Goal: Find specific page/section: Find specific page/section

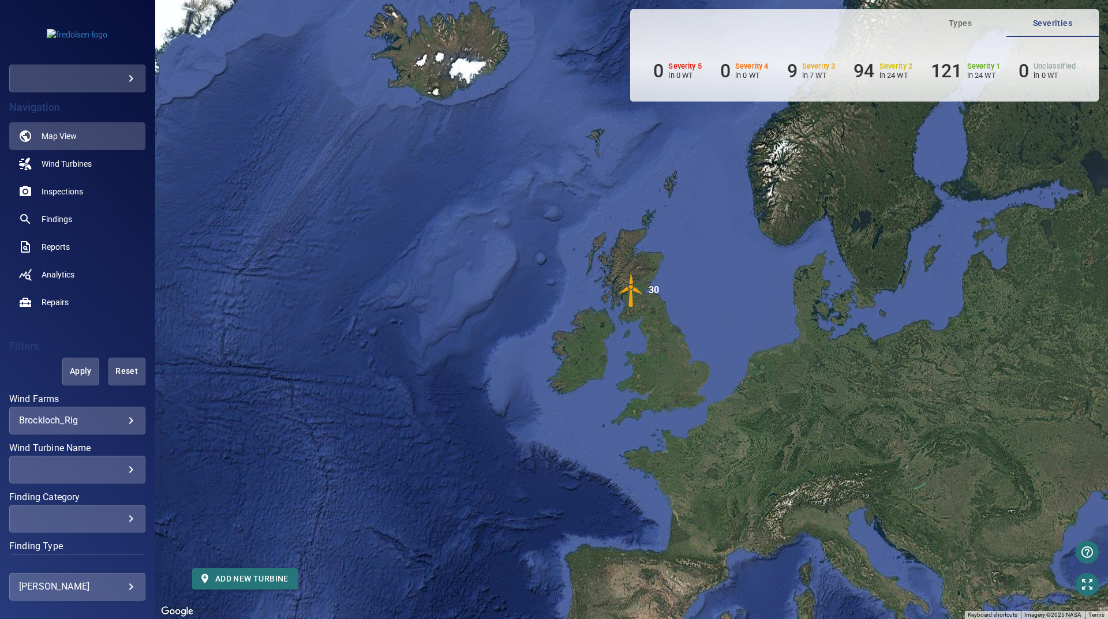
click at [111, 418] on body "**********" at bounding box center [554, 309] width 1108 height 619
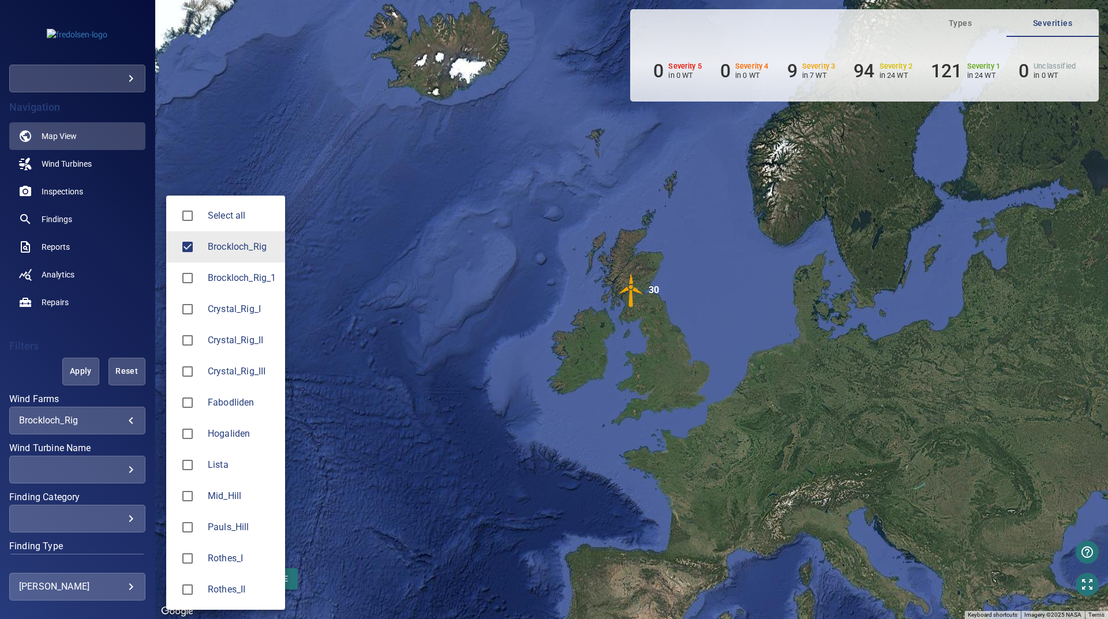
click at [216, 251] on span "Brockloch_Rig" at bounding box center [242, 247] width 68 height 14
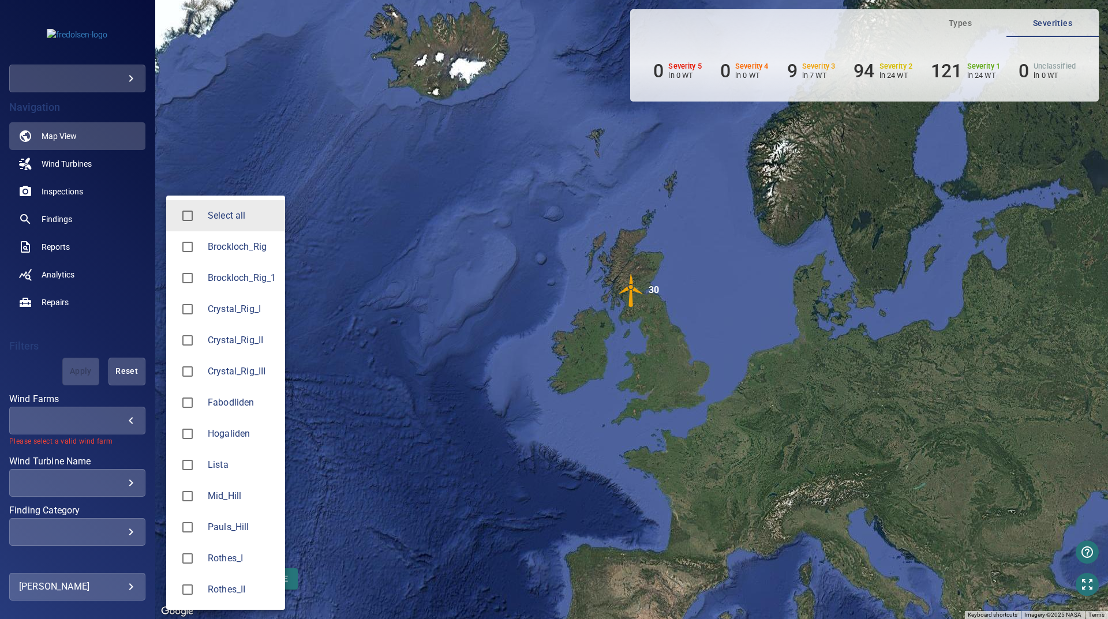
drag, startPoint x: 226, startPoint y: 469, endPoint x: 223, endPoint y: 449, distance: 20.5
click at [227, 469] on span "Lista" at bounding box center [242, 465] width 68 height 14
type input "*****"
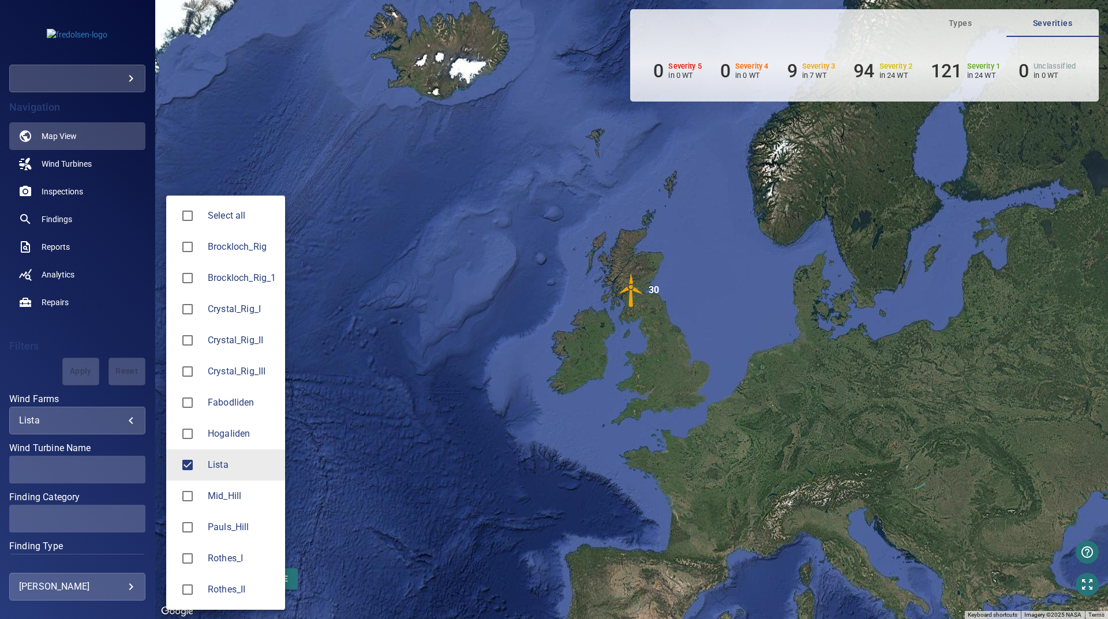
drag, startPoint x: 42, startPoint y: 332, endPoint x: 230, endPoint y: 2, distance: 380.0
click at [42, 330] on div at bounding box center [554, 309] width 1108 height 619
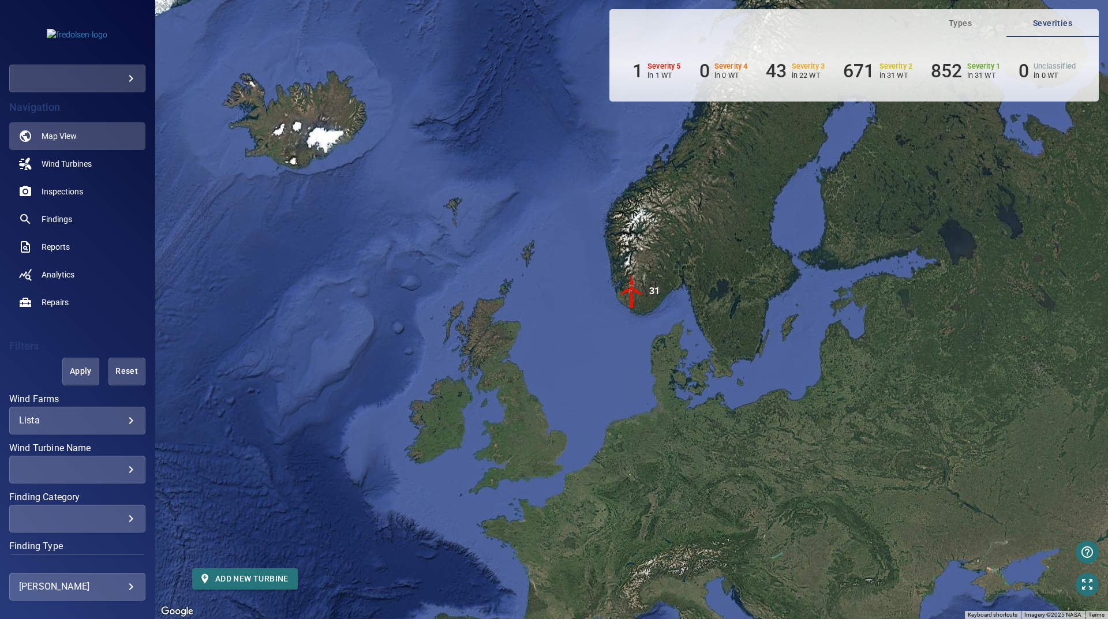
click at [92, 469] on div "​" at bounding box center [77, 469] width 117 height 11
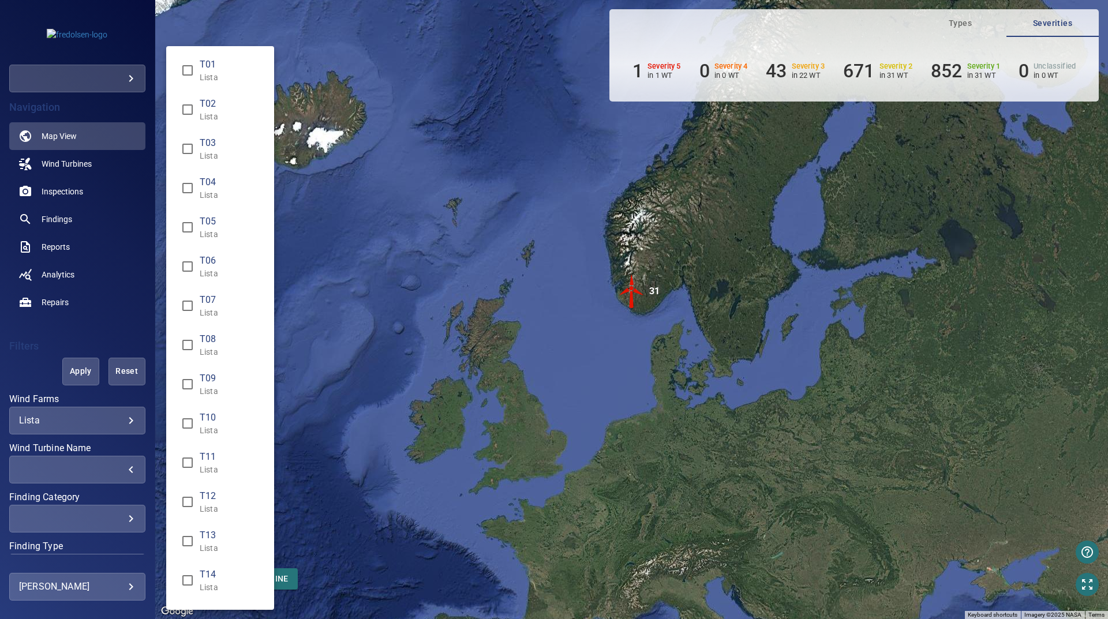
drag, startPoint x: 226, startPoint y: 181, endPoint x: 218, endPoint y: 288, distance: 107.1
click at [223, 182] on span "T04" at bounding box center [232, 182] width 65 height 14
type input "**********"
click at [28, 360] on div "Wind Turbine Name" at bounding box center [554, 309] width 1108 height 619
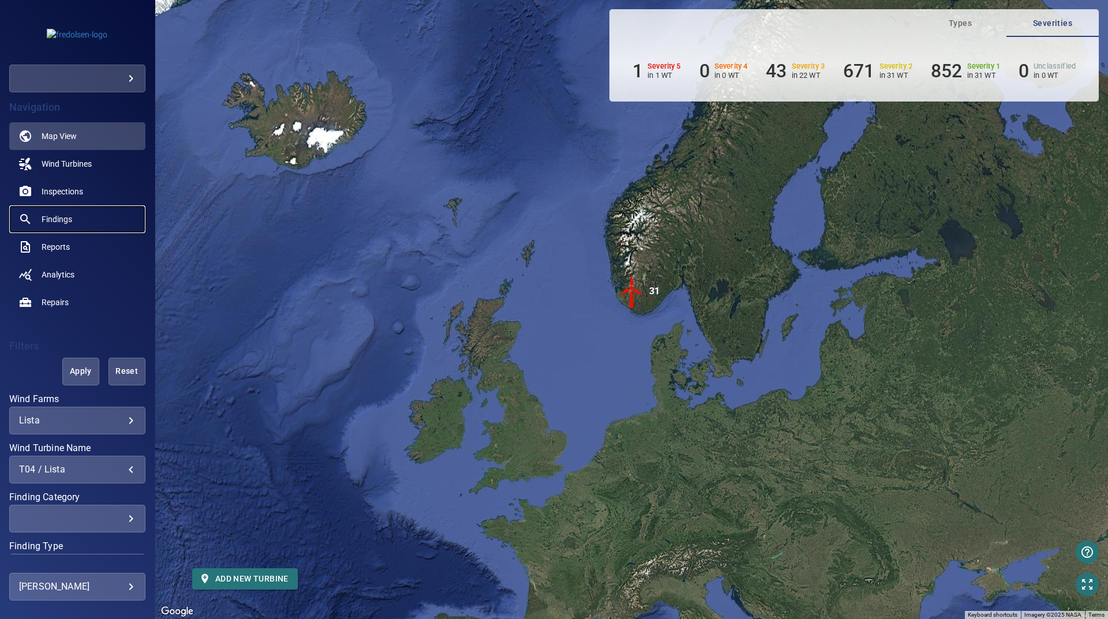
click at [74, 219] on link "Findings" at bounding box center [77, 219] width 136 height 28
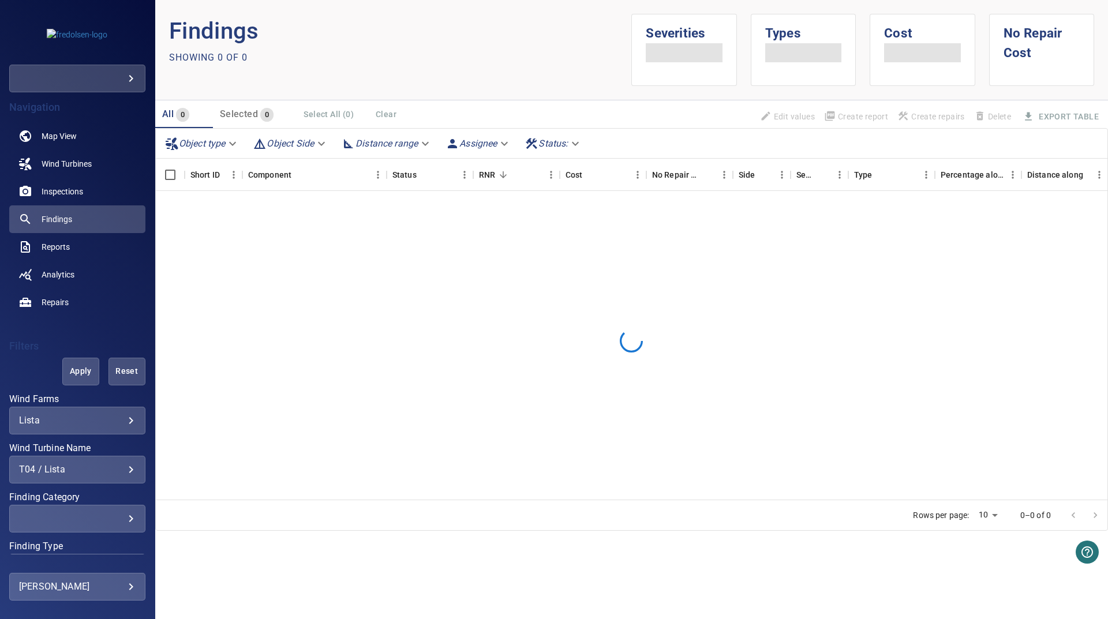
click at [83, 360] on button "Apply" at bounding box center [80, 372] width 37 height 28
click at [80, 380] on div "Apply Reset" at bounding box center [77, 372] width 136 height 28
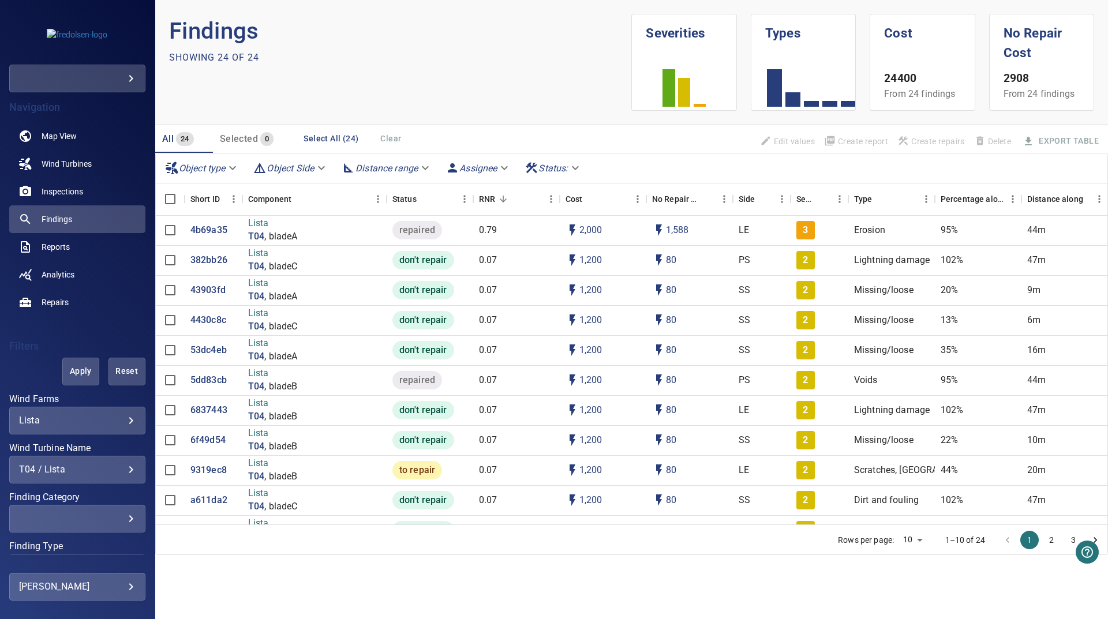
click at [75, 472] on div "T04 / Lista" at bounding box center [77, 469] width 117 height 11
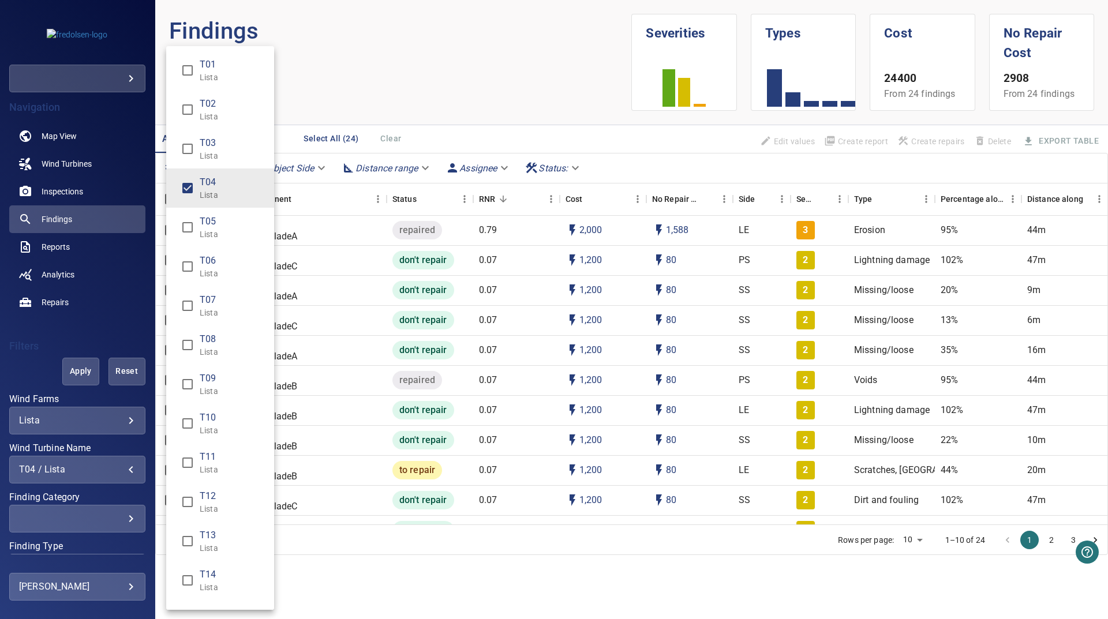
click at [245, 205] on li "T04 Lista" at bounding box center [220, 188] width 108 height 39
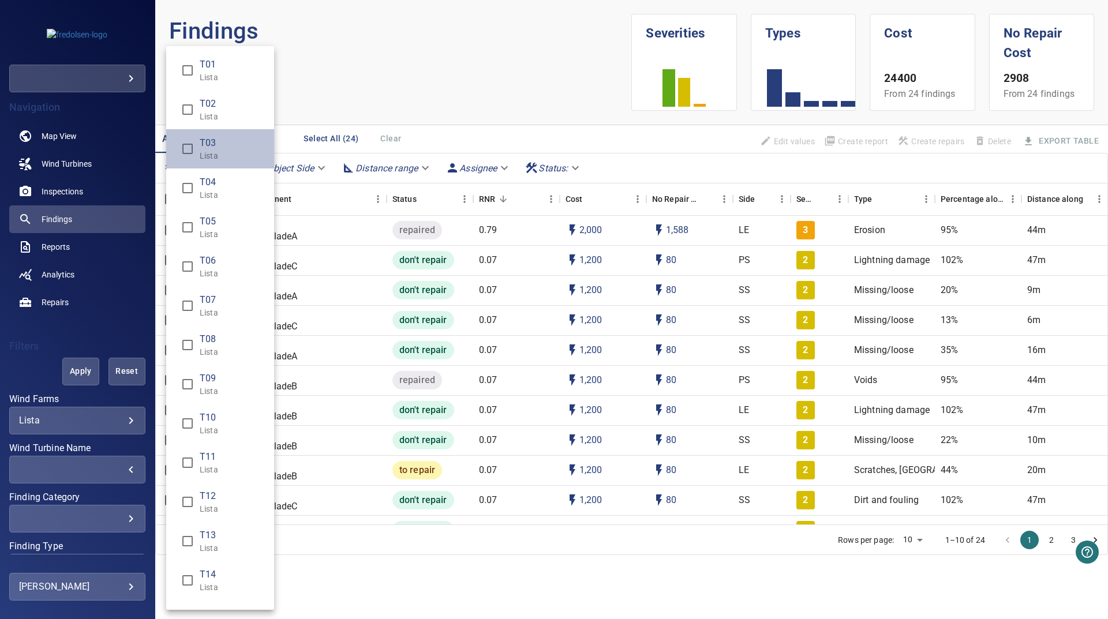
click at [239, 145] on span "T03" at bounding box center [232, 143] width 65 height 14
type input "**********"
click at [481, 48] on div "Wind Turbine Name" at bounding box center [554, 309] width 1108 height 619
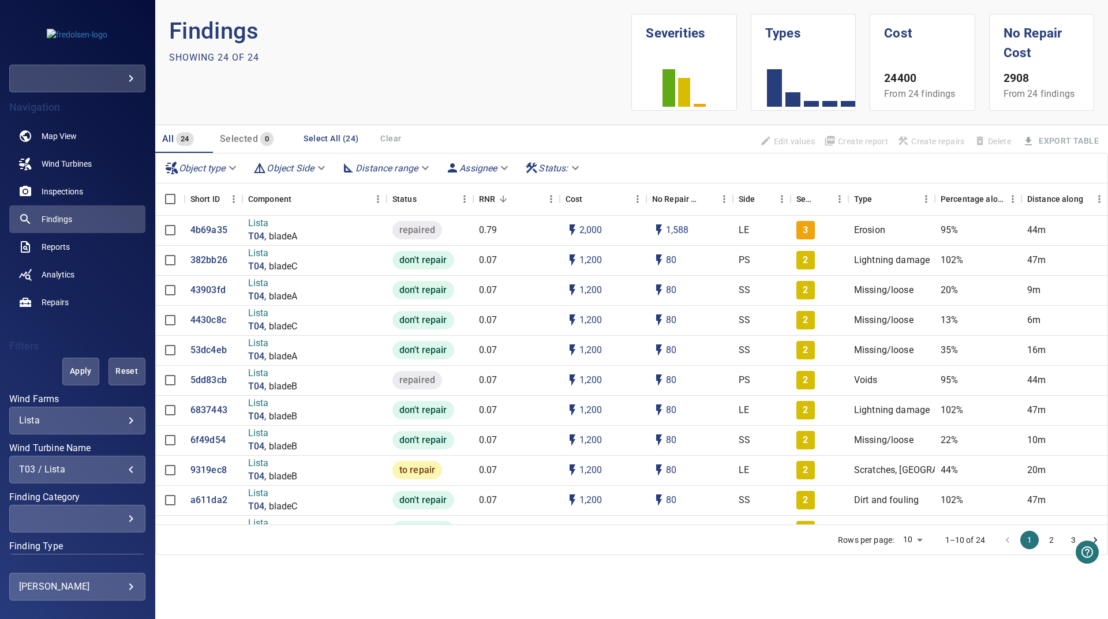
click at [77, 369] on span "Apply" at bounding box center [81, 371] width 8 height 14
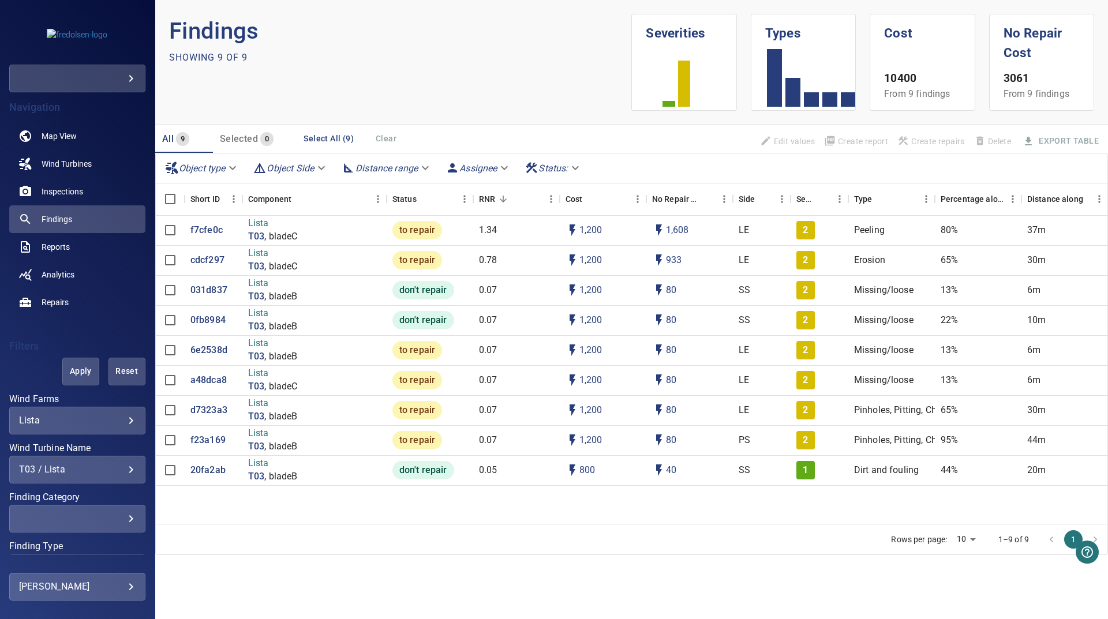
click at [61, 474] on div "T03 / Lista" at bounding box center [77, 469] width 117 height 11
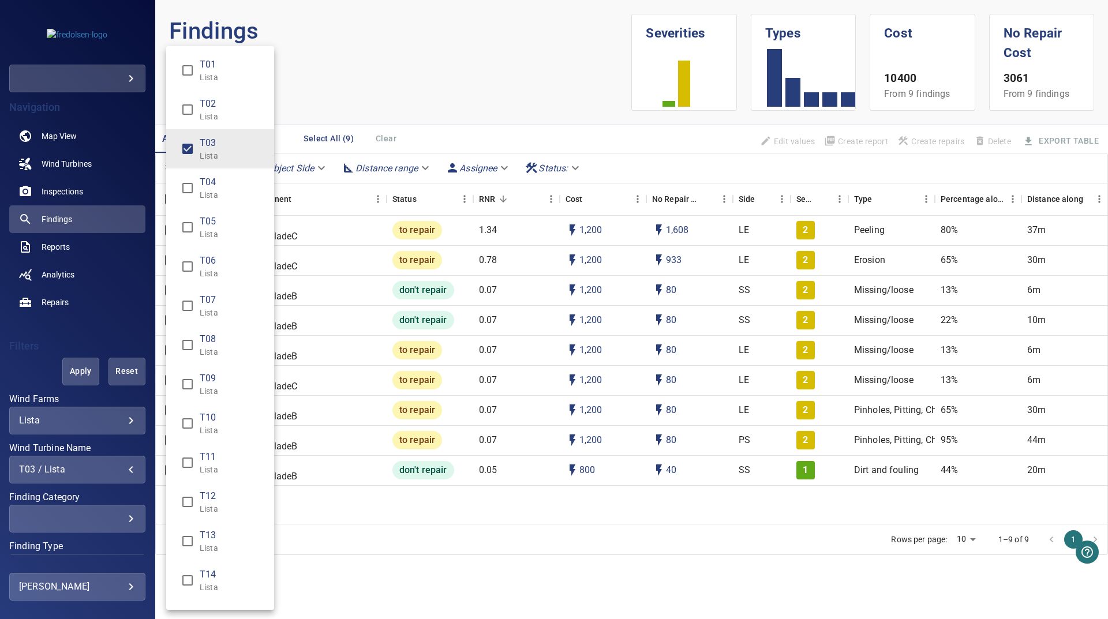
click at [218, 159] on p "Lista" at bounding box center [232, 156] width 65 height 12
drag, startPoint x: 232, startPoint y: 102, endPoint x: 360, endPoint y: 82, distance: 129.0
click at [233, 101] on span "T02" at bounding box center [232, 104] width 65 height 14
type input "**********"
click at [365, 84] on div "Wind Turbine Name" at bounding box center [554, 309] width 1108 height 619
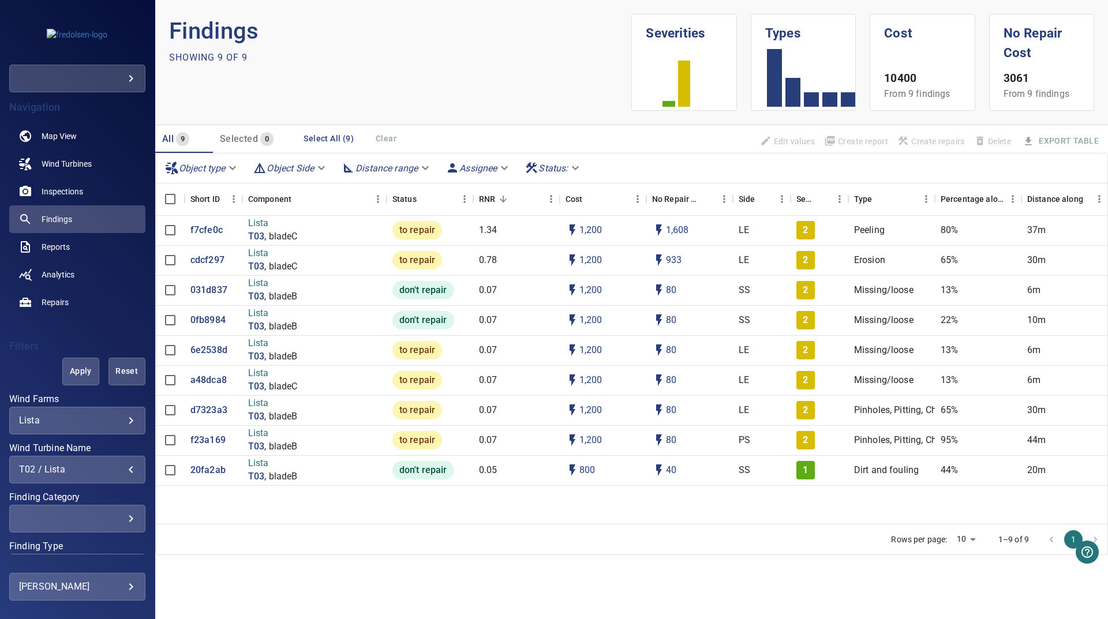
click at [77, 372] on span "Apply" at bounding box center [81, 371] width 8 height 14
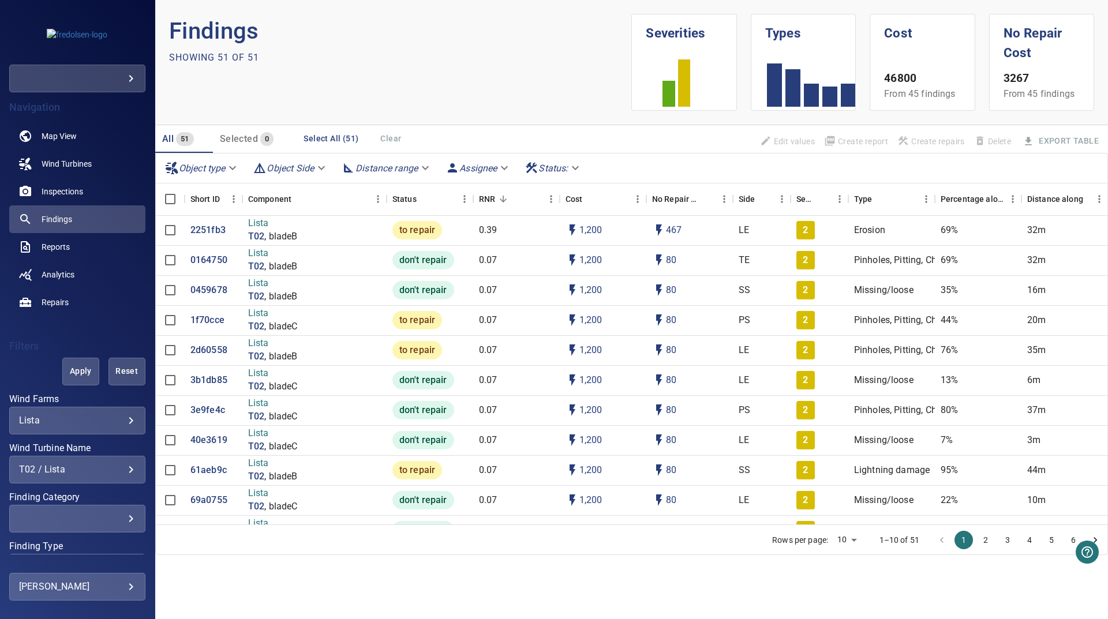
click at [108, 426] on div "Lista ***** ​" at bounding box center [77, 421] width 136 height 28
click at [103, 464] on div "T02 / Lista" at bounding box center [77, 469] width 117 height 11
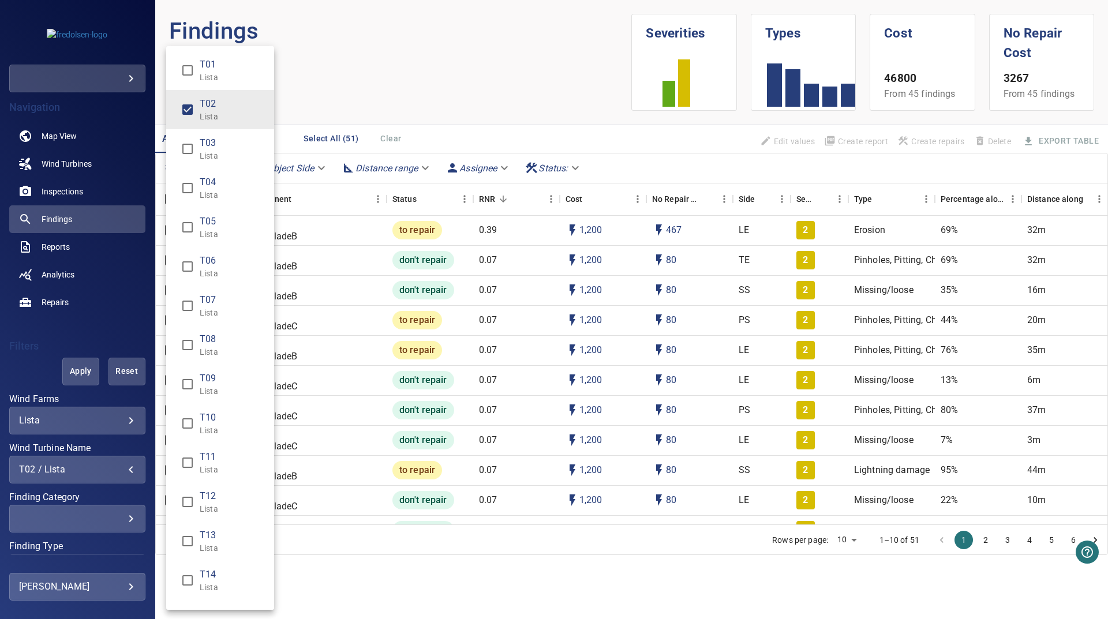
click at [219, 84] on li "T01 Lista" at bounding box center [220, 70] width 108 height 39
click at [206, 119] on p "Lista" at bounding box center [232, 117] width 65 height 12
type input "**********"
drag, startPoint x: 342, startPoint y: 95, endPoint x: 227, endPoint y: 230, distance: 177.7
click at [340, 96] on div "Wind Turbine Name" at bounding box center [554, 309] width 1108 height 619
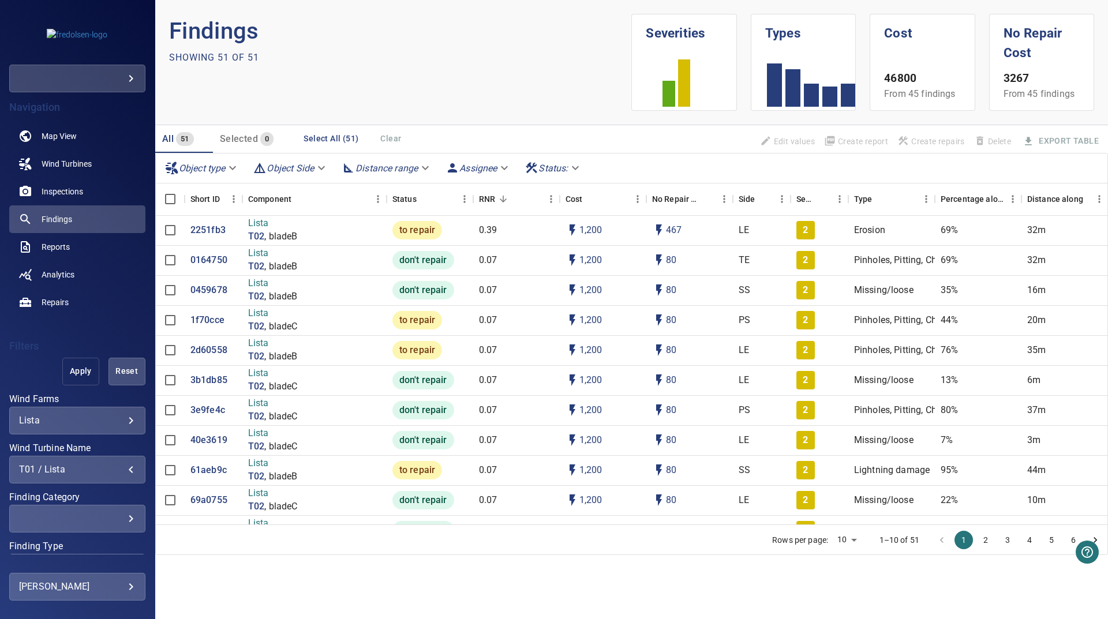
drag, startPoint x: 74, startPoint y: 371, endPoint x: 126, endPoint y: 4, distance: 370.1
click at [77, 371] on span "Apply" at bounding box center [81, 371] width 8 height 14
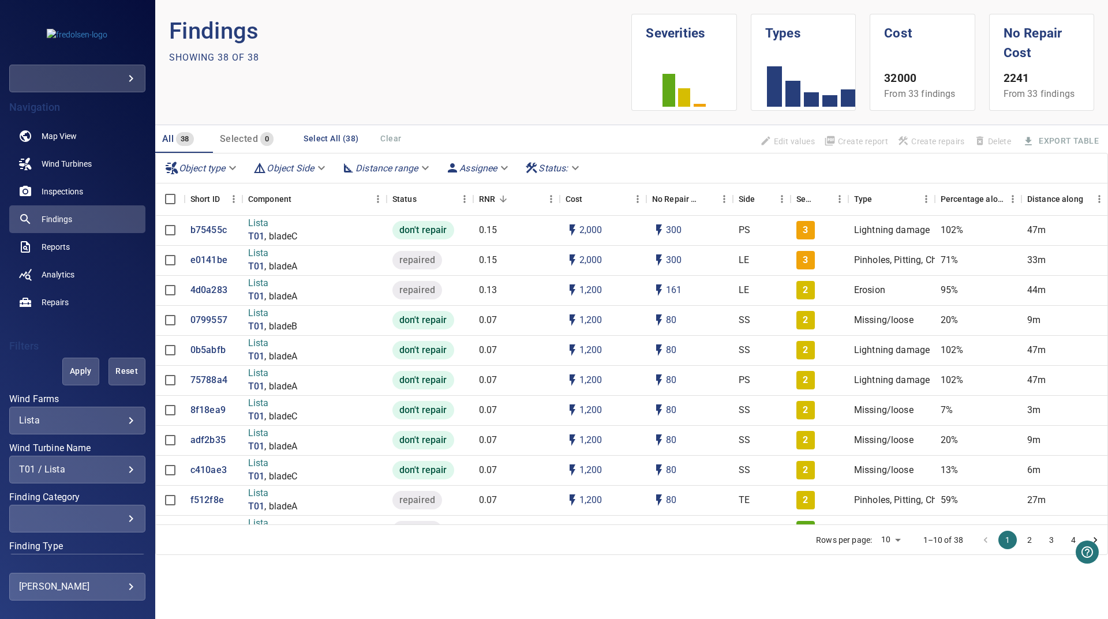
click at [108, 469] on div "T01 / Lista" at bounding box center [77, 469] width 117 height 11
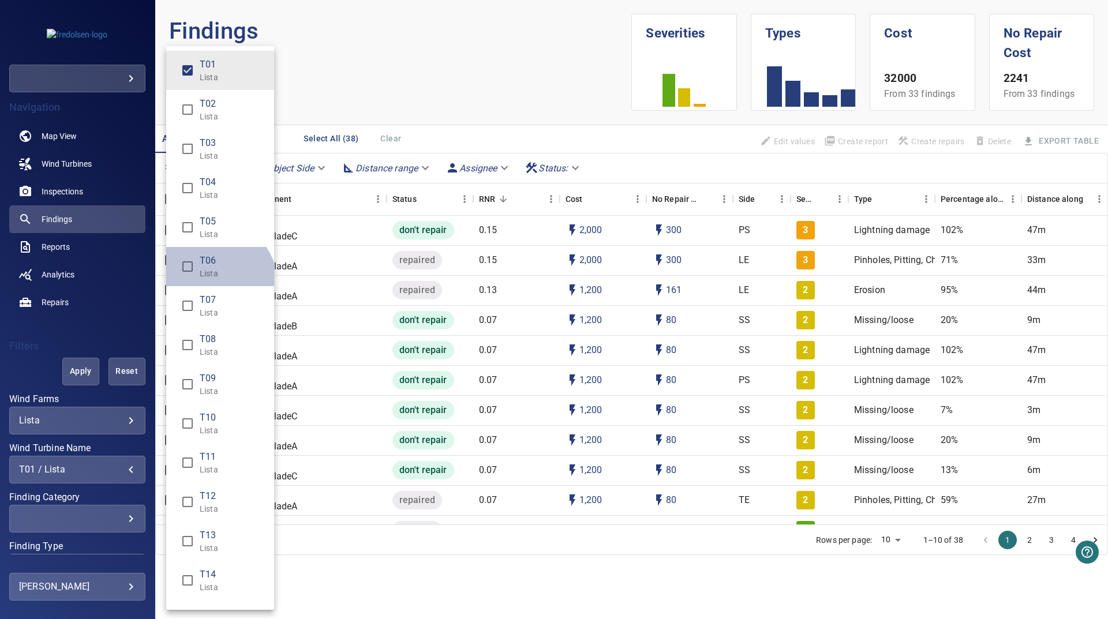
click at [212, 284] on li "T06 Lista" at bounding box center [220, 266] width 108 height 39
click at [222, 64] on span "T01" at bounding box center [232, 65] width 65 height 14
type input "**********"
drag, startPoint x: 389, startPoint y: 63, endPoint x: 120, endPoint y: 316, distance: 369.1
click at [387, 65] on div "Wind Turbine Name" at bounding box center [554, 309] width 1108 height 619
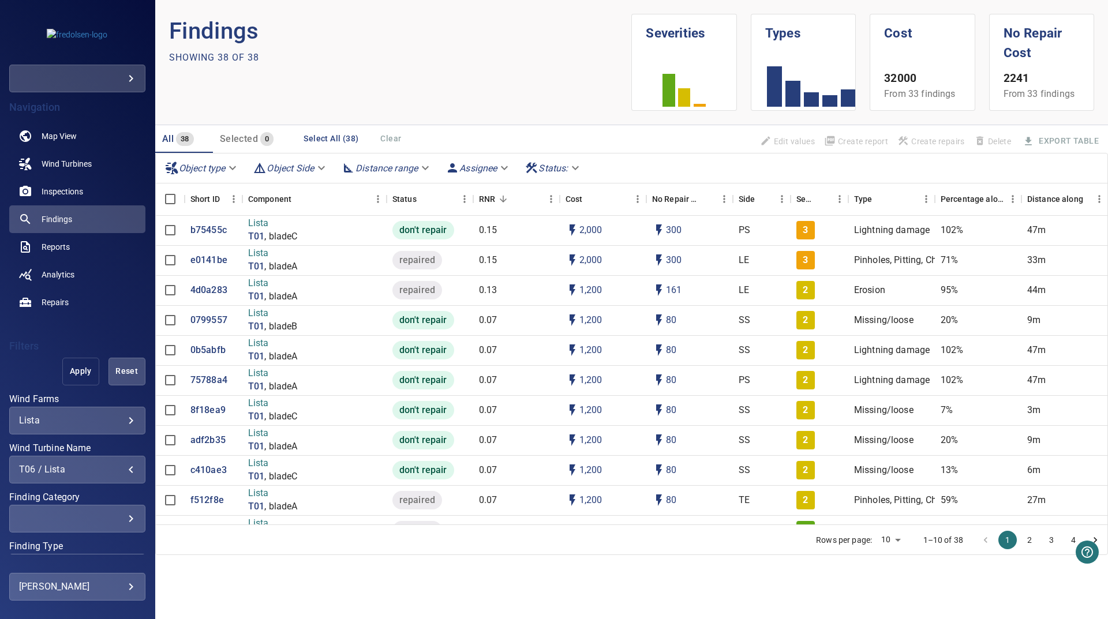
click at [77, 371] on span "Apply" at bounding box center [81, 371] width 8 height 14
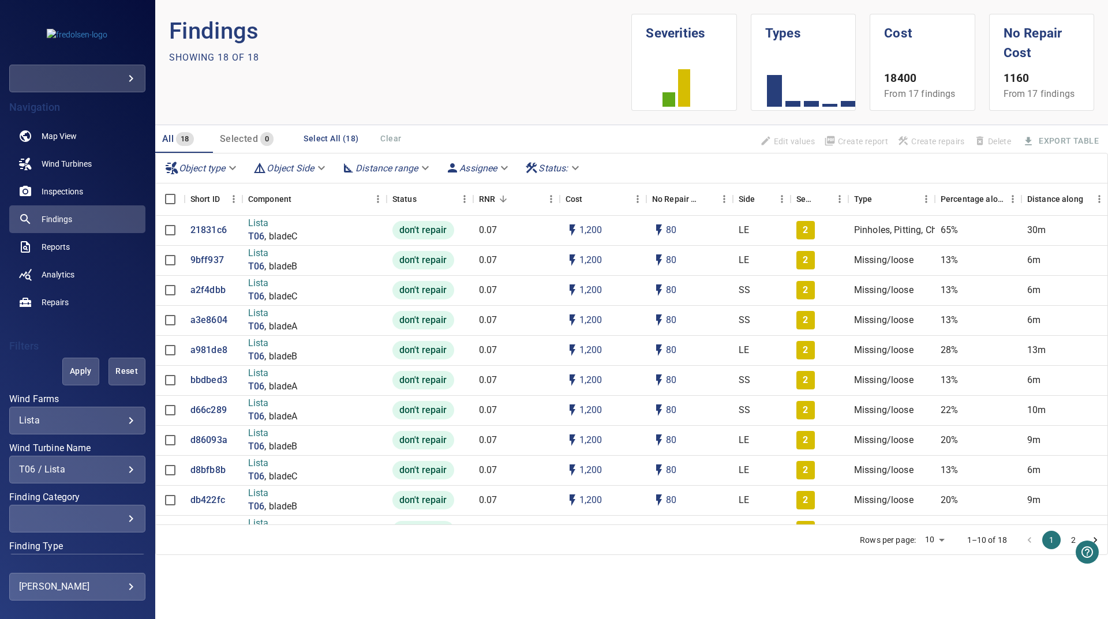
click at [54, 465] on div "T06 / Lista" at bounding box center [77, 469] width 117 height 11
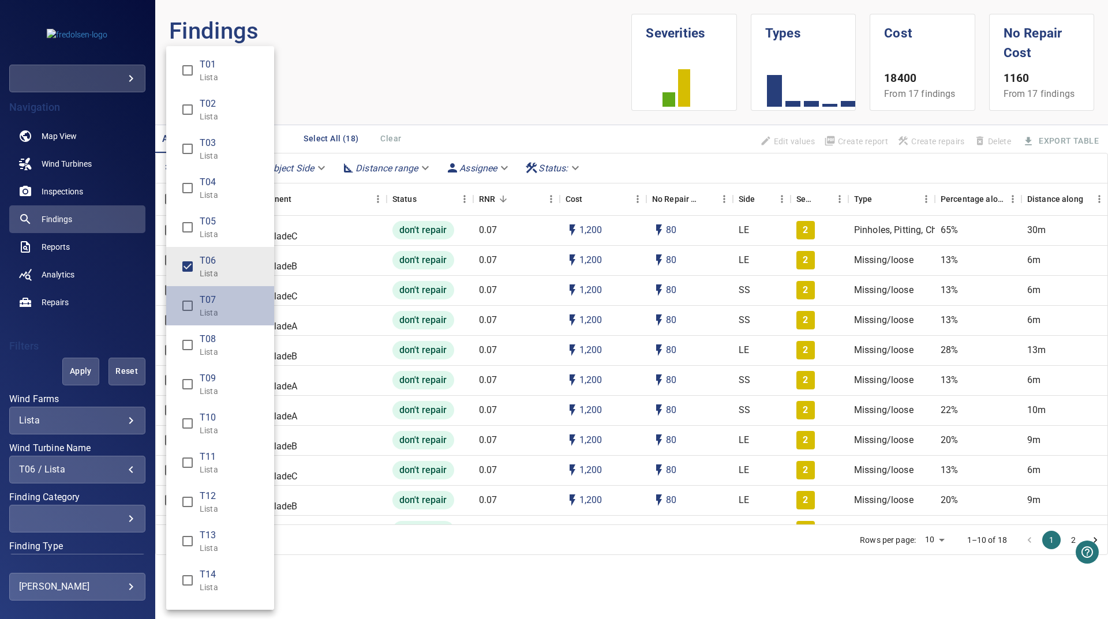
click at [241, 312] on p "Lista" at bounding box center [232, 313] width 65 height 12
click at [227, 270] on p "Lista" at bounding box center [232, 274] width 65 height 12
type input "**********"
click at [437, 93] on div "Wind Turbine Name" at bounding box center [554, 309] width 1108 height 619
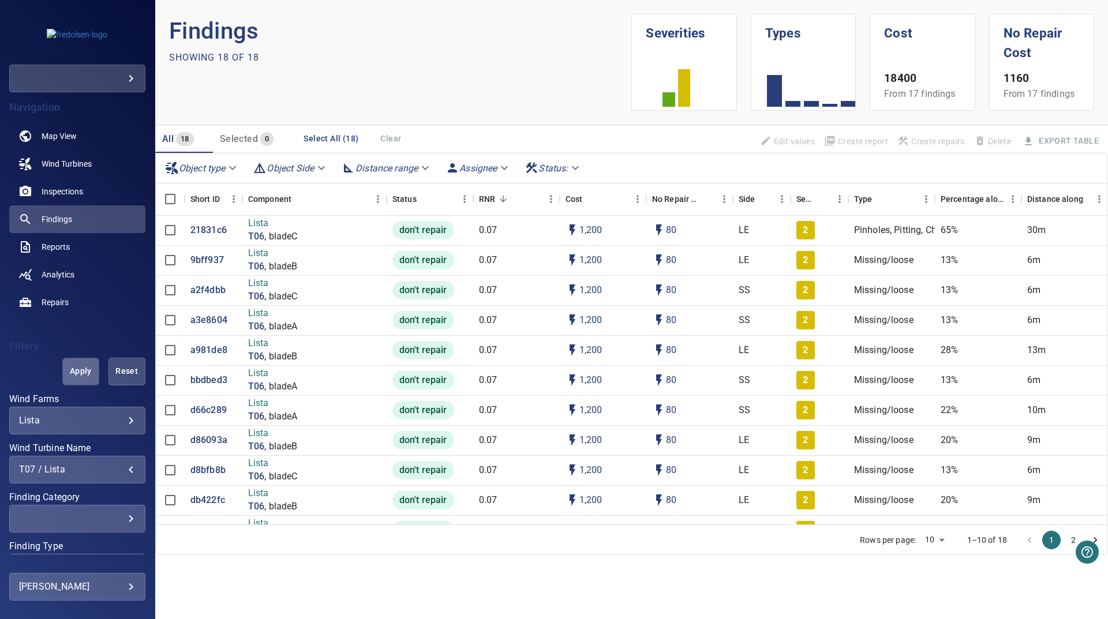
click at [77, 372] on span "Apply" at bounding box center [81, 371] width 8 height 14
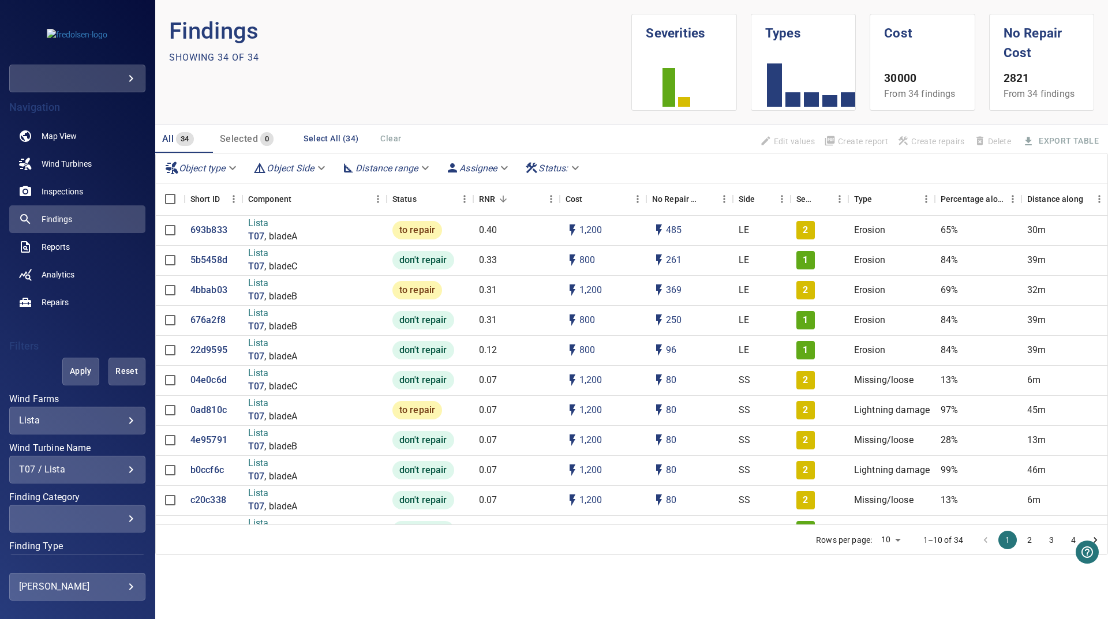
click at [98, 459] on div "**********" at bounding box center [77, 470] width 136 height 28
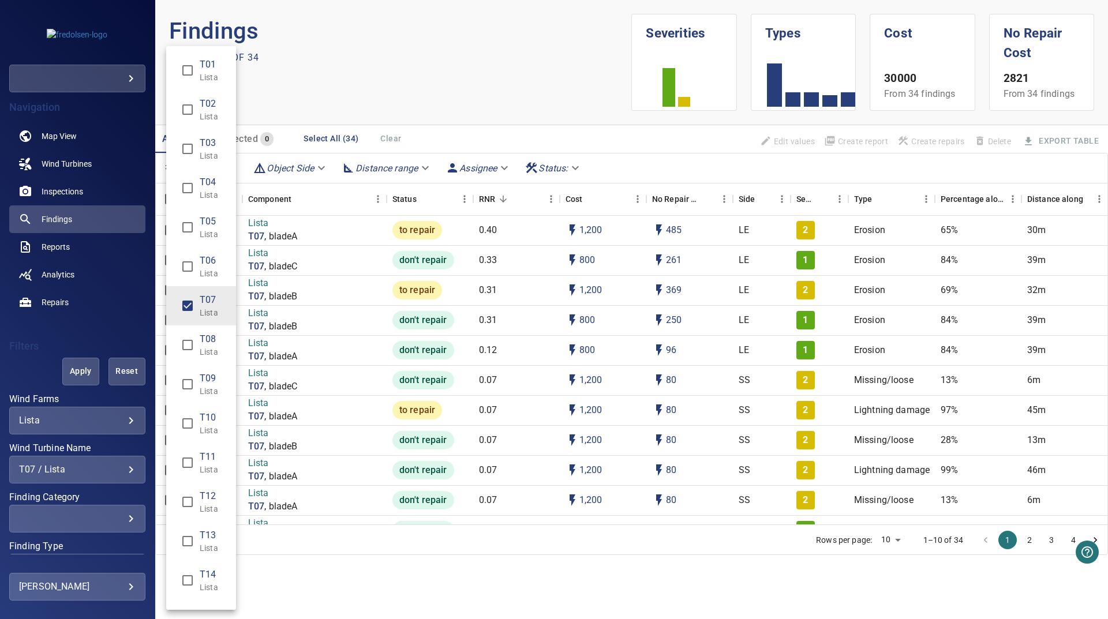
click at [102, 472] on div "Wind Turbine Name" at bounding box center [554, 309] width 1108 height 619
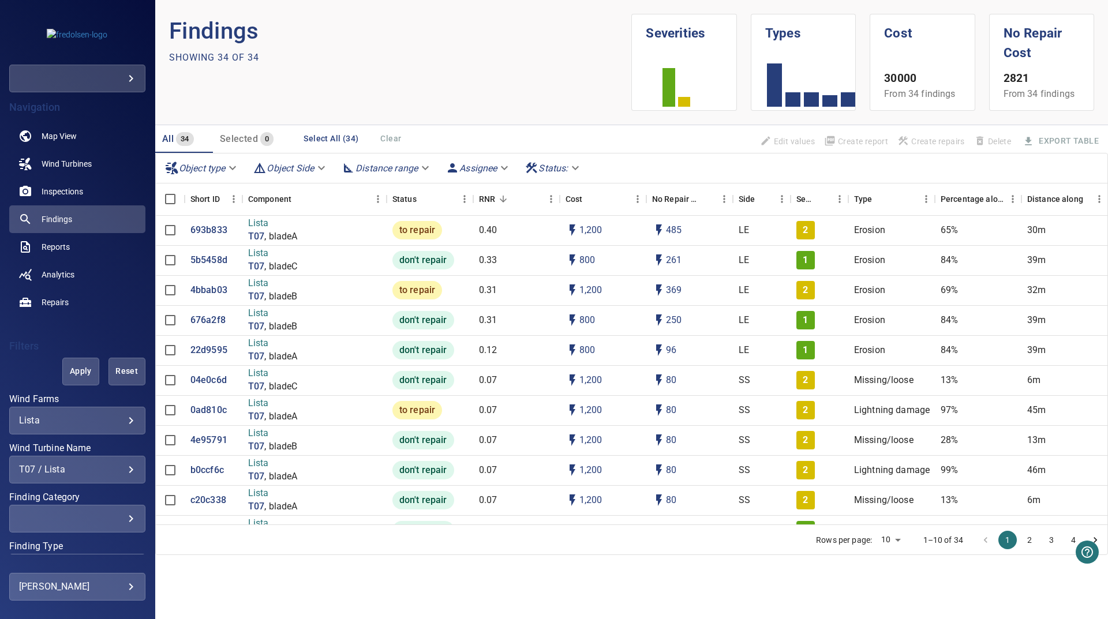
click at [125, 465] on div "T07 / Lista" at bounding box center [77, 469] width 117 height 11
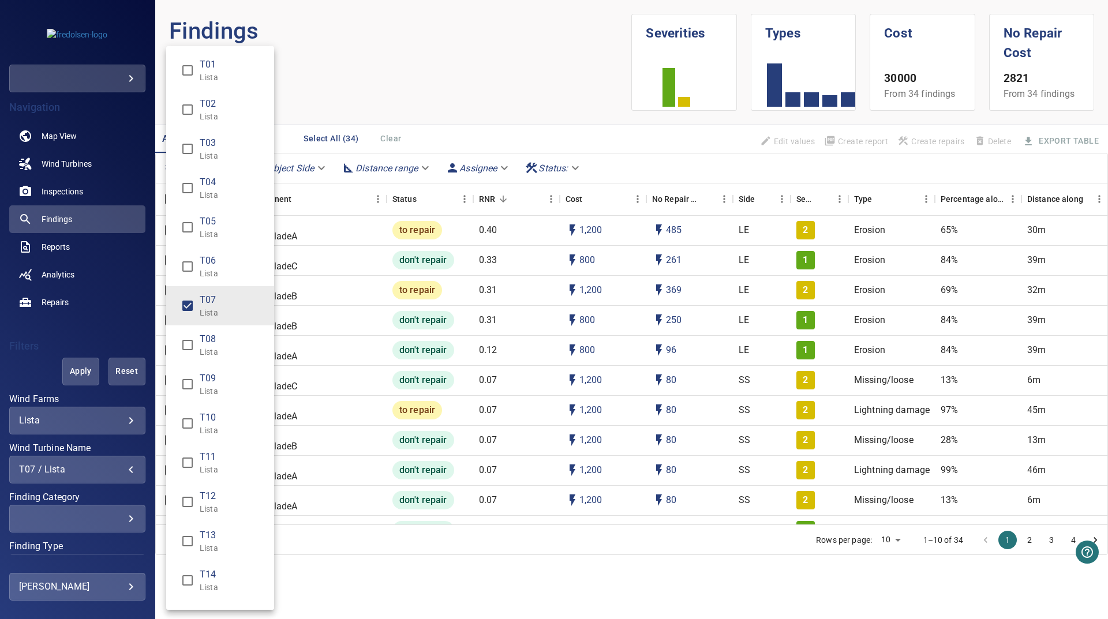
click at [230, 306] on span "T07" at bounding box center [232, 300] width 65 height 14
type input "**********"
click at [440, 43] on div "Wind Turbine Name" at bounding box center [554, 309] width 1108 height 619
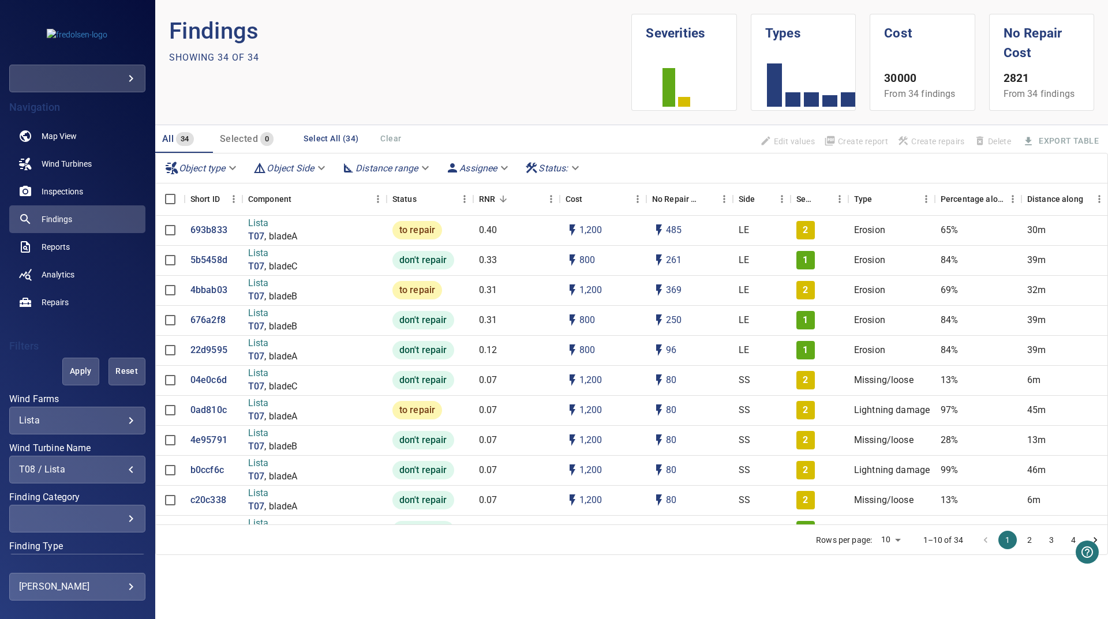
drag, startPoint x: 77, startPoint y: 372, endPoint x: 25, endPoint y: 427, distance: 75.9
click at [78, 371] on span "Apply" at bounding box center [81, 371] width 8 height 14
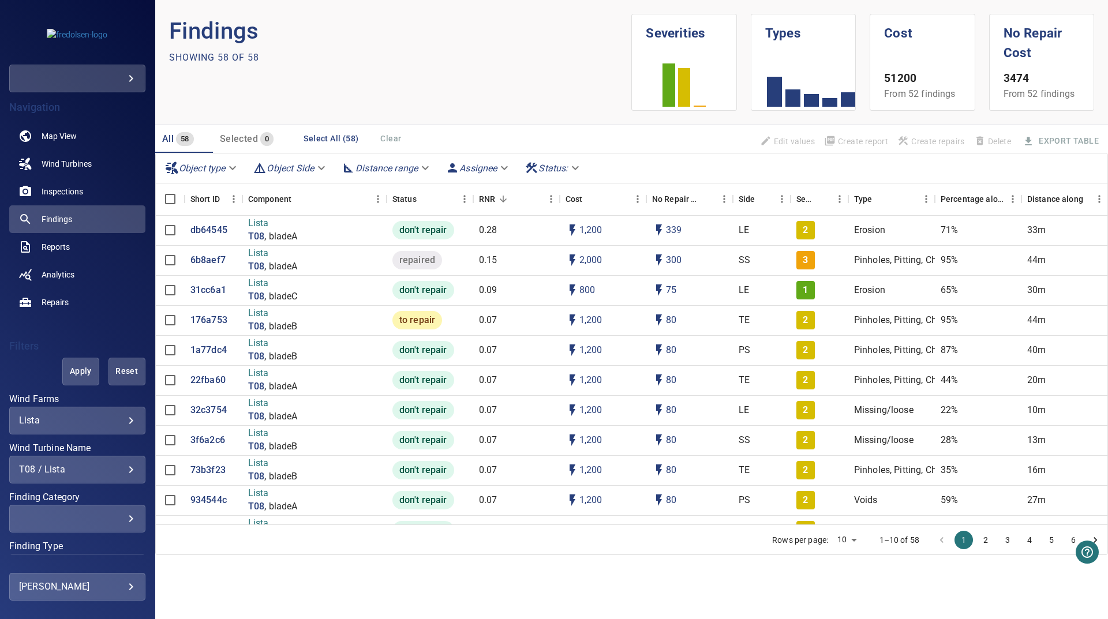
click at [86, 469] on div "T08 / Lista" at bounding box center [77, 469] width 117 height 11
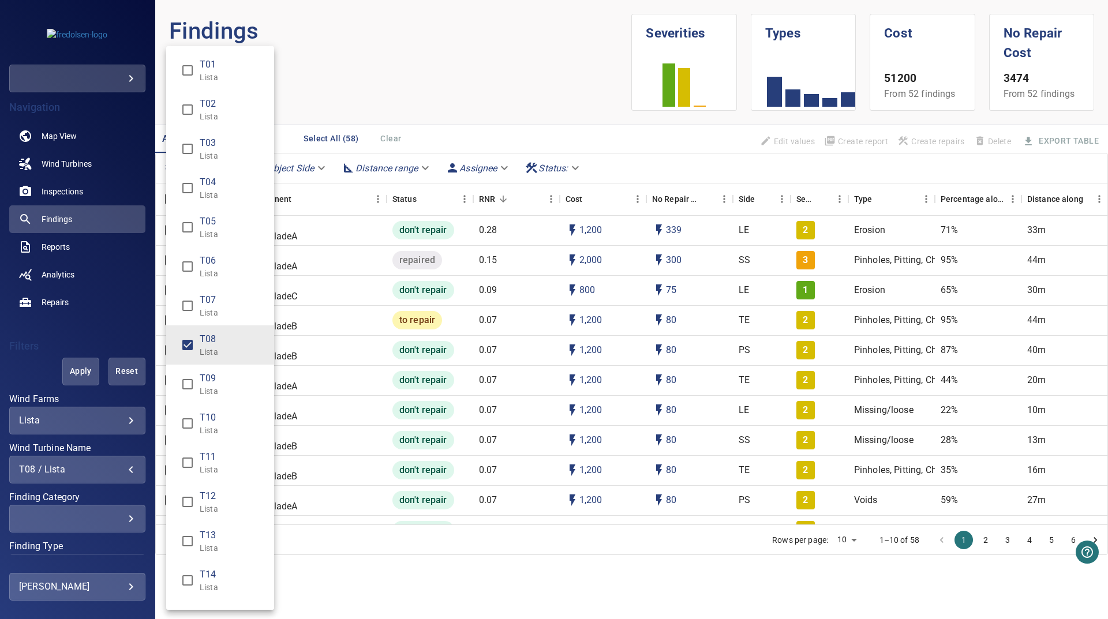
click at [216, 356] on p "Lista" at bounding box center [232, 352] width 65 height 12
click at [209, 378] on span "T09" at bounding box center [232, 379] width 65 height 14
type input "**********"
click at [422, 112] on div "Wind Turbine Name" at bounding box center [554, 309] width 1108 height 619
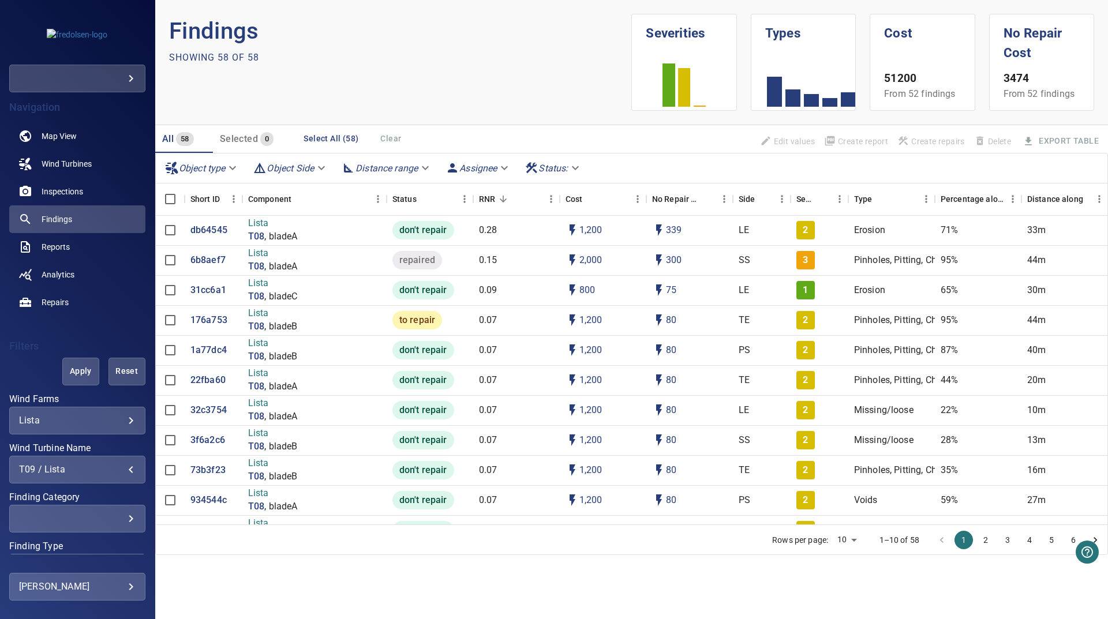
drag, startPoint x: 69, startPoint y: 372, endPoint x: 23, endPoint y: 379, distance: 46.6
click at [77, 372] on span "Apply" at bounding box center [81, 371] width 8 height 14
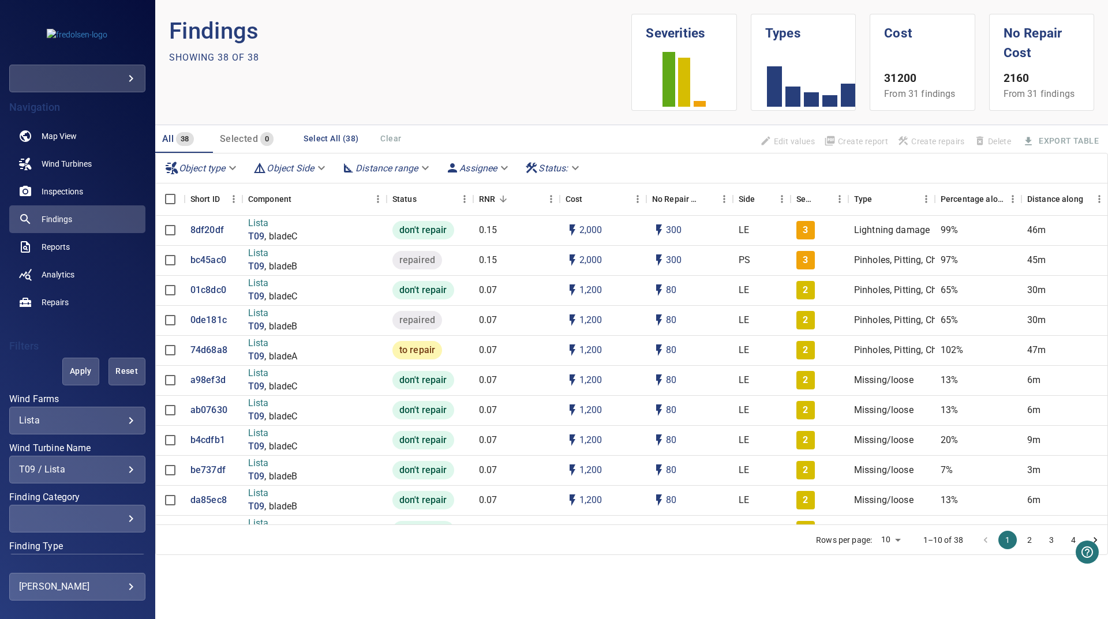
click at [129, 461] on div "**********" at bounding box center [77, 470] width 136 height 28
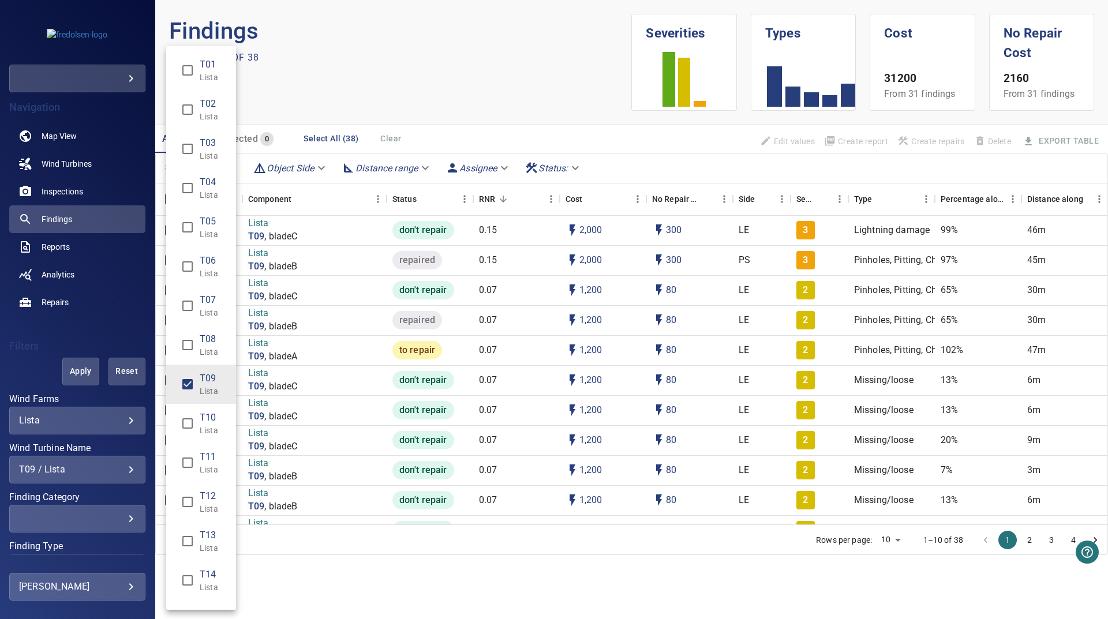
click at [110, 476] on div "Wind Turbine Name" at bounding box center [554, 309] width 1108 height 619
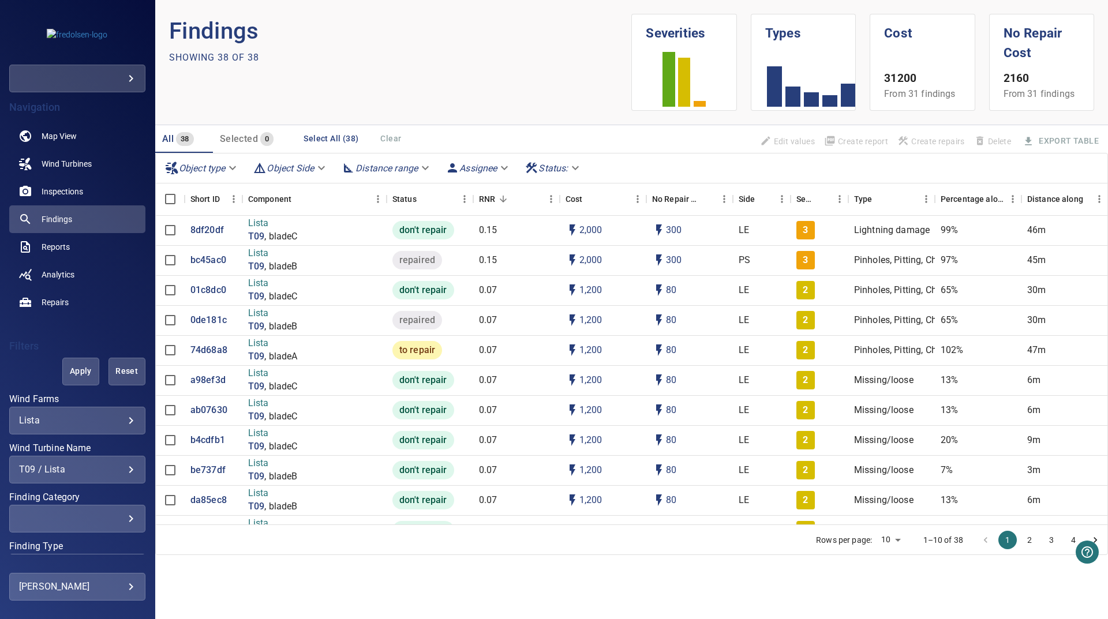
click at [108, 471] on div "T09 / Lista" at bounding box center [77, 469] width 117 height 11
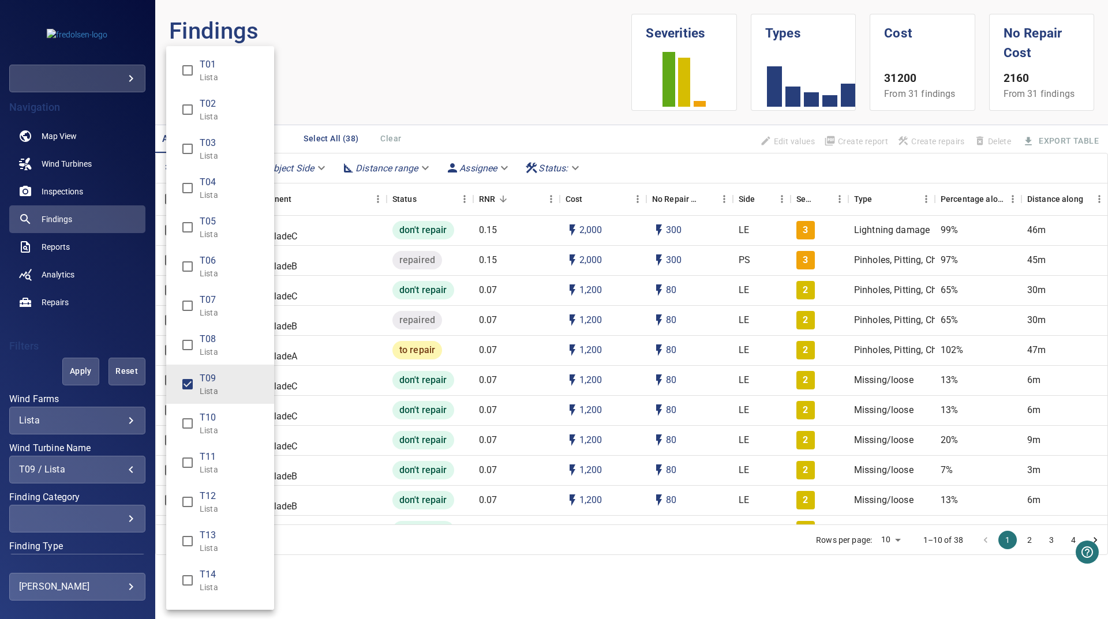
click at [190, 408] on li "T10 Lista" at bounding box center [220, 423] width 108 height 39
click at [194, 401] on li "T09 Lista" at bounding box center [220, 384] width 108 height 39
type input "**********"
drag, startPoint x: 498, startPoint y: 83, endPoint x: 452, endPoint y: 96, distance: 47.5
click at [489, 86] on div "Wind Turbine Name" at bounding box center [554, 309] width 1108 height 619
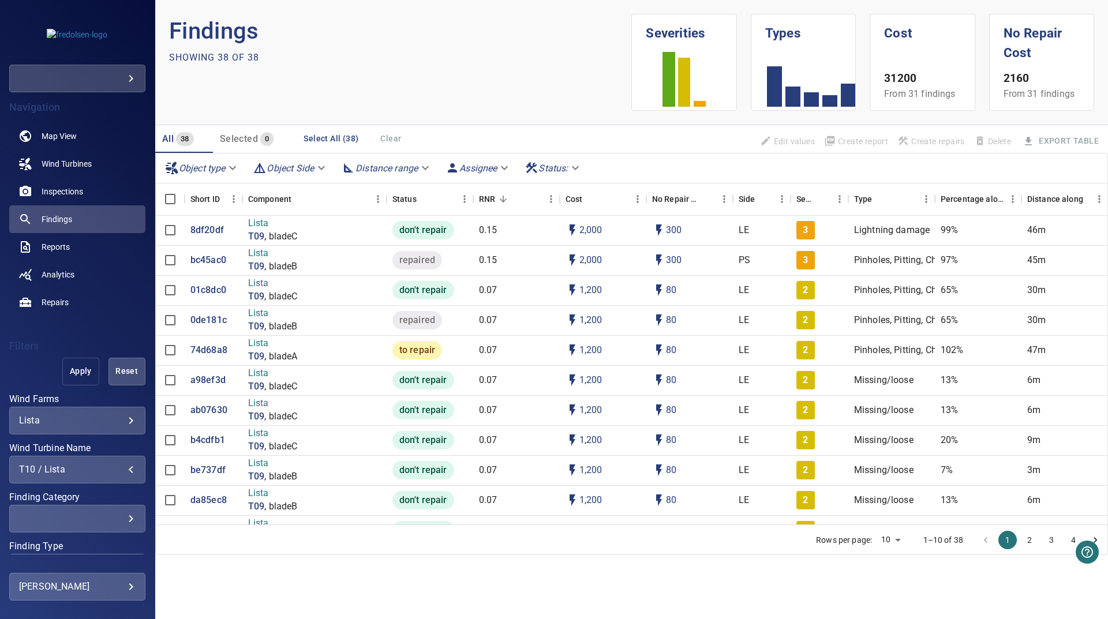
click at [68, 380] on button "Apply" at bounding box center [80, 372] width 37 height 28
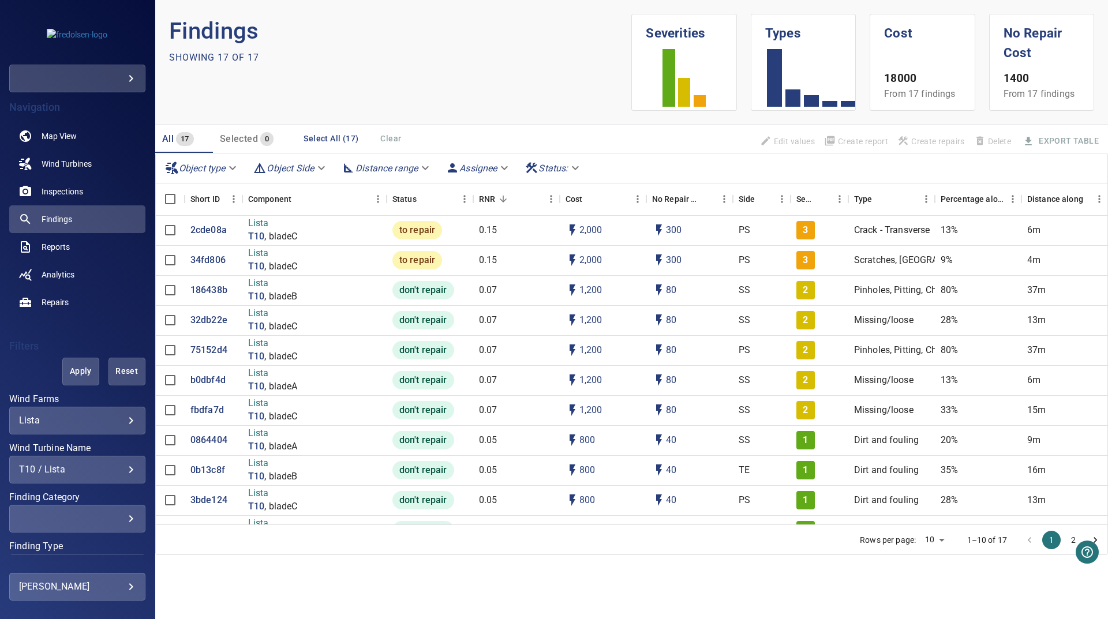
click at [93, 474] on div "T10 / Lista" at bounding box center [77, 469] width 117 height 11
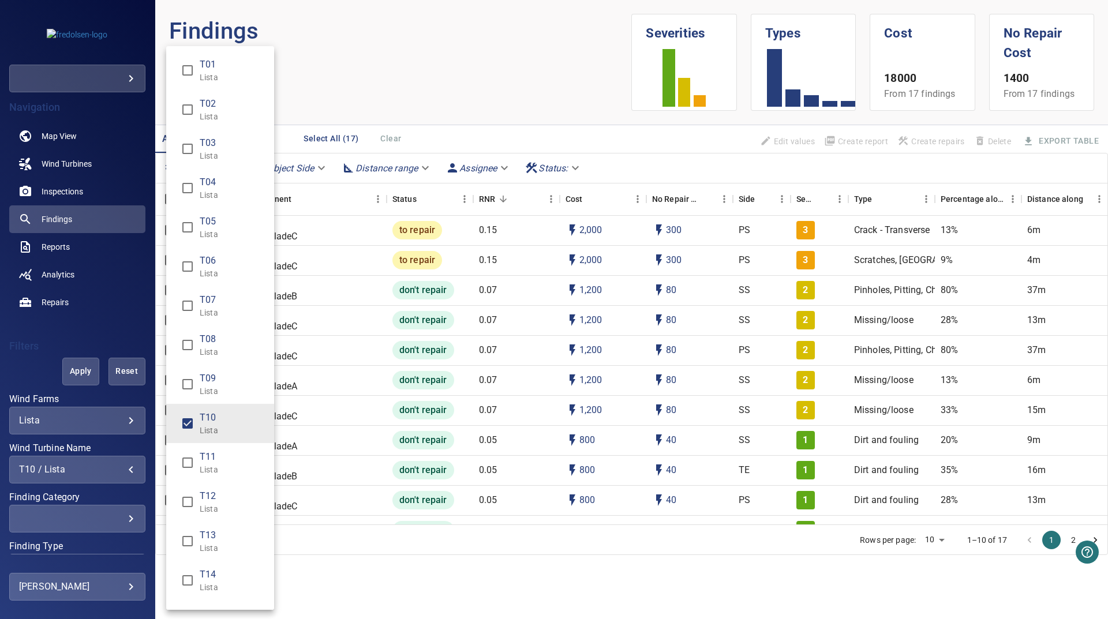
click at [224, 418] on span "T10" at bounding box center [232, 418] width 65 height 14
type input "**********"
click at [84, 373] on div "Wind Turbine Name" at bounding box center [554, 309] width 1108 height 619
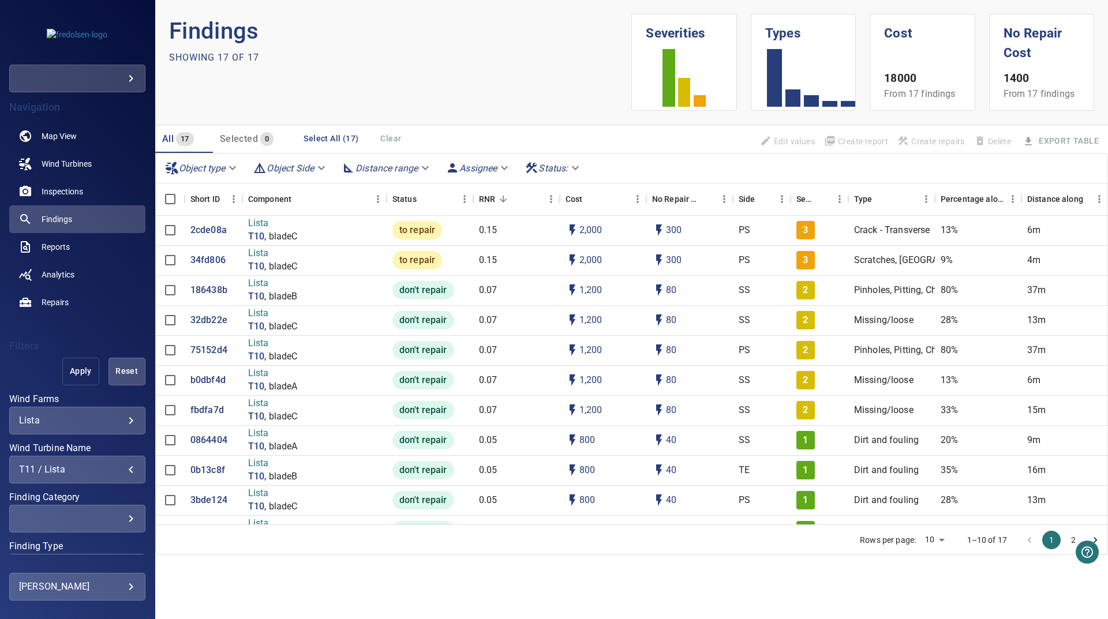
click at [77, 373] on span "Apply" at bounding box center [81, 371] width 8 height 14
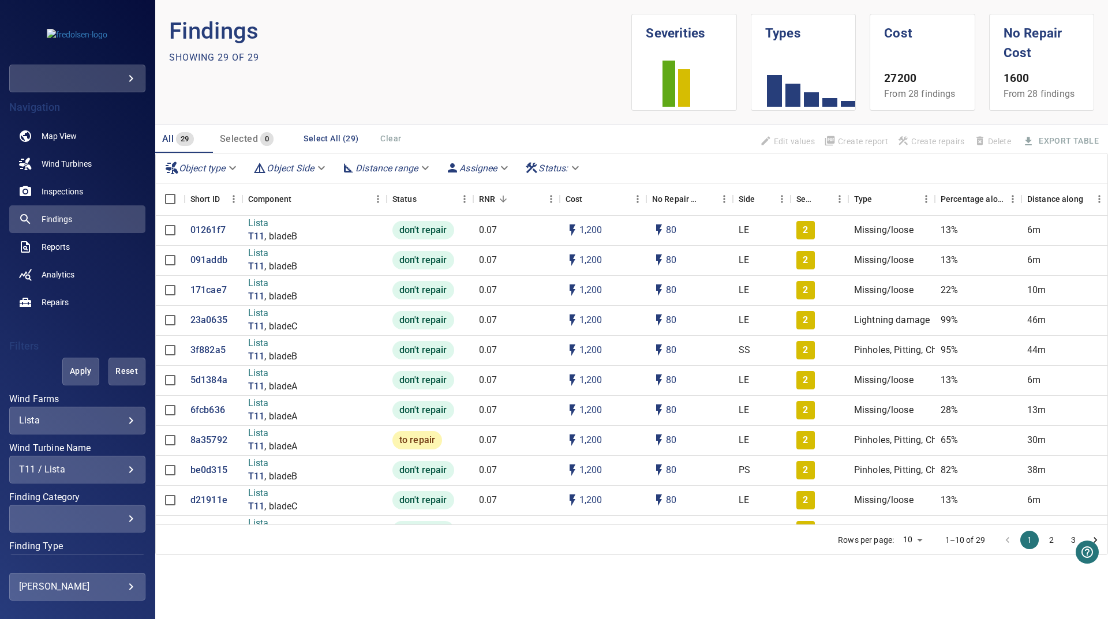
click at [107, 475] on div "T11 / Lista" at bounding box center [77, 469] width 117 height 11
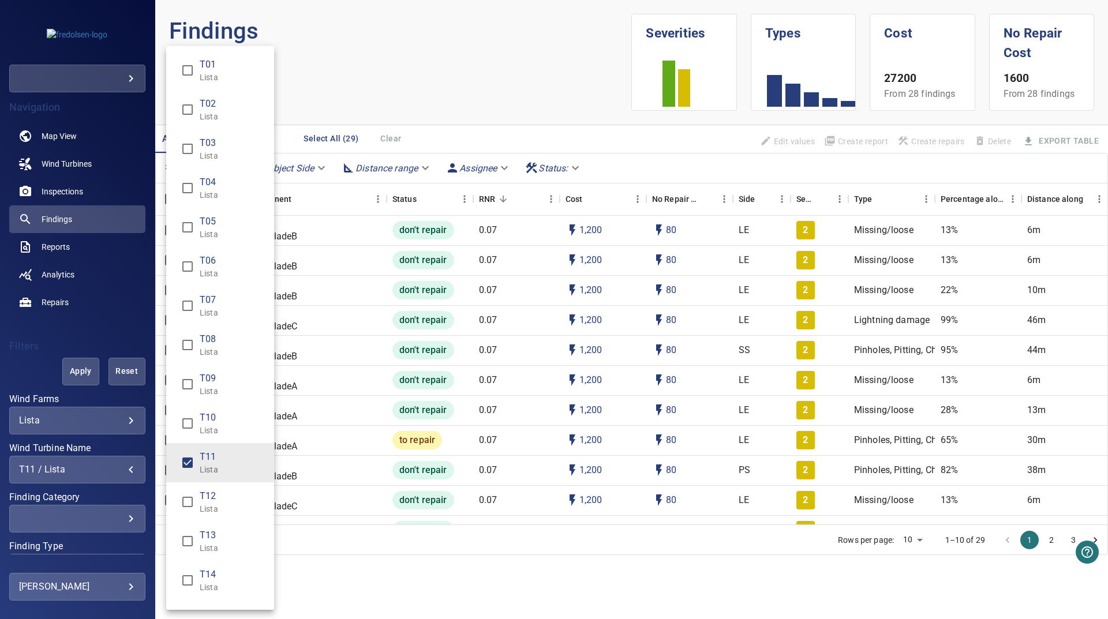
click at [204, 495] on span "T12" at bounding box center [232, 496] width 65 height 14
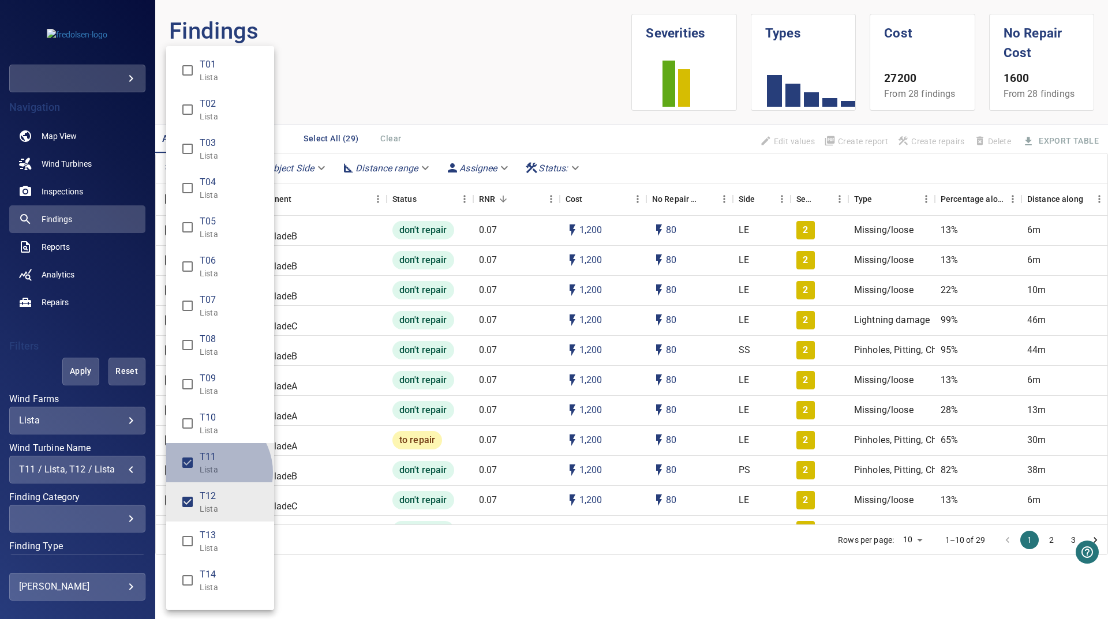
click at [206, 473] on p "Lista" at bounding box center [232, 470] width 65 height 12
type input "**********"
drag, startPoint x: 394, startPoint y: 562, endPoint x: 384, endPoint y: 560, distance: 10.0
click at [386, 560] on div "Wind Turbine Name" at bounding box center [554, 309] width 1108 height 619
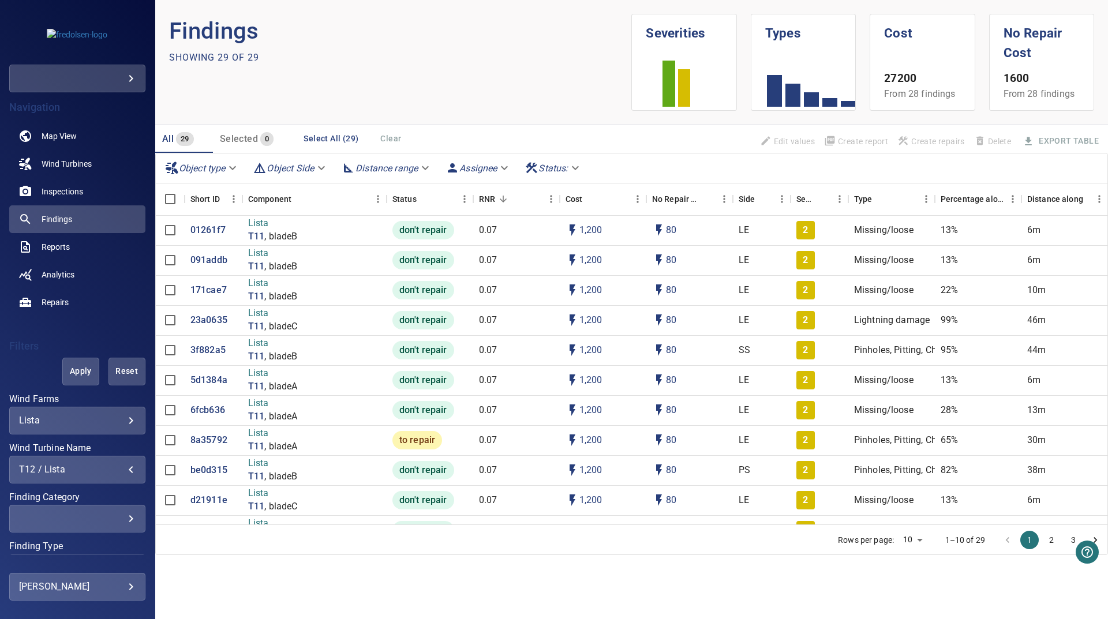
click at [77, 368] on span "Apply" at bounding box center [81, 371] width 8 height 14
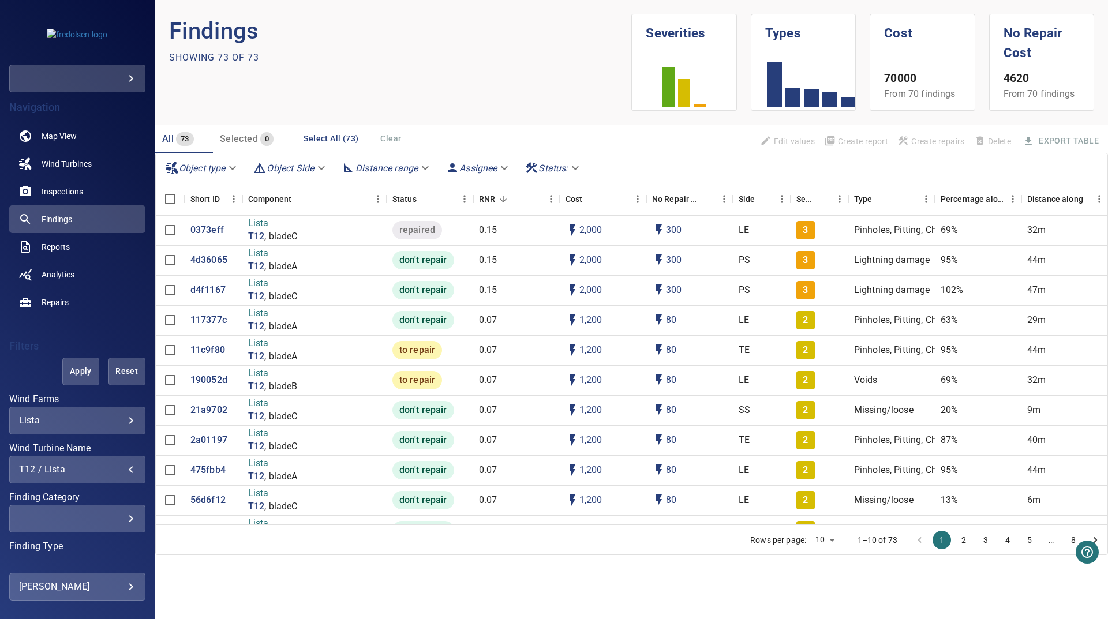
click at [100, 467] on div "T12 / Lista" at bounding box center [77, 469] width 117 height 11
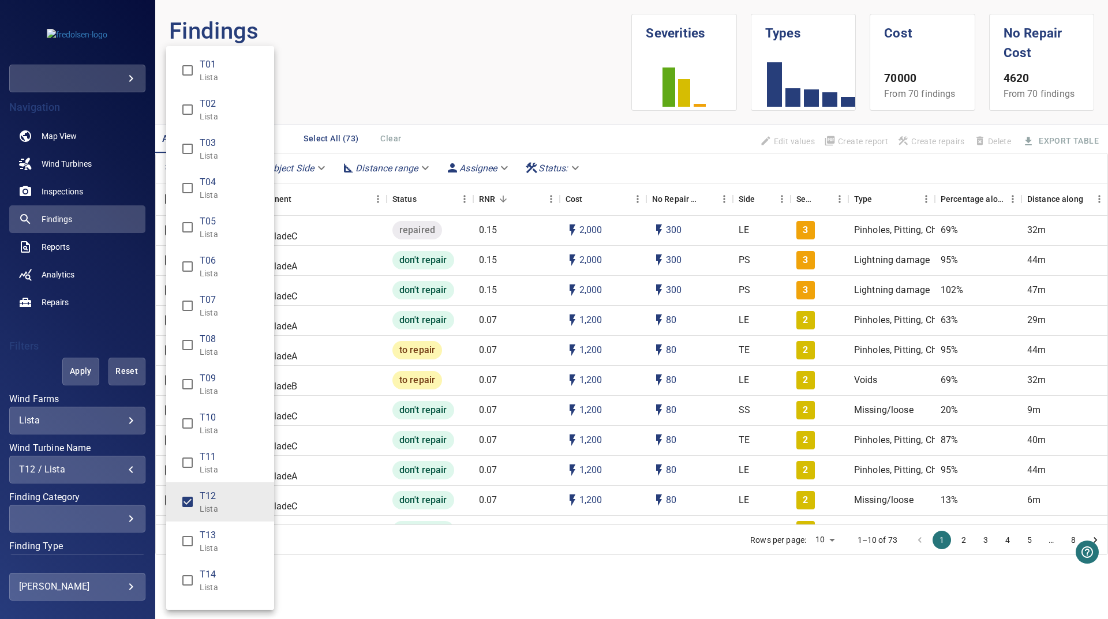
click at [237, 511] on p "Lista" at bounding box center [232, 509] width 65 height 12
click at [212, 540] on span "T13" at bounding box center [232, 536] width 65 height 14
type input "**********"
click at [348, 574] on div "Wind Turbine Name" at bounding box center [554, 309] width 1108 height 619
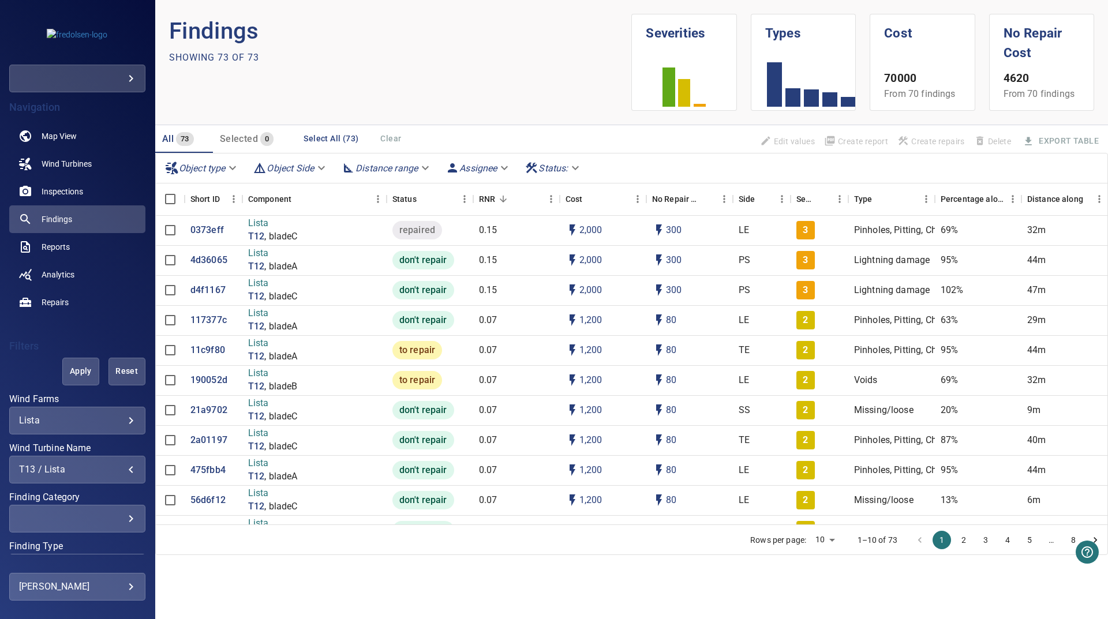
drag, startPoint x: 72, startPoint y: 381, endPoint x: 11, endPoint y: 429, distance: 77.2
click at [72, 381] on button "Apply" at bounding box center [80, 372] width 37 height 28
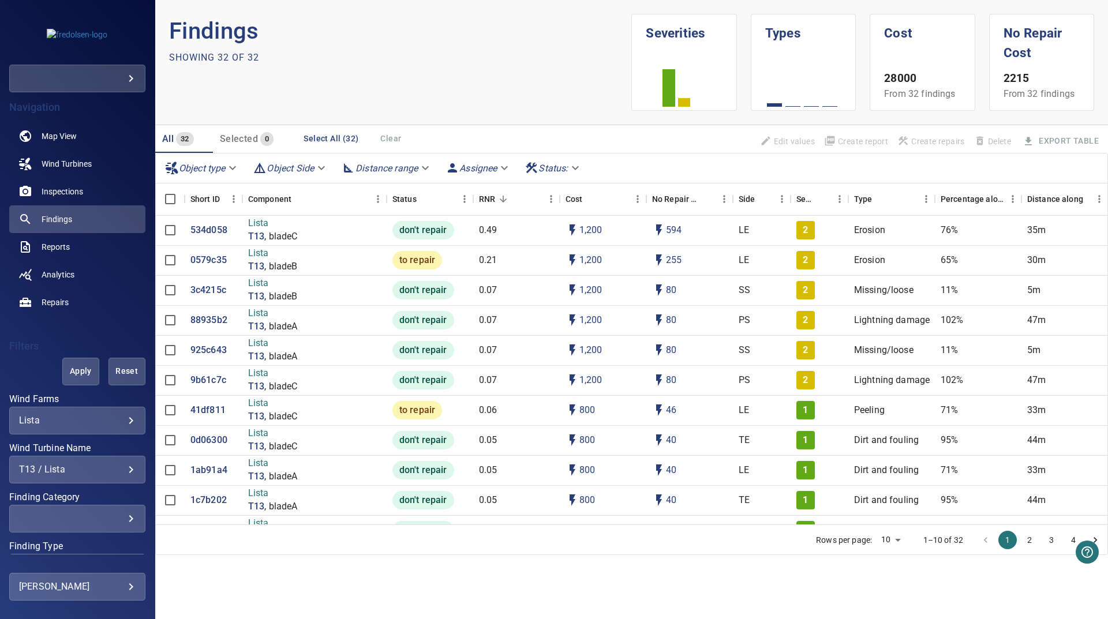
scroll to position [73, 0]
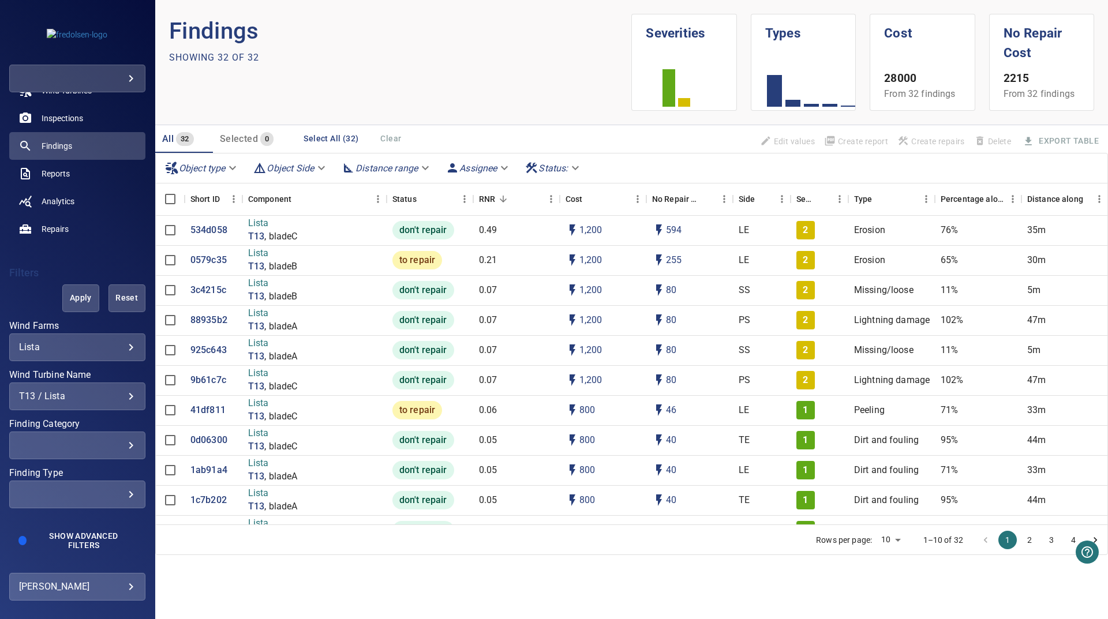
click at [40, 402] on div "**********" at bounding box center [77, 397] width 136 height 28
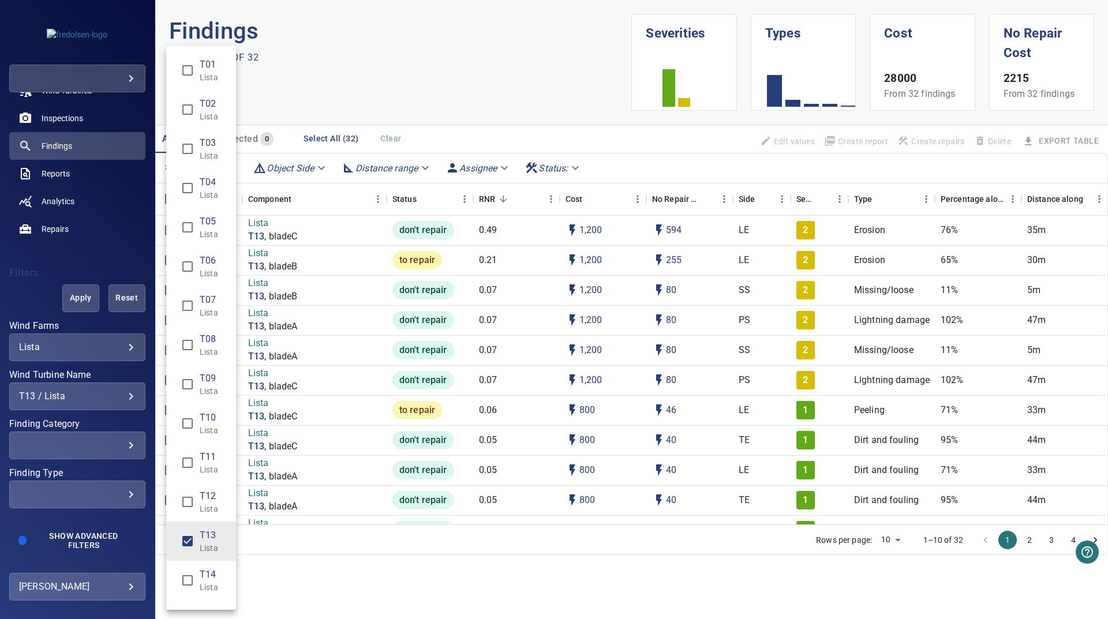
click at [203, 558] on li "T13 Lista" at bounding box center [201, 541] width 70 height 39
type input "**********"
click at [71, 310] on div "Wind Turbine Name" at bounding box center [554, 309] width 1108 height 619
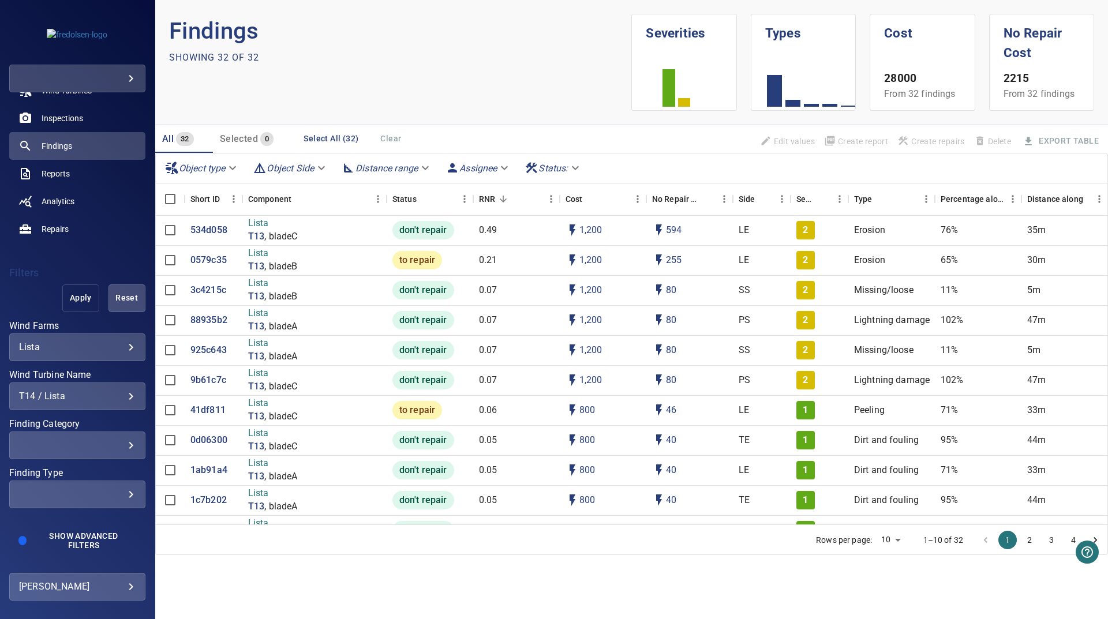
click at [77, 295] on span "Apply" at bounding box center [81, 298] width 8 height 14
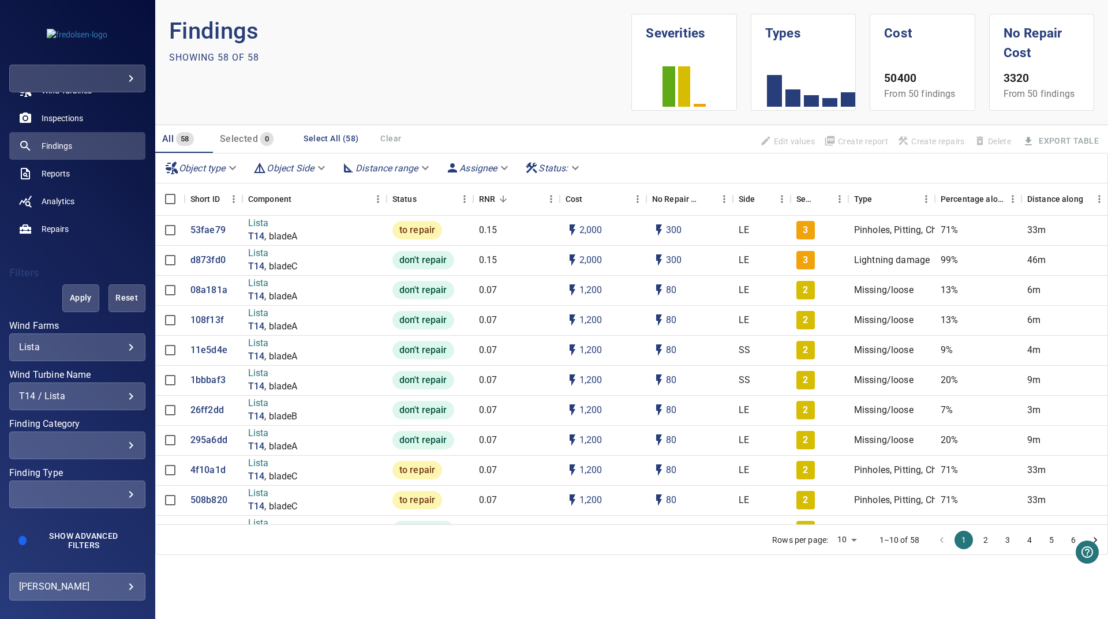
click at [111, 397] on div "T14 / Lista" at bounding box center [77, 396] width 117 height 11
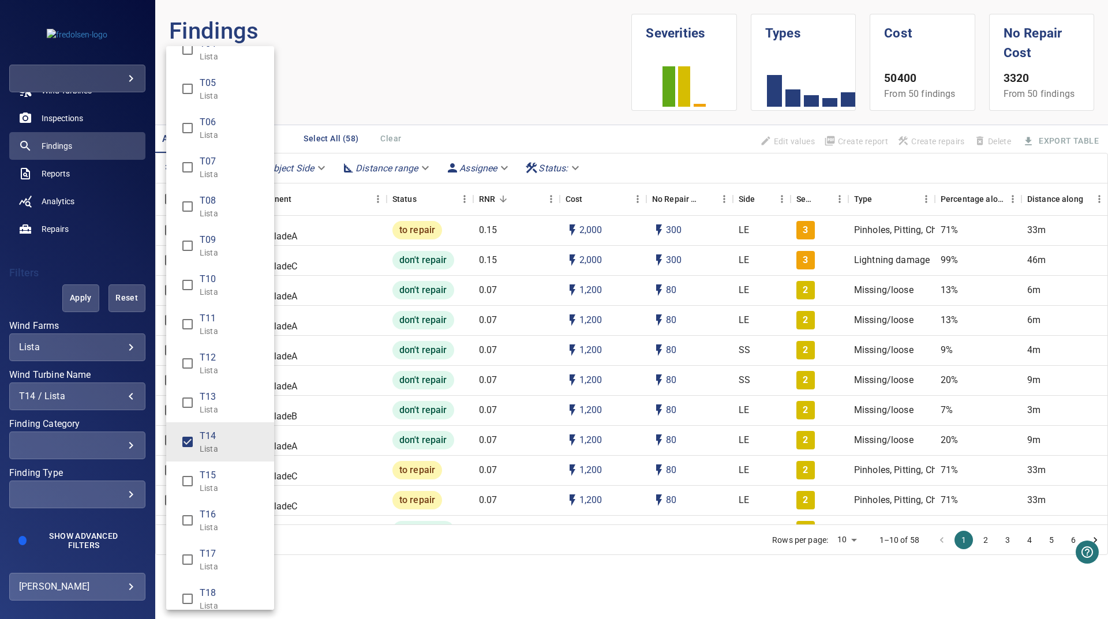
scroll to position [277, 0]
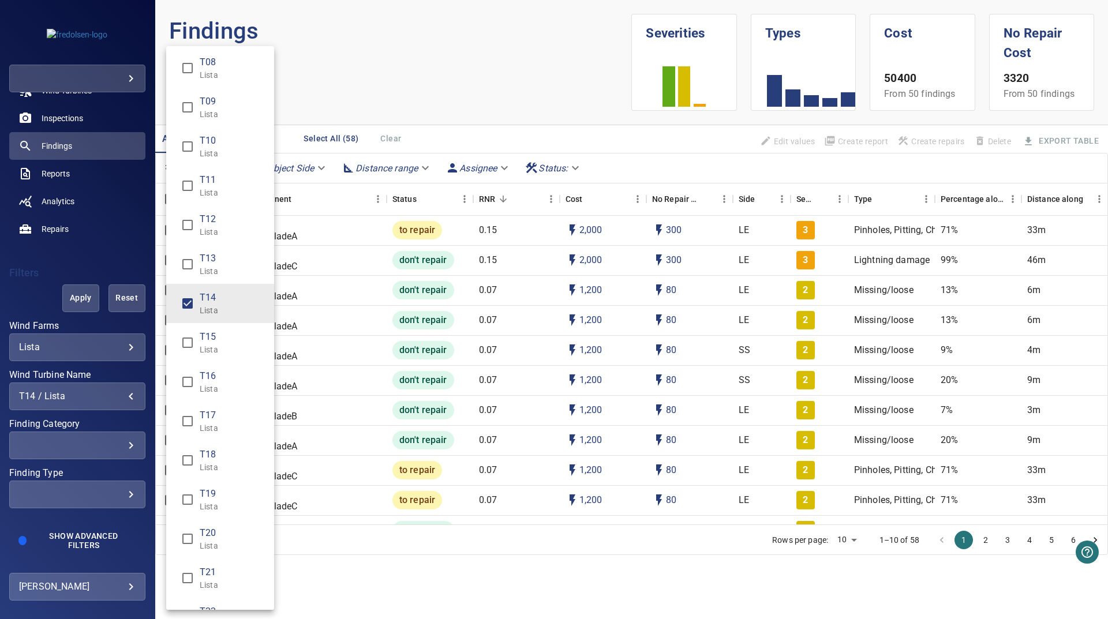
drag, startPoint x: 233, startPoint y: 346, endPoint x: 226, endPoint y: 317, distance: 29.5
click at [230, 345] on p "Lista" at bounding box center [232, 350] width 65 height 12
click at [235, 295] on span "T14" at bounding box center [232, 298] width 65 height 14
type input "**********"
drag, startPoint x: 316, startPoint y: 588, endPoint x: 218, endPoint y: 466, distance: 156.8
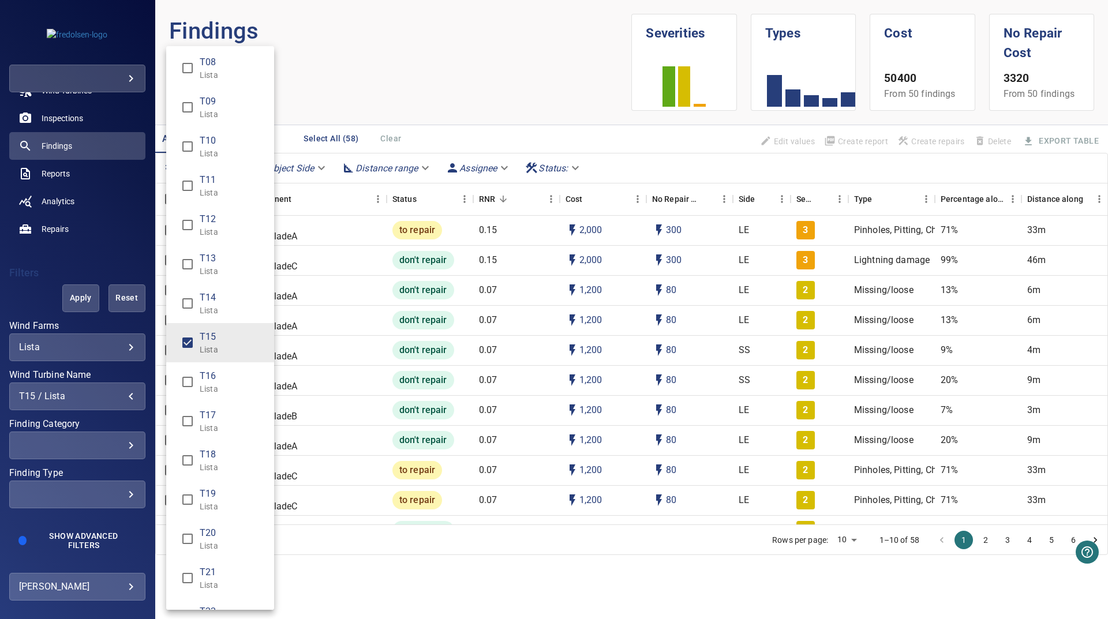
click at [310, 584] on div "Wind Turbine Name" at bounding box center [554, 309] width 1108 height 619
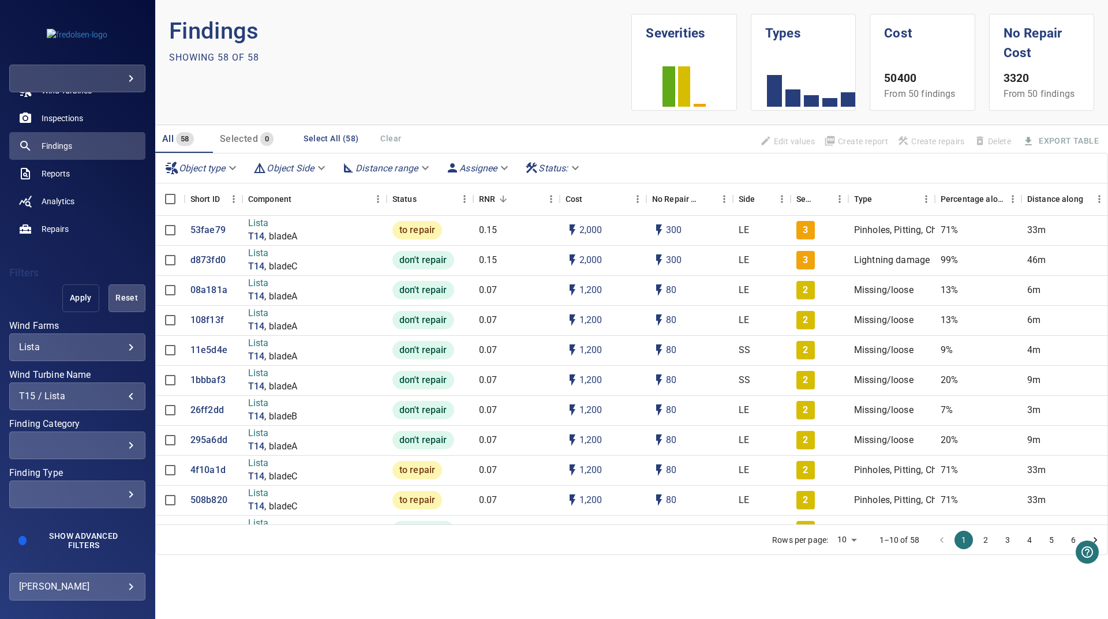
click at [73, 311] on button "Apply" at bounding box center [80, 299] width 37 height 28
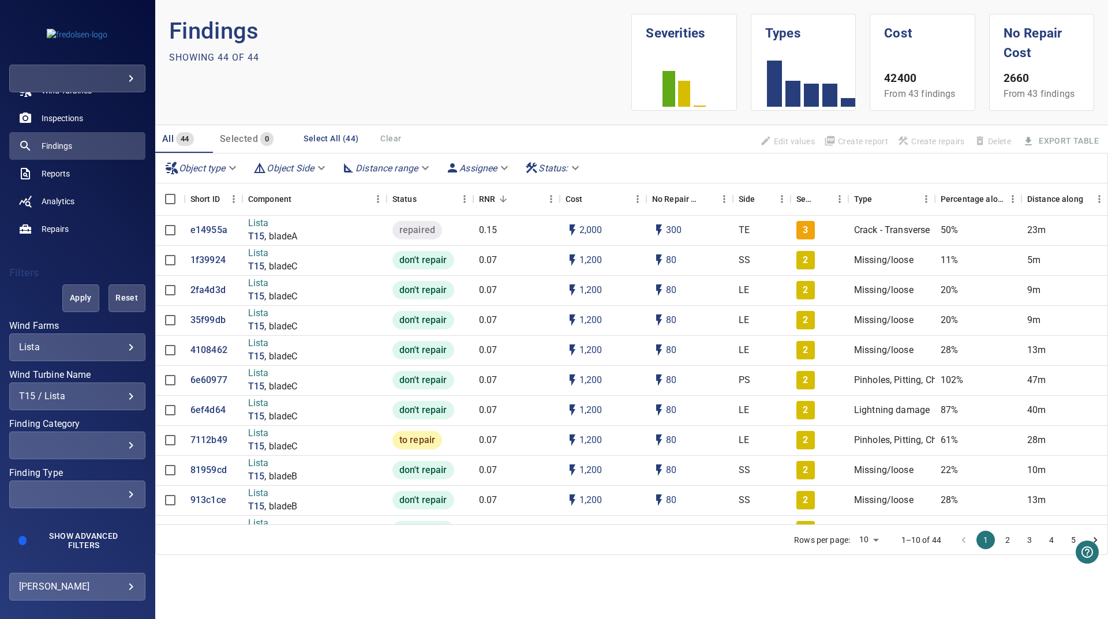
click at [87, 395] on div "T15 / Lista" at bounding box center [77, 396] width 117 height 11
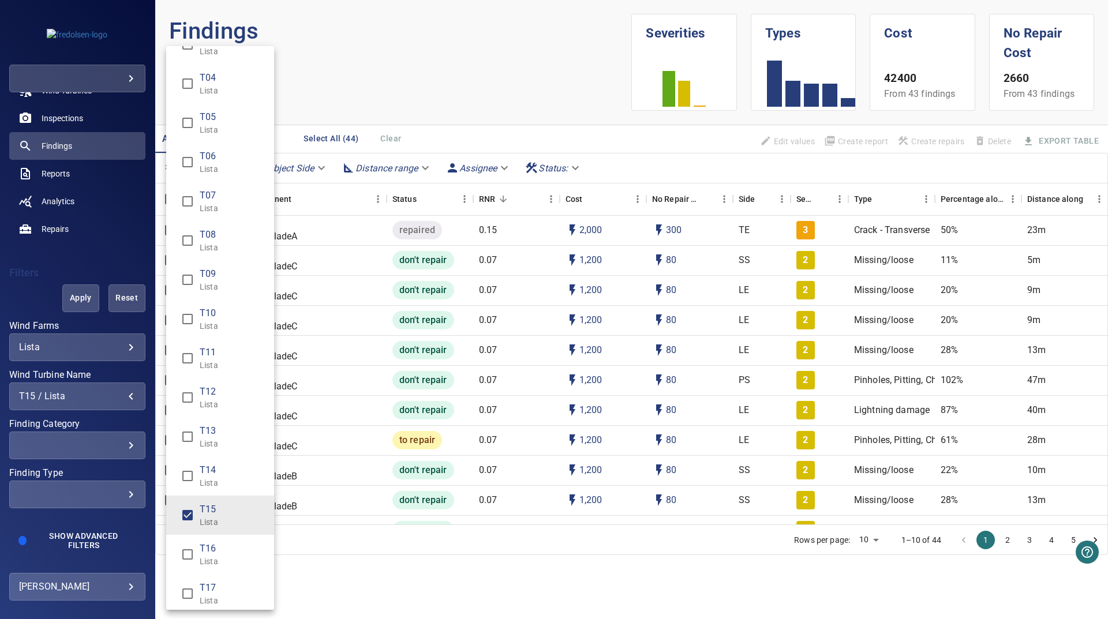
scroll to position [237, 0]
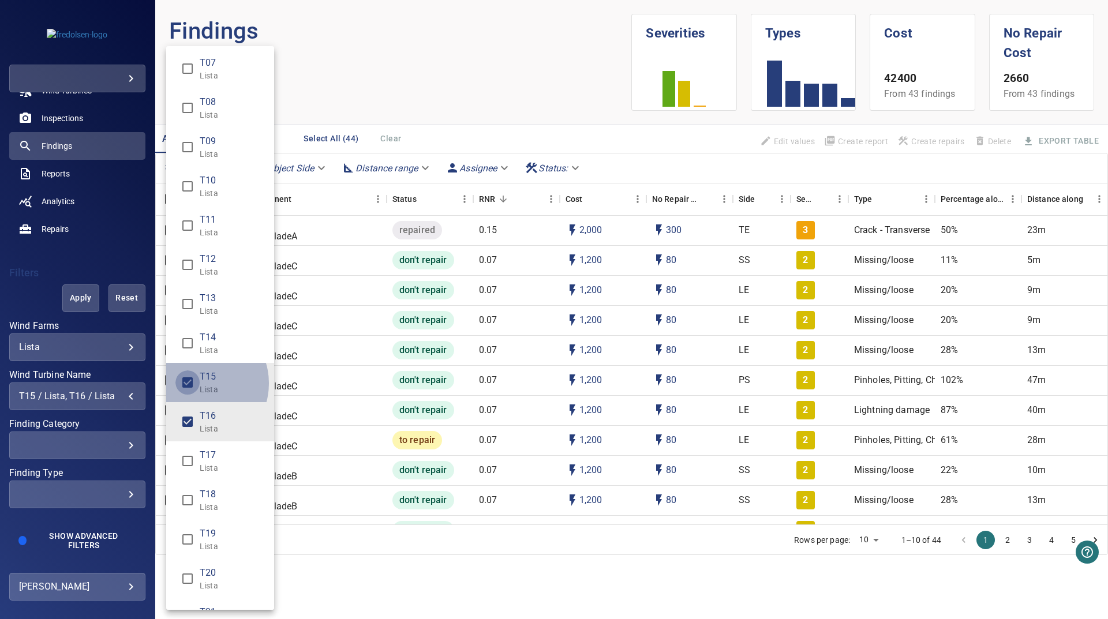
type input "**********"
drag, startPoint x: 358, startPoint y: 559, endPoint x: 163, endPoint y: 435, distance: 231.2
click at [355, 555] on div "Wind Turbine Name" at bounding box center [554, 309] width 1108 height 619
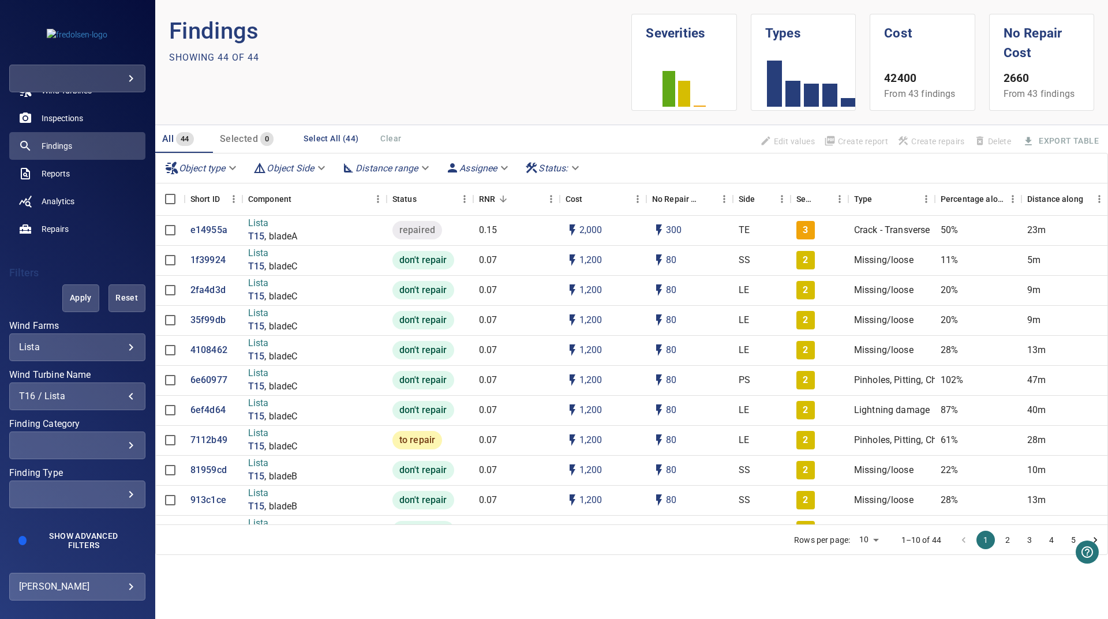
click at [77, 304] on span "Apply" at bounding box center [81, 298] width 8 height 14
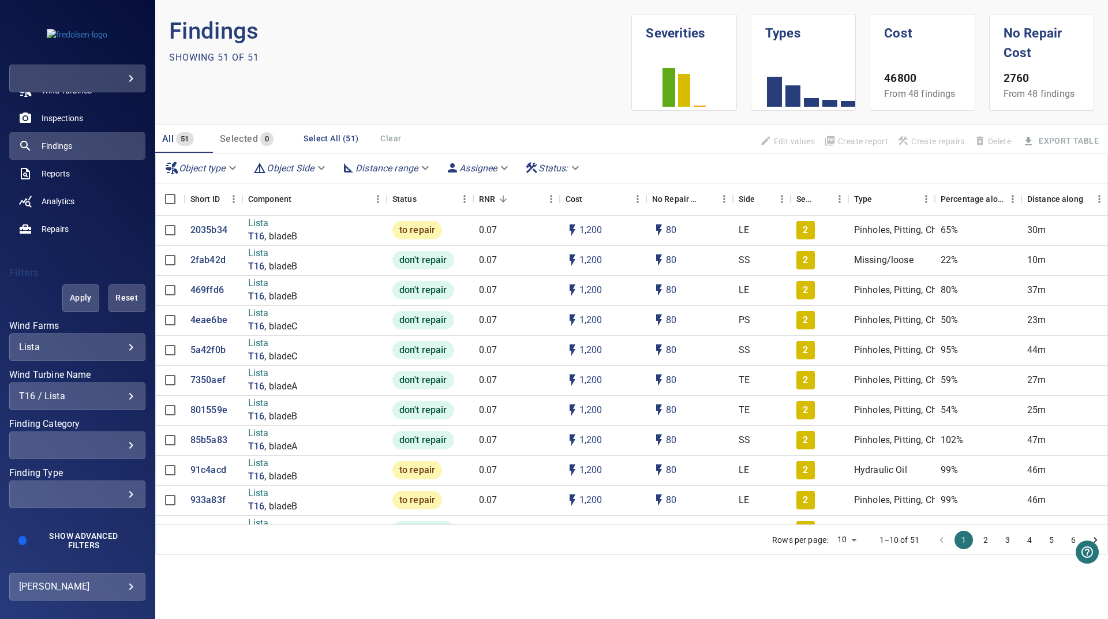
click at [118, 397] on div "T16 / Lista" at bounding box center [77, 396] width 117 height 11
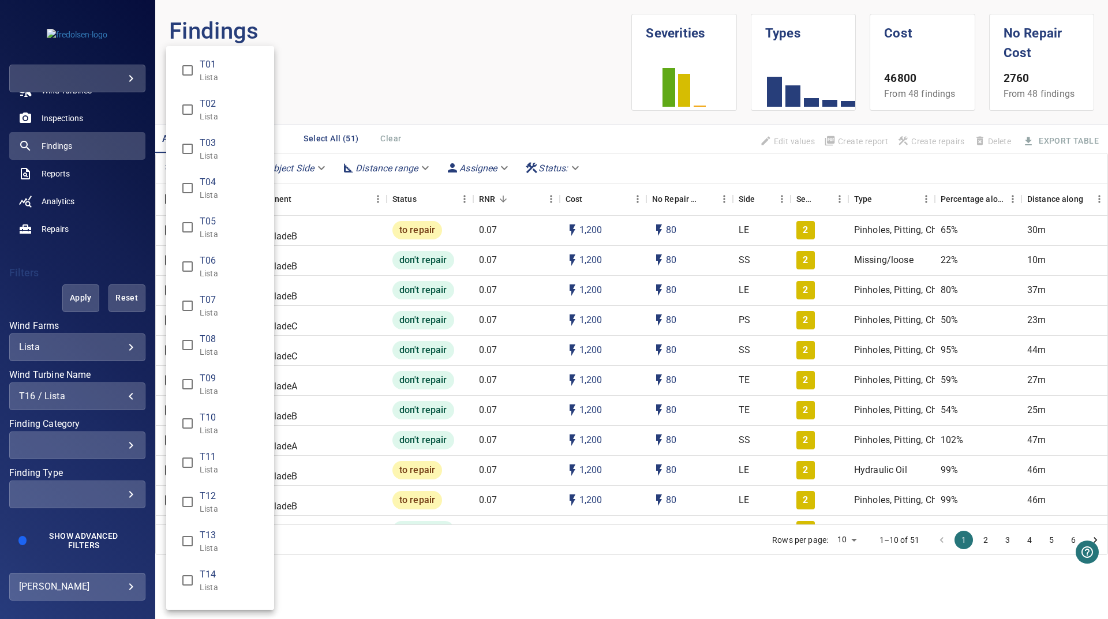
scroll to position [331, 0]
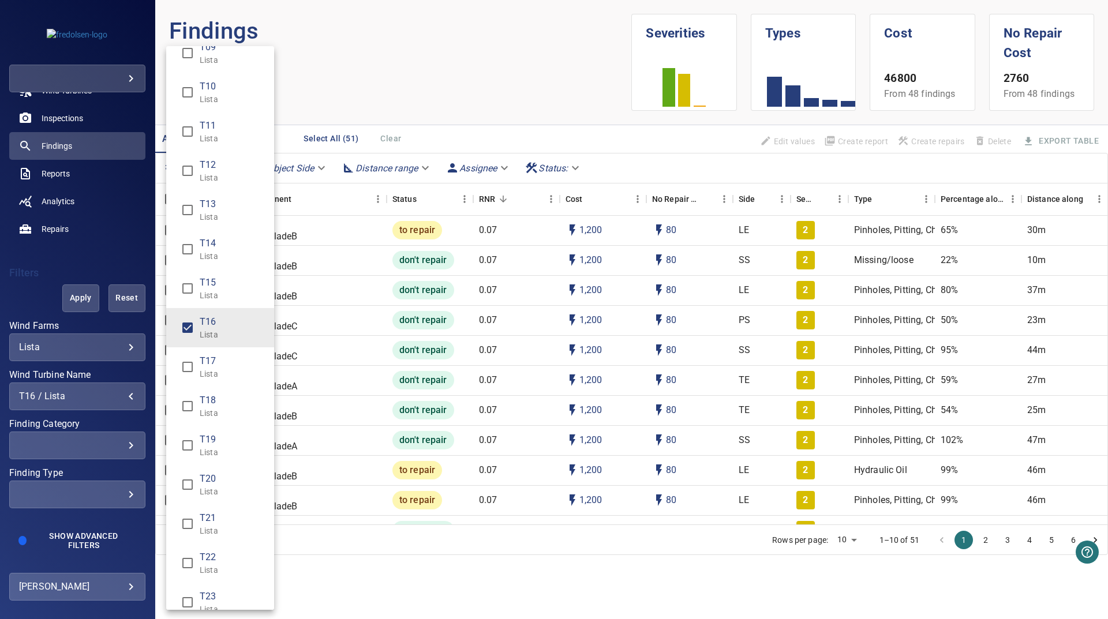
click at [243, 338] on p "Lista" at bounding box center [232, 335] width 65 height 12
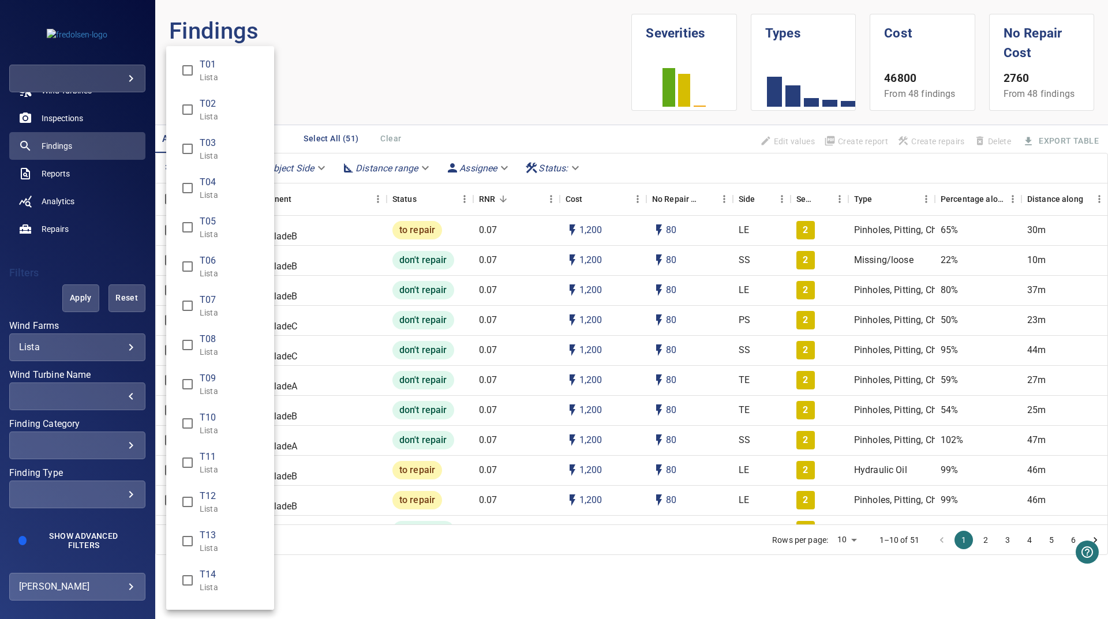
click at [205, 377] on span "T09" at bounding box center [232, 379] width 65 height 14
type input "**********"
drag, startPoint x: 208, startPoint y: 387, endPoint x: 212, endPoint y: 439, distance: 52.7
click at [208, 386] on p "Lista" at bounding box center [232, 392] width 65 height 12
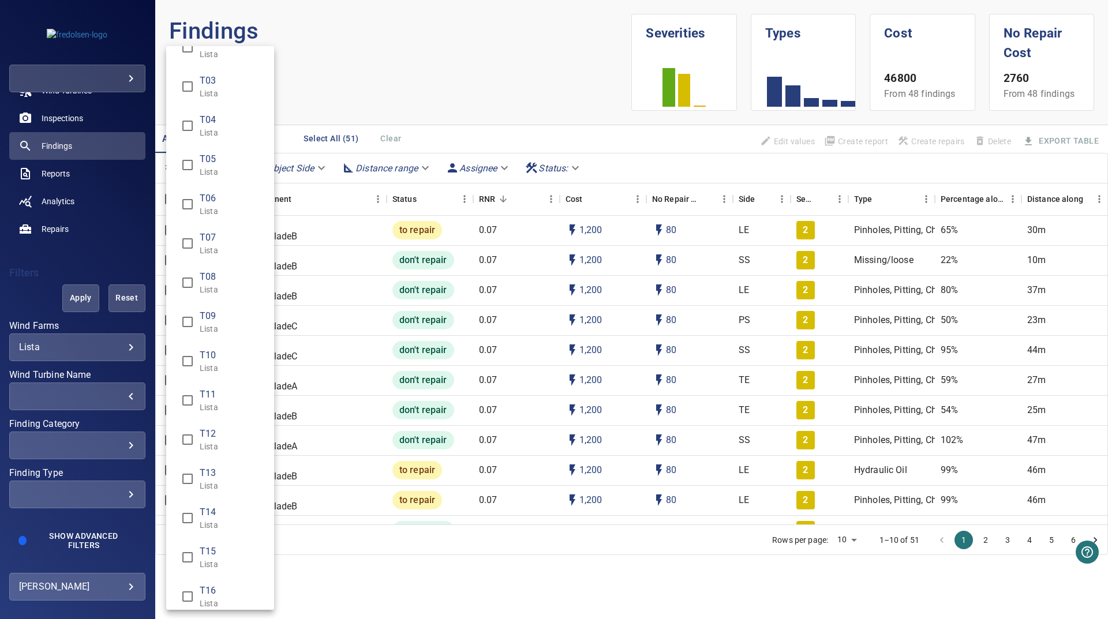
scroll to position [139, 0]
drag, startPoint x: 209, startPoint y: 557, endPoint x: 459, endPoint y: 581, distance: 250.4
click at [209, 557] on span "T17" at bounding box center [232, 554] width 65 height 14
type input "**********"
drag, startPoint x: 459, startPoint y: 581, endPoint x: 189, endPoint y: 459, distance: 295.7
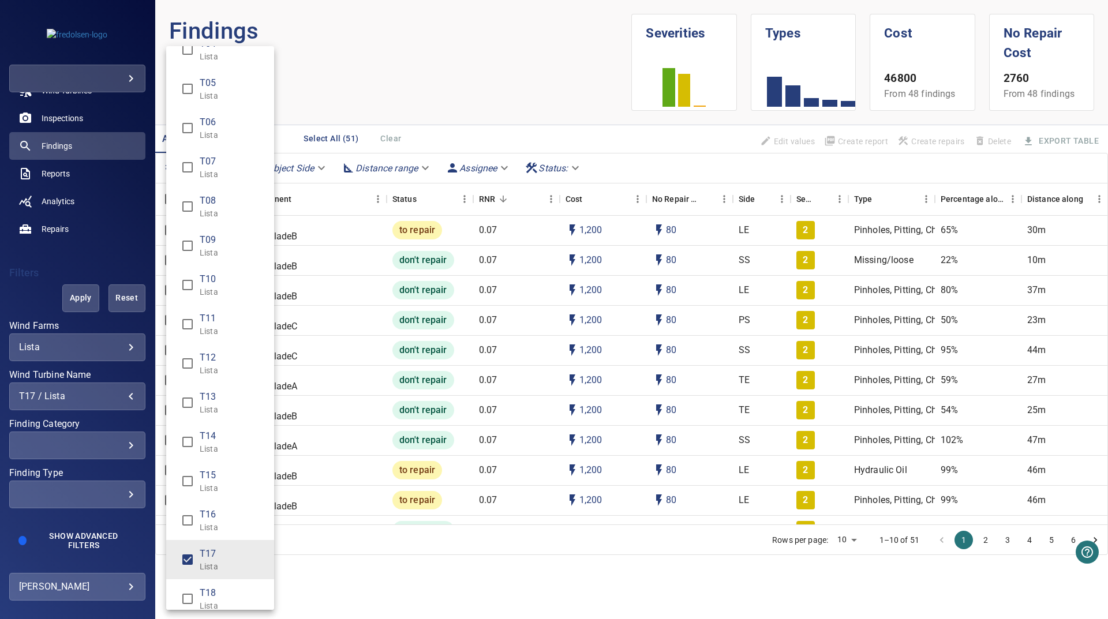
click at [454, 579] on div "Wind Turbine Name" at bounding box center [554, 309] width 1108 height 619
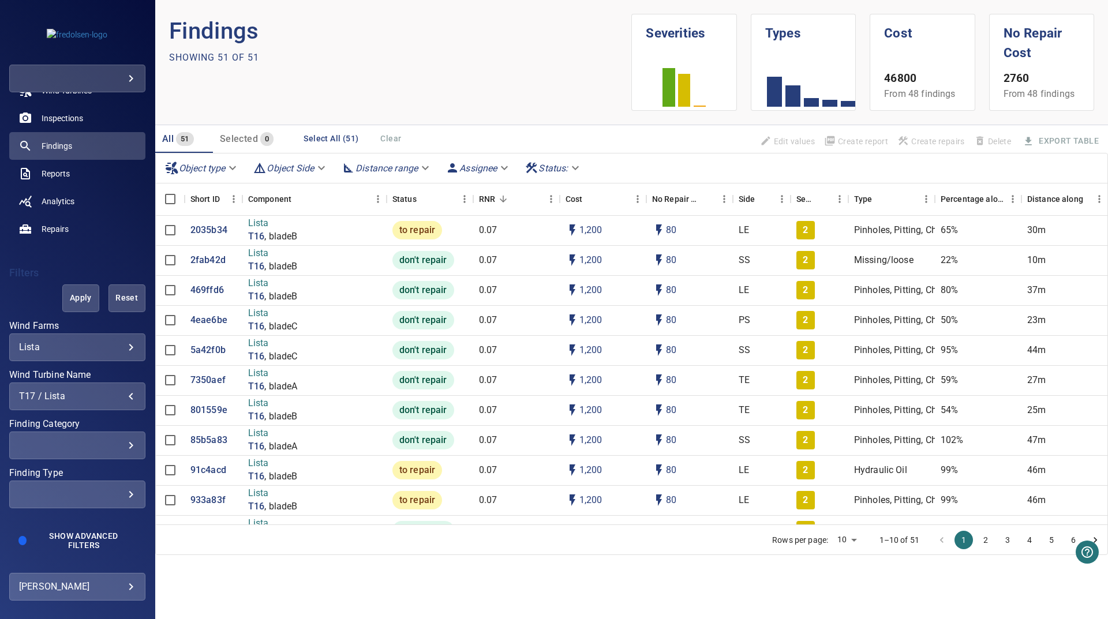
drag, startPoint x: 68, startPoint y: 297, endPoint x: 30, endPoint y: 312, distance: 40.4
click at [77, 299] on span "Apply" at bounding box center [81, 298] width 8 height 14
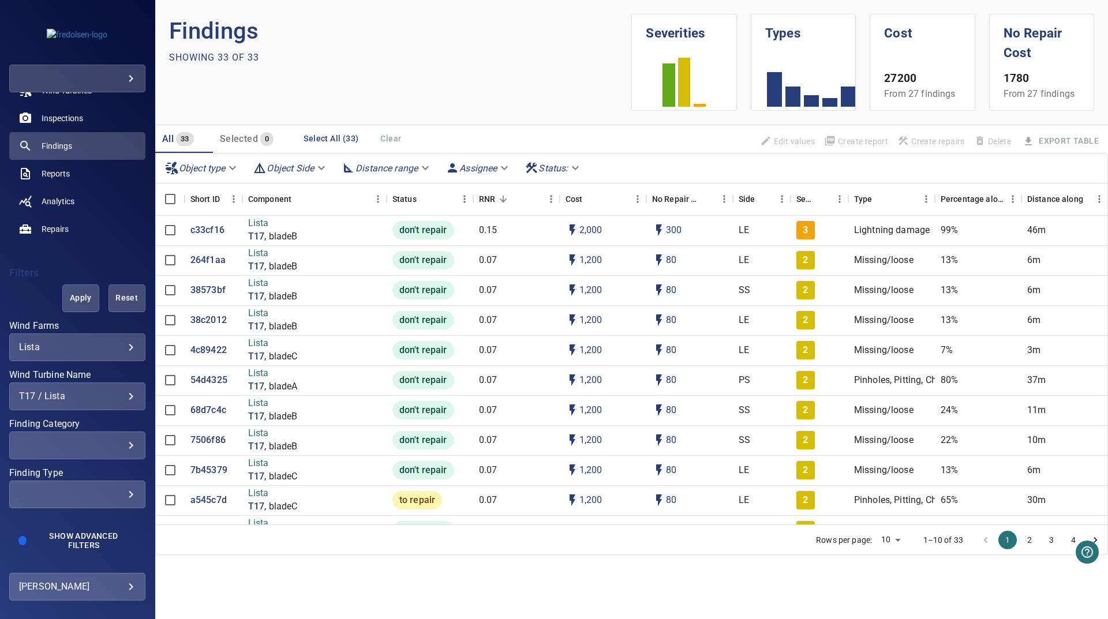
click at [130, 392] on div "**********" at bounding box center [77, 397] width 136 height 28
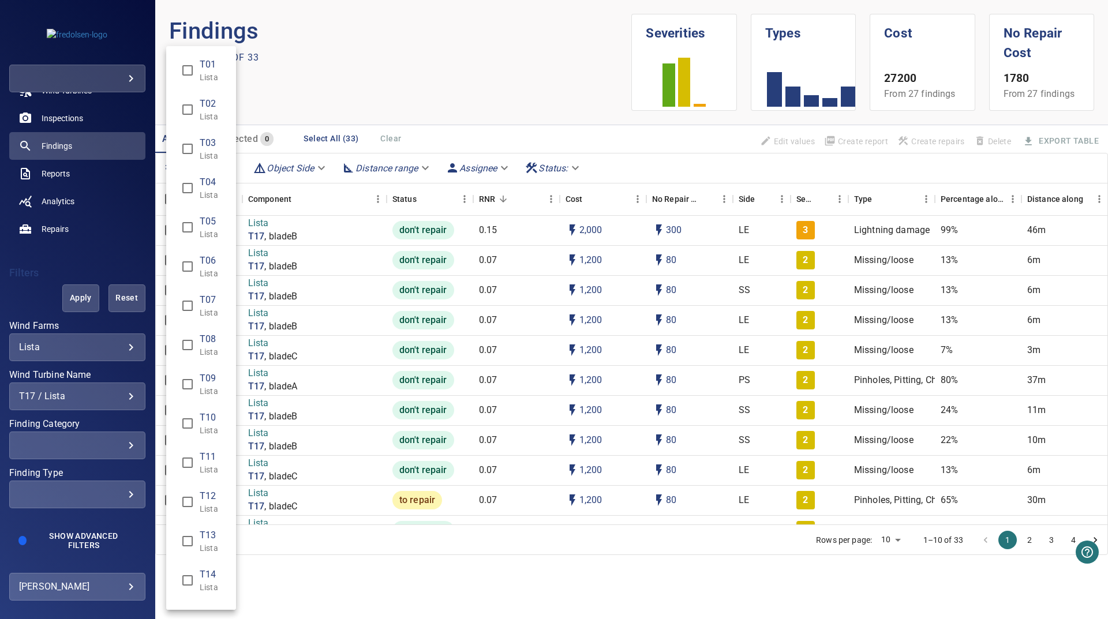
scroll to position [371, 0]
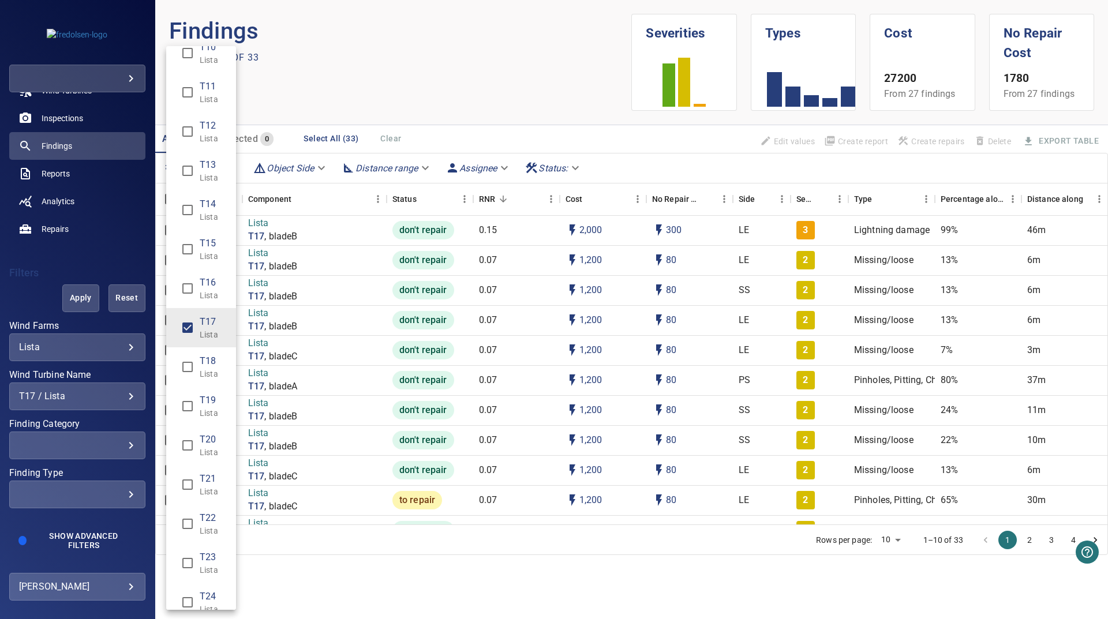
click at [229, 330] on li "T17 Lista" at bounding box center [201, 327] width 70 height 39
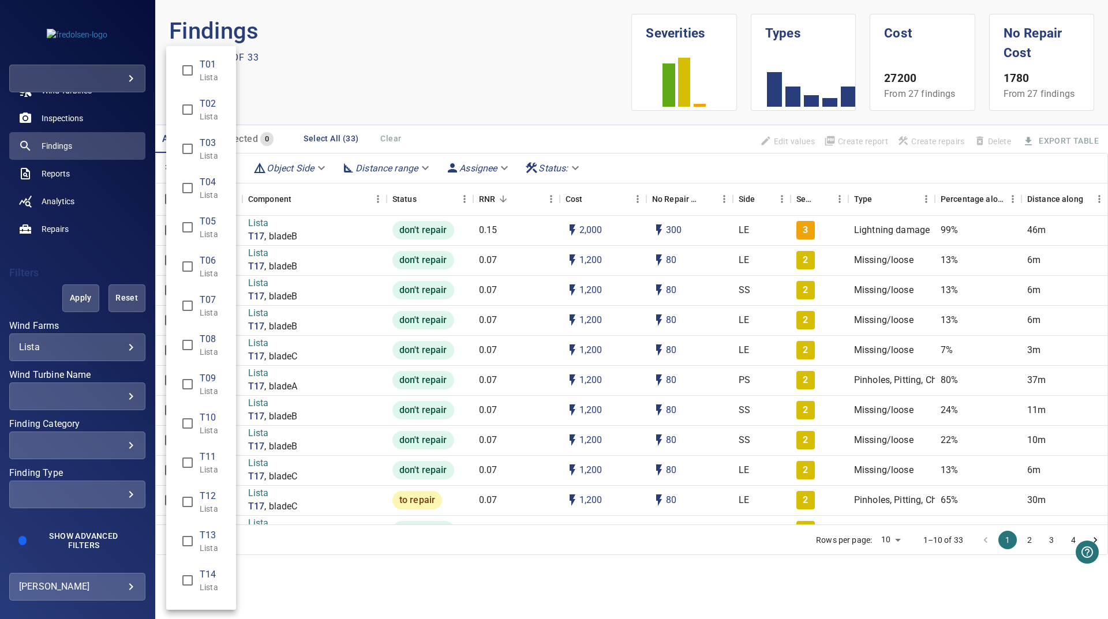
click at [193, 368] on li "T09 Lista" at bounding box center [201, 384] width 70 height 39
type input "**********"
drag, startPoint x: 209, startPoint y: 463, endPoint x: 353, endPoint y: 159, distance: 336.9
click at [208, 462] on p "Lista" at bounding box center [213, 468] width 27 height 12
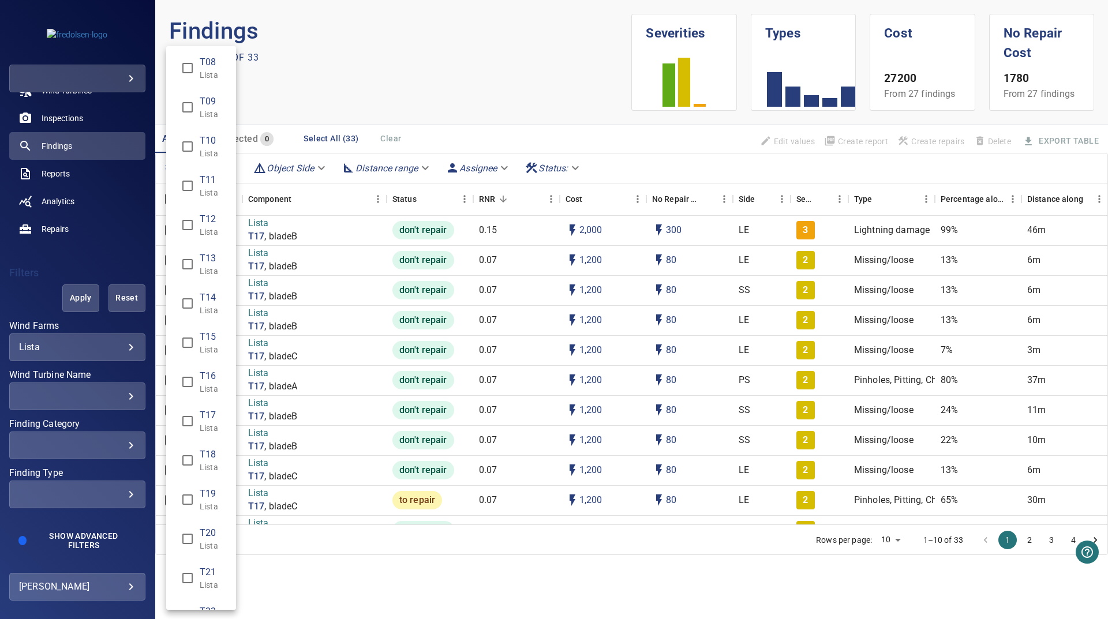
type input "**********"
click at [372, 101] on div "Wind Turbine Name" at bounding box center [554, 309] width 1108 height 619
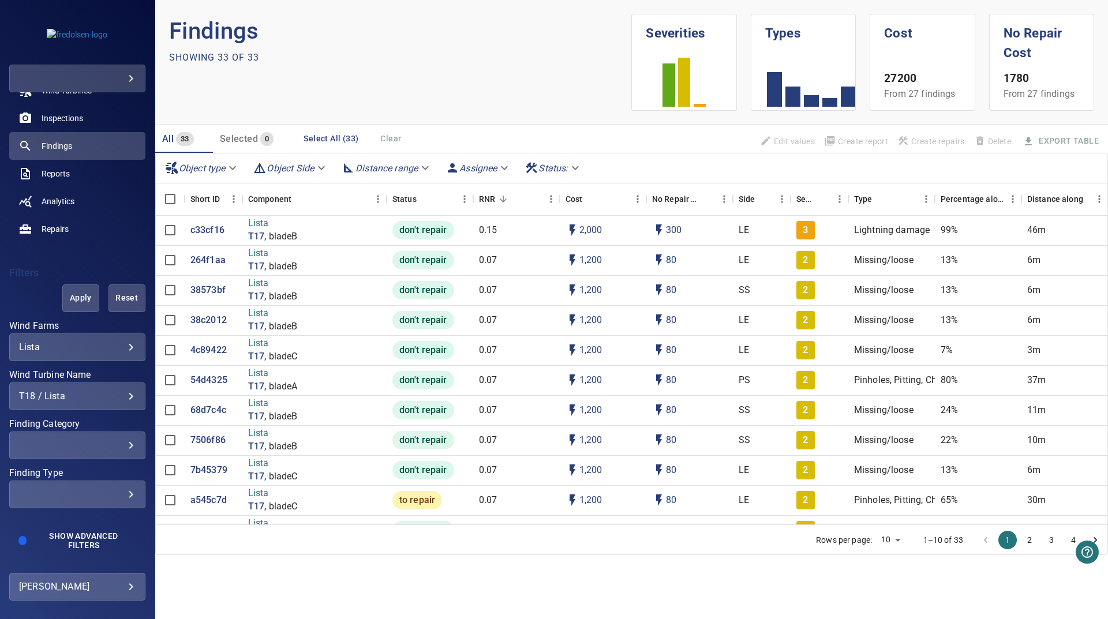
click at [77, 297] on span "Apply" at bounding box center [81, 298] width 8 height 14
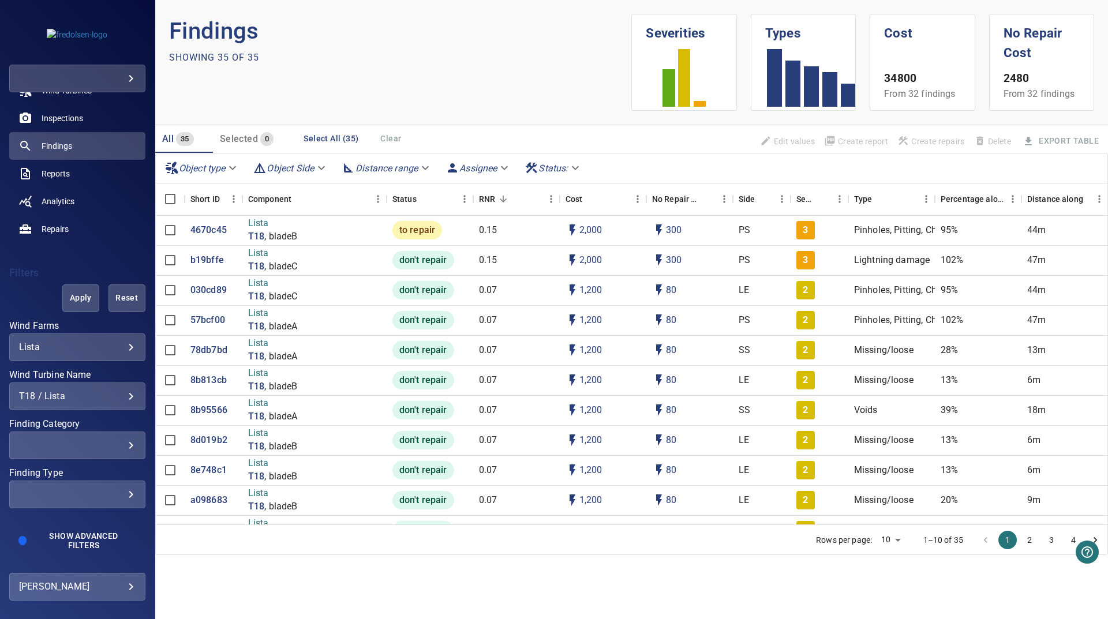
click at [81, 399] on div "T18 / Lista" at bounding box center [77, 396] width 117 height 11
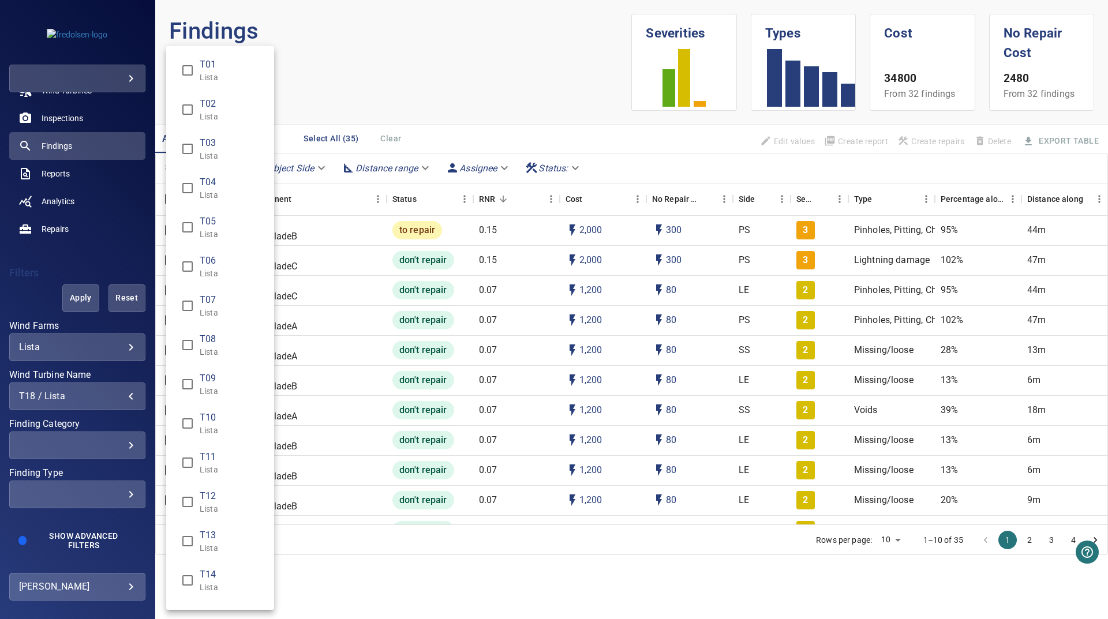
scroll to position [410, 0]
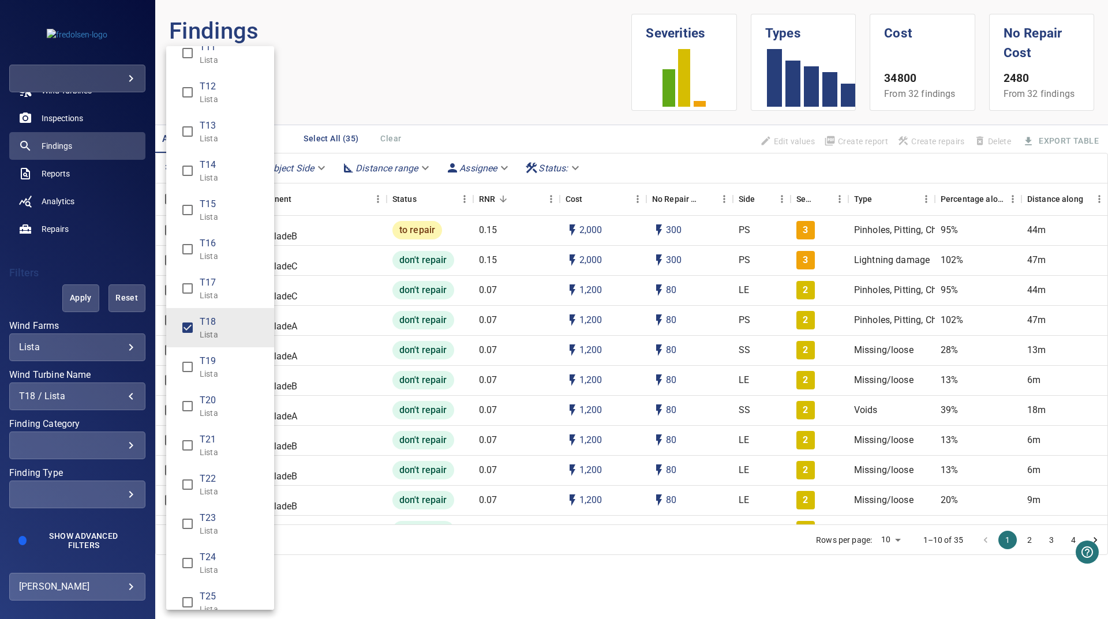
click at [220, 365] on span "T19" at bounding box center [232, 361] width 65 height 14
drag, startPoint x: 217, startPoint y: 337, endPoint x: 474, endPoint y: 124, distance: 334.4
click at [217, 337] on p "Lista" at bounding box center [232, 335] width 65 height 12
type input "**********"
click at [504, 90] on div "Wind Turbine Name" at bounding box center [554, 309] width 1108 height 619
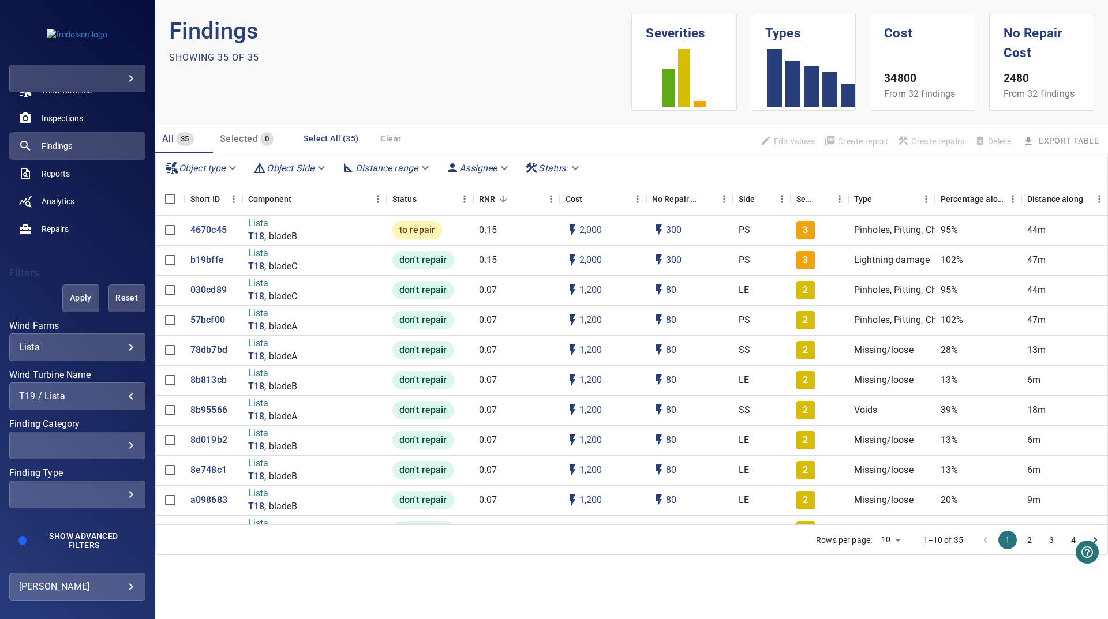
drag, startPoint x: 78, startPoint y: 295, endPoint x: 18, endPoint y: 307, distance: 61.7
click at [78, 295] on span "Apply" at bounding box center [81, 298] width 8 height 14
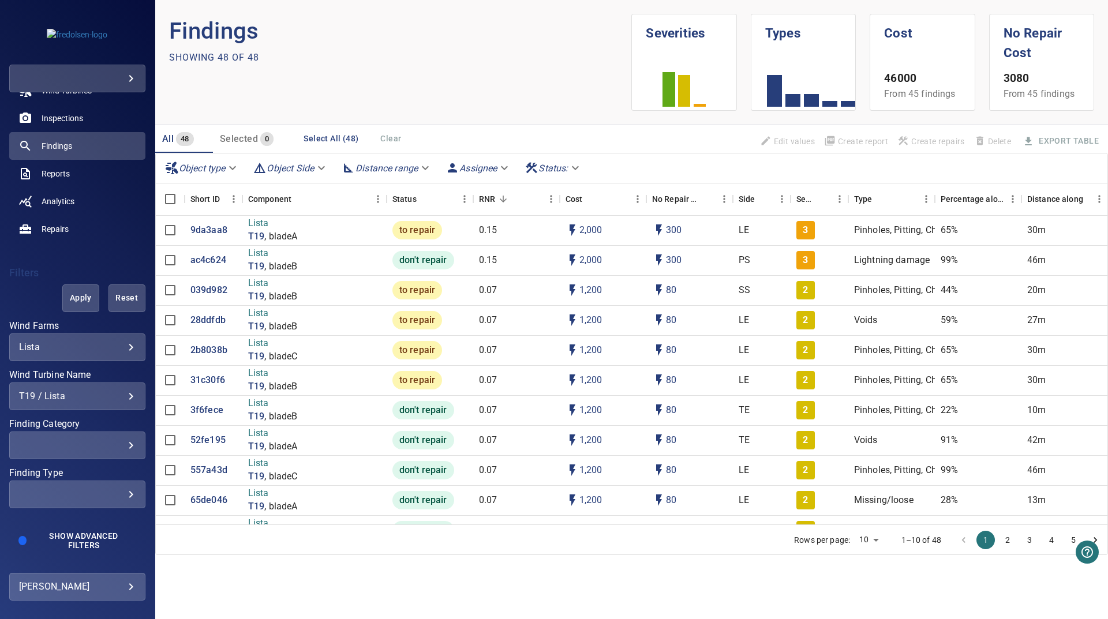
click at [87, 402] on div "T19 / Lista" at bounding box center [77, 396] width 117 height 11
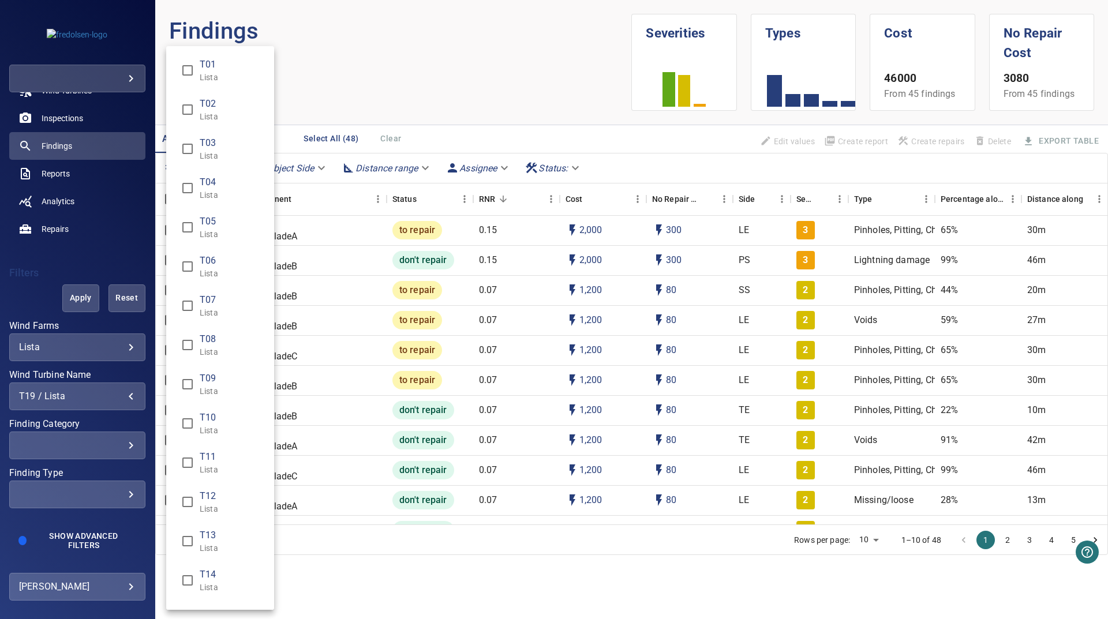
scroll to position [449, 0]
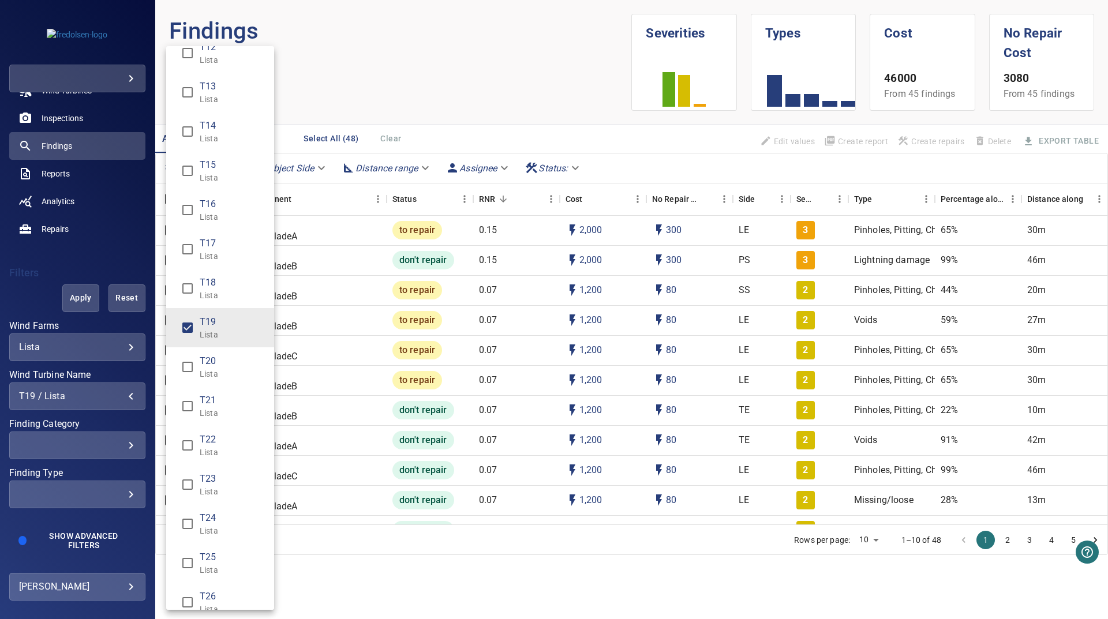
drag, startPoint x: 214, startPoint y: 340, endPoint x: 205, endPoint y: 359, distance: 20.9
click at [213, 340] on p "Lista" at bounding box center [232, 335] width 65 height 12
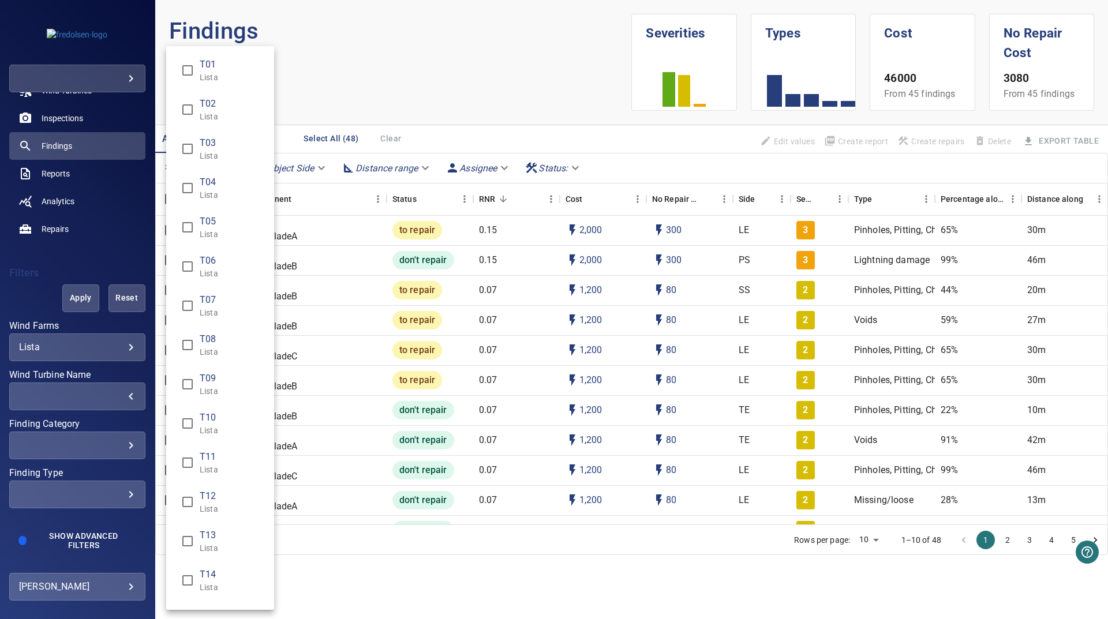
click at [200, 365] on li "T09 Lista" at bounding box center [220, 384] width 108 height 39
type input "**********"
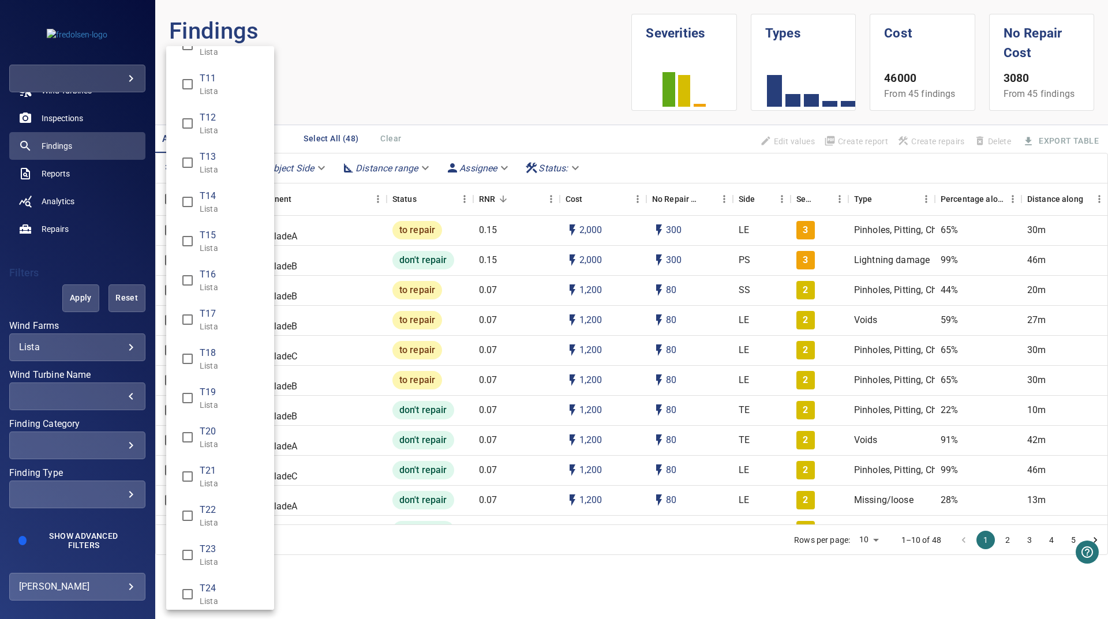
scroll to position [416, 0]
click at [206, 405] on p "Lista" at bounding box center [232, 408] width 65 height 12
type input "**********"
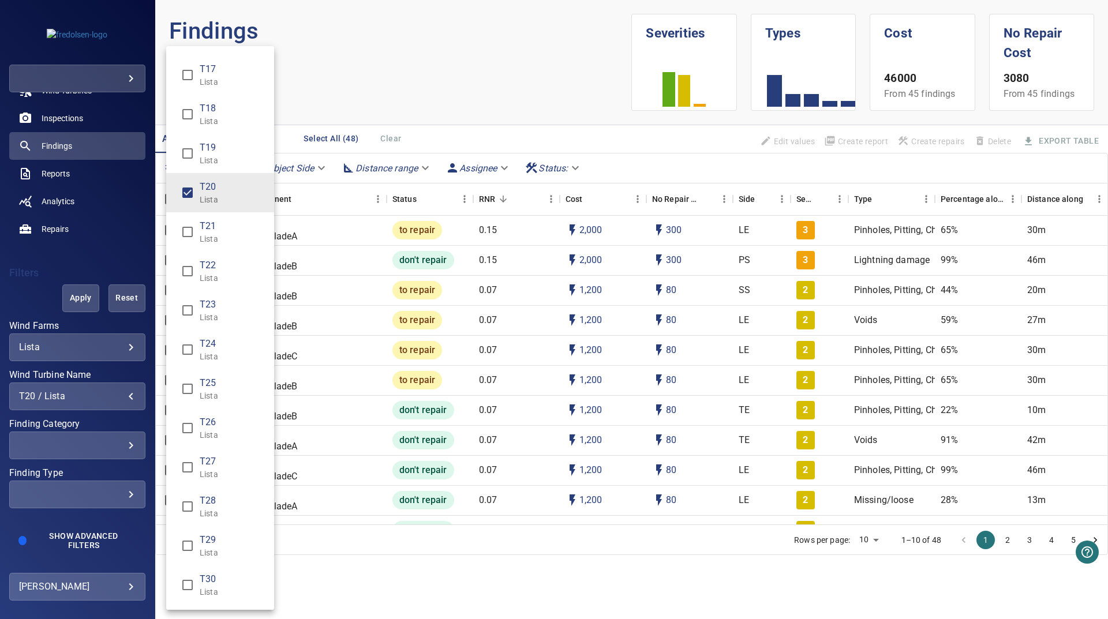
drag, startPoint x: 300, startPoint y: 582, endPoint x: 114, endPoint y: 420, distance: 246.3
click at [294, 580] on div "Wind Turbine Name" at bounding box center [554, 309] width 1108 height 619
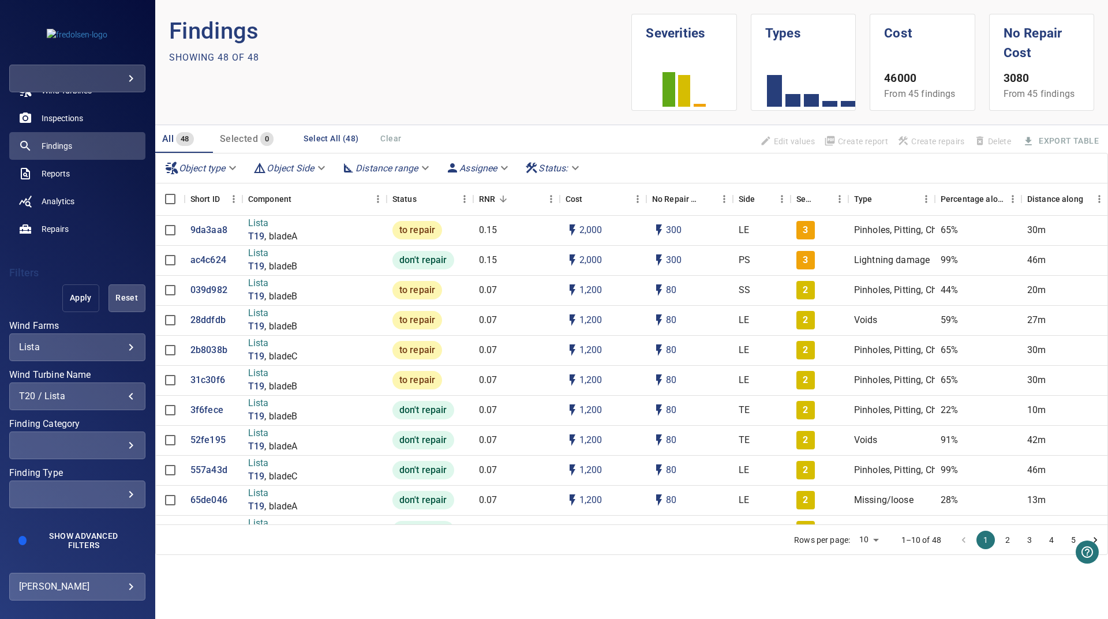
click at [66, 307] on button "Apply" at bounding box center [80, 299] width 37 height 28
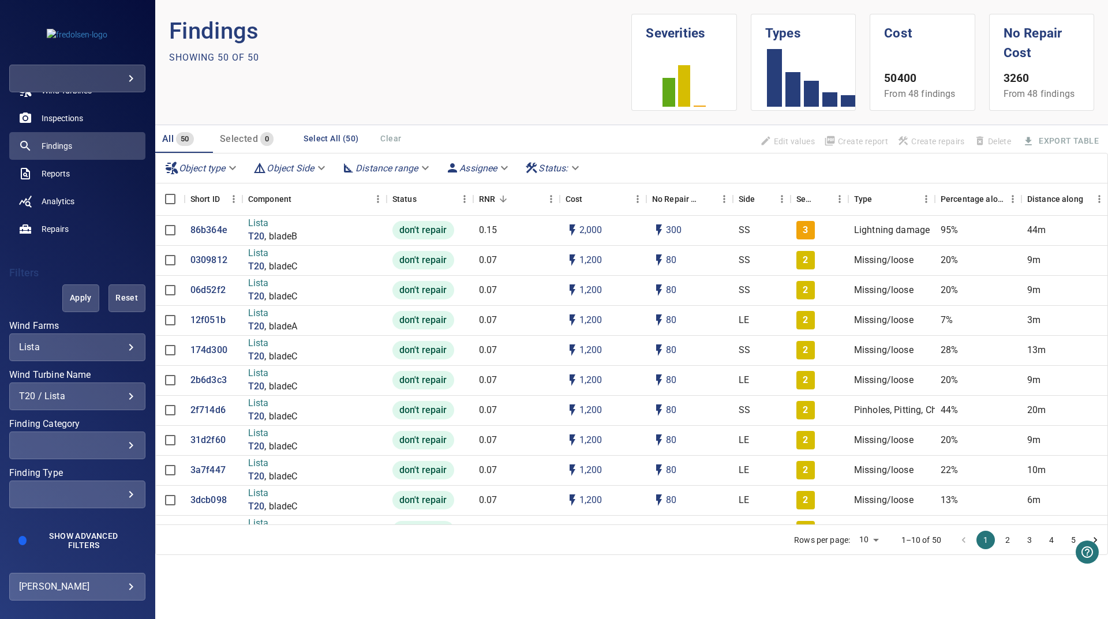
click at [105, 399] on div "T20 / Lista" at bounding box center [77, 396] width 117 height 11
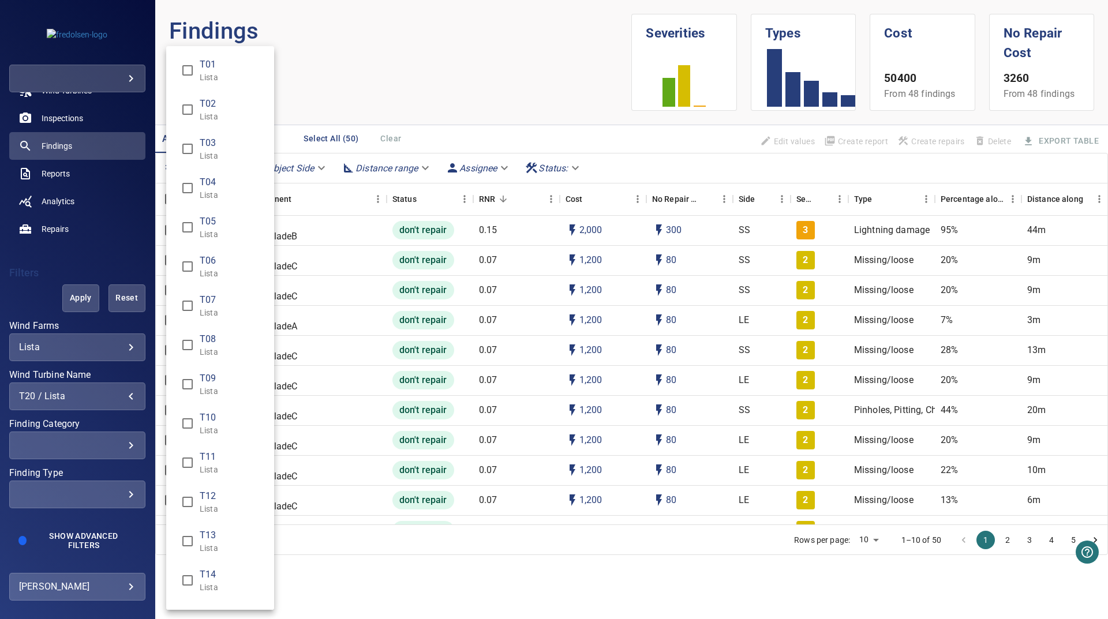
scroll to position [488, 0]
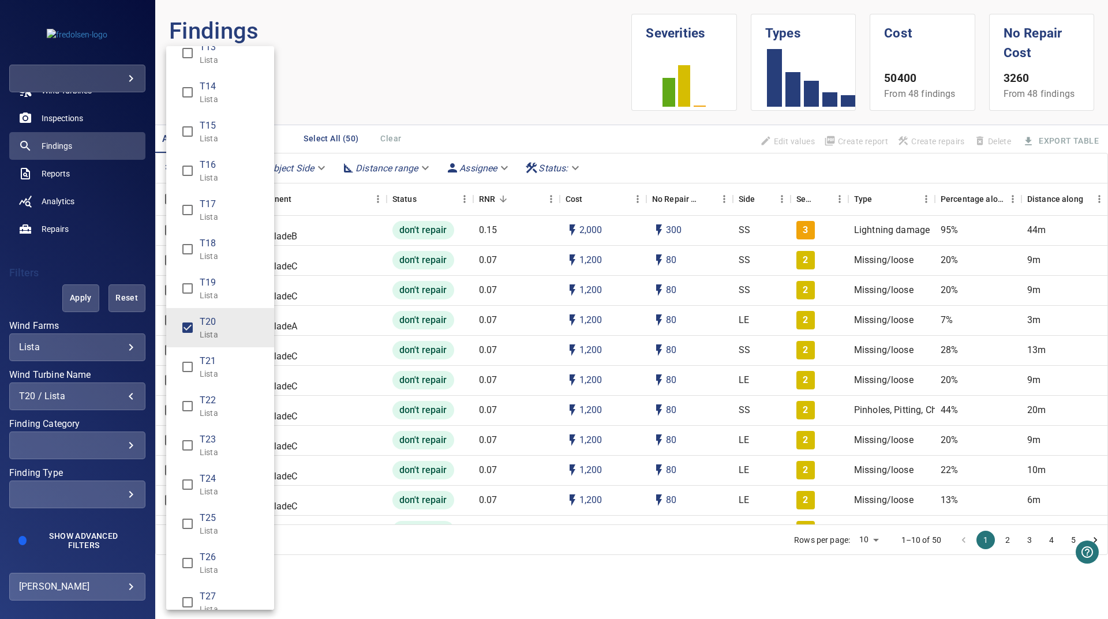
drag, startPoint x: 246, startPoint y: 333, endPoint x: 233, endPoint y: 361, distance: 30.7
click at [247, 333] on p "Lista" at bounding box center [232, 335] width 65 height 12
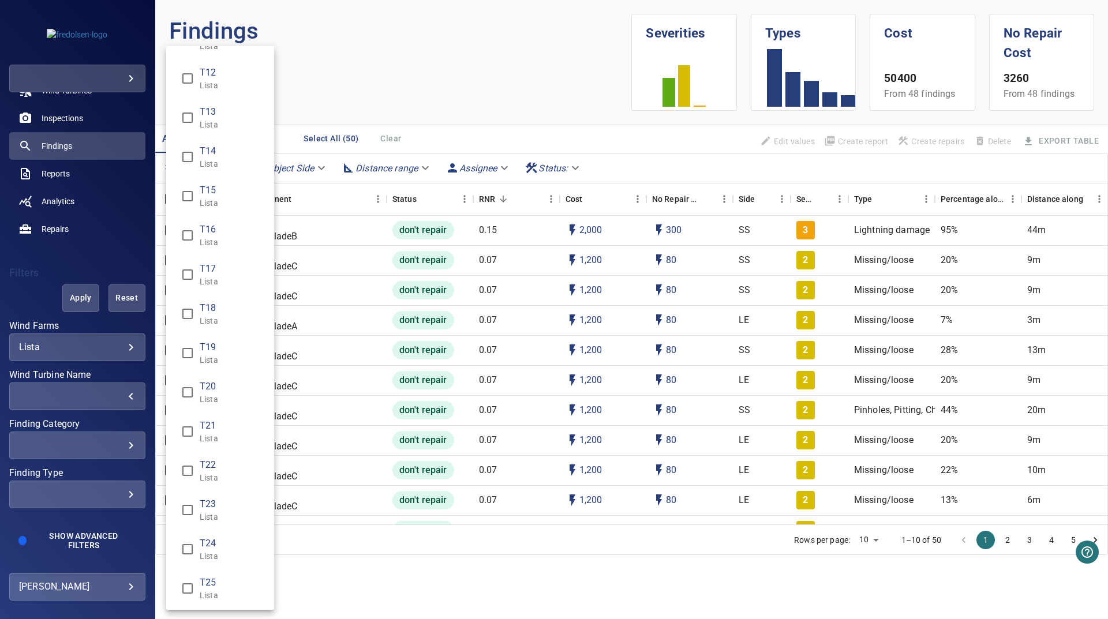
scroll to position [554, 0]
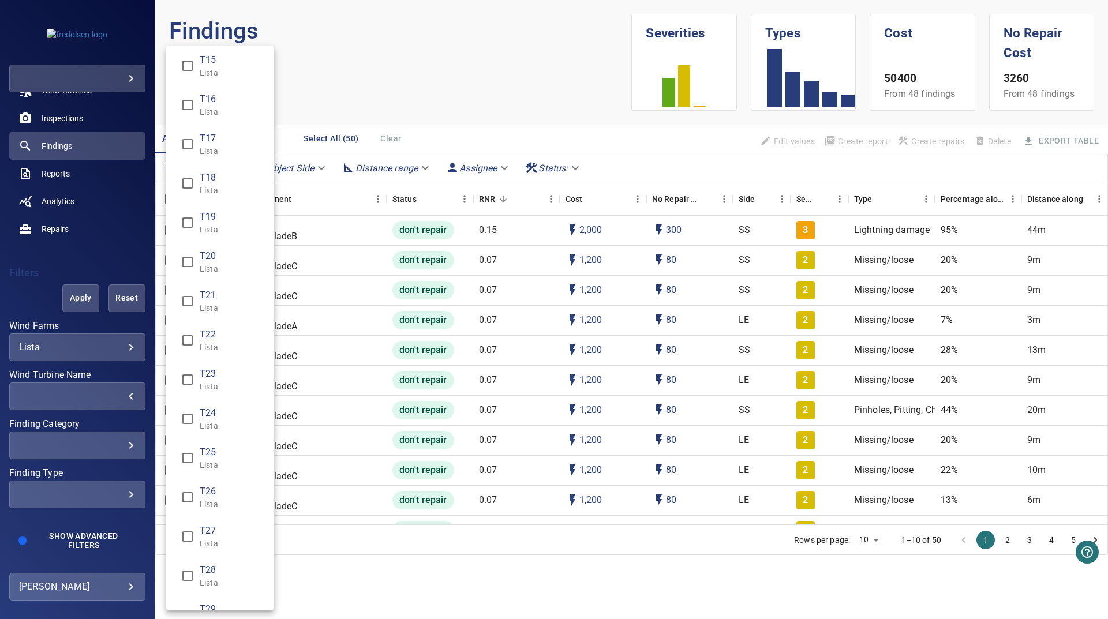
click at [230, 302] on span "T21" at bounding box center [232, 296] width 65 height 14
type input "**********"
click at [343, 573] on div "Wind Turbine Name" at bounding box center [554, 309] width 1108 height 619
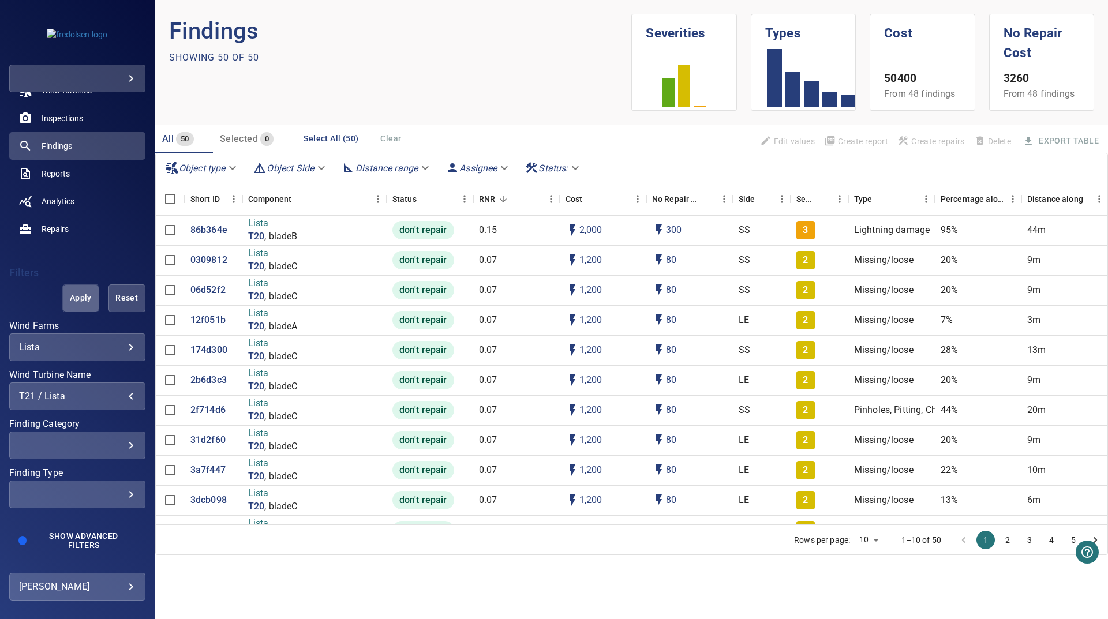
click at [77, 305] on span "Apply" at bounding box center [81, 298] width 8 height 14
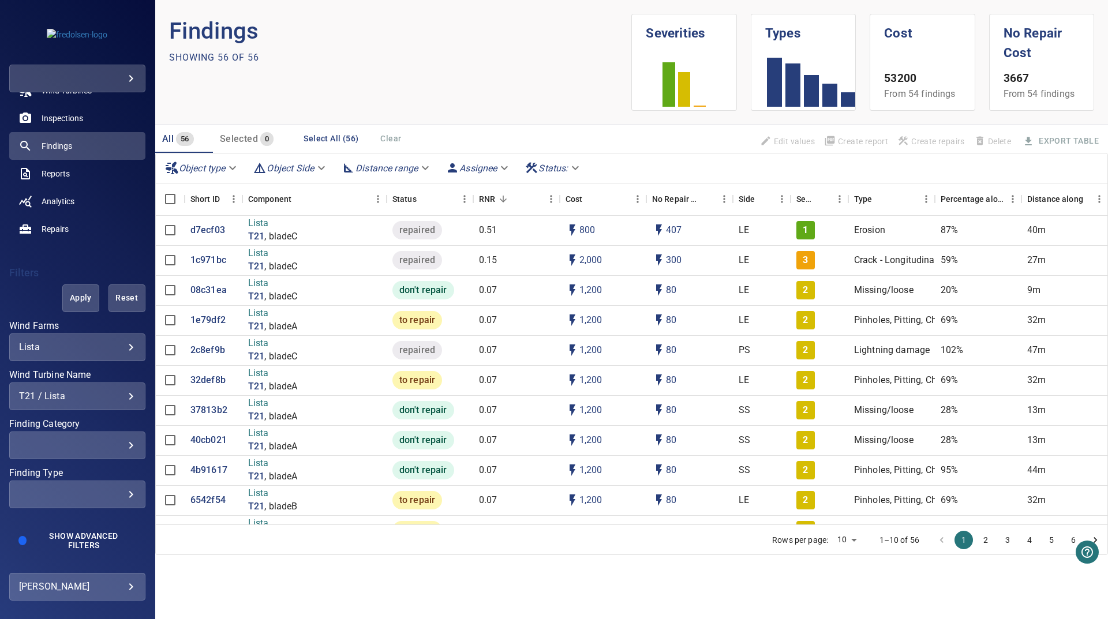
click at [86, 398] on div "T21 / Lista" at bounding box center [77, 396] width 117 height 11
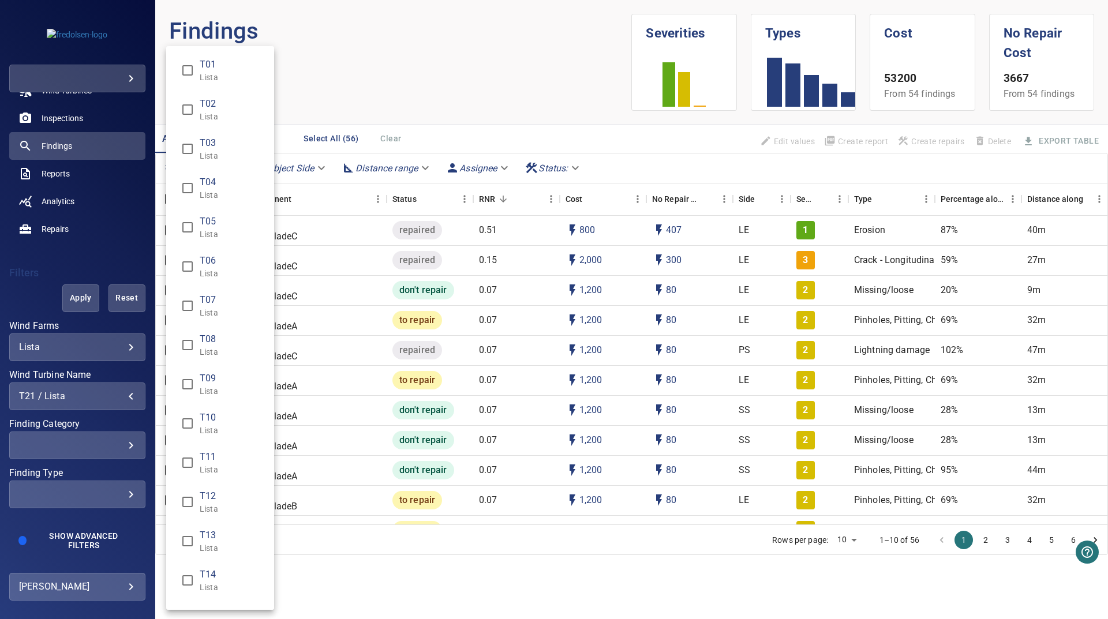
scroll to position [527, 0]
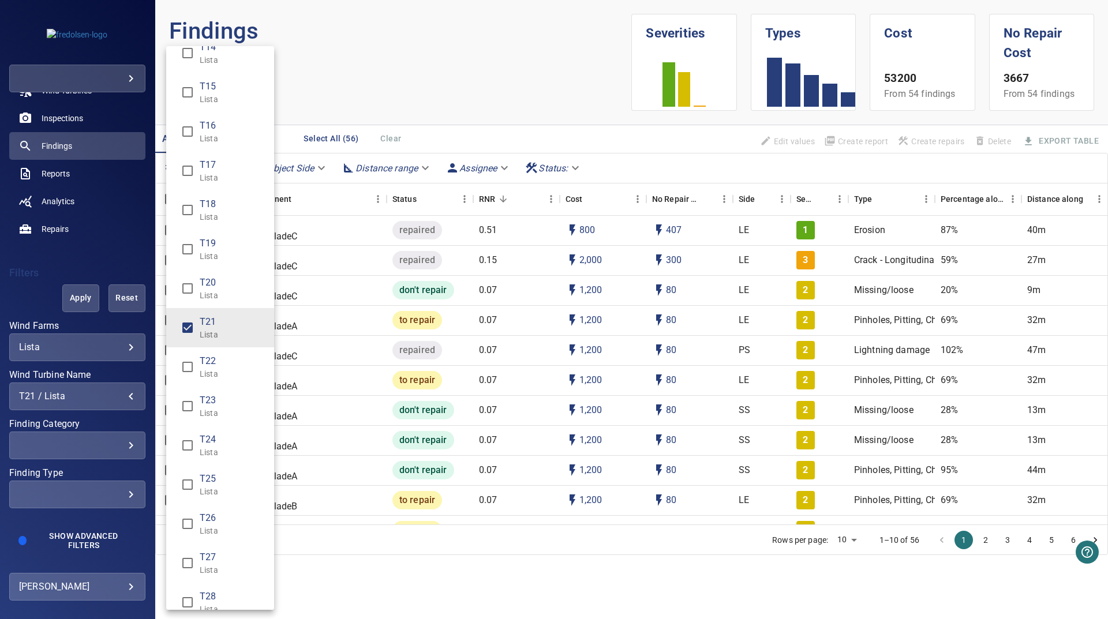
drag, startPoint x: 215, startPoint y: 377, endPoint x: 212, endPoint y: 348, distance: 29.0
click at [215, 375] on p "Lista" at bounding box center [232, 374] width 65 height 12
click at [213, 334] on p "Lista" at bounding box center [232, 335] width 65 height 12
type input "**********"
drag, startPoint x: 470, startPoint y: 58, endPoint x: 156, endPoint y: 213, distance: 350.8
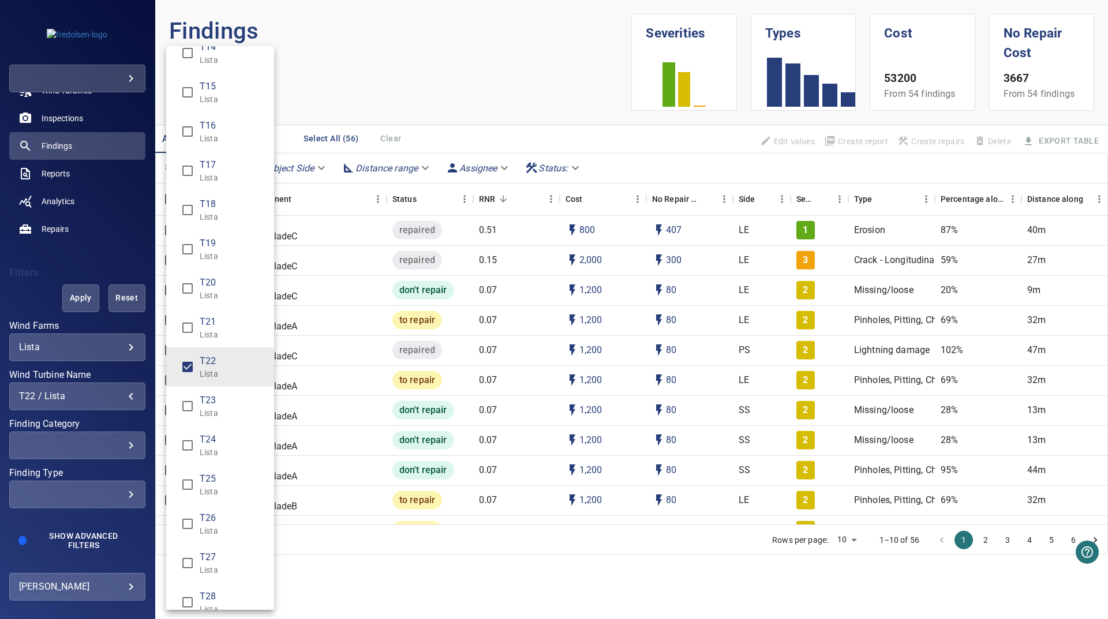
click at [470, 58] on div "Wind Turbine Name" at bounding box center [554, 309] width 1108 height 619
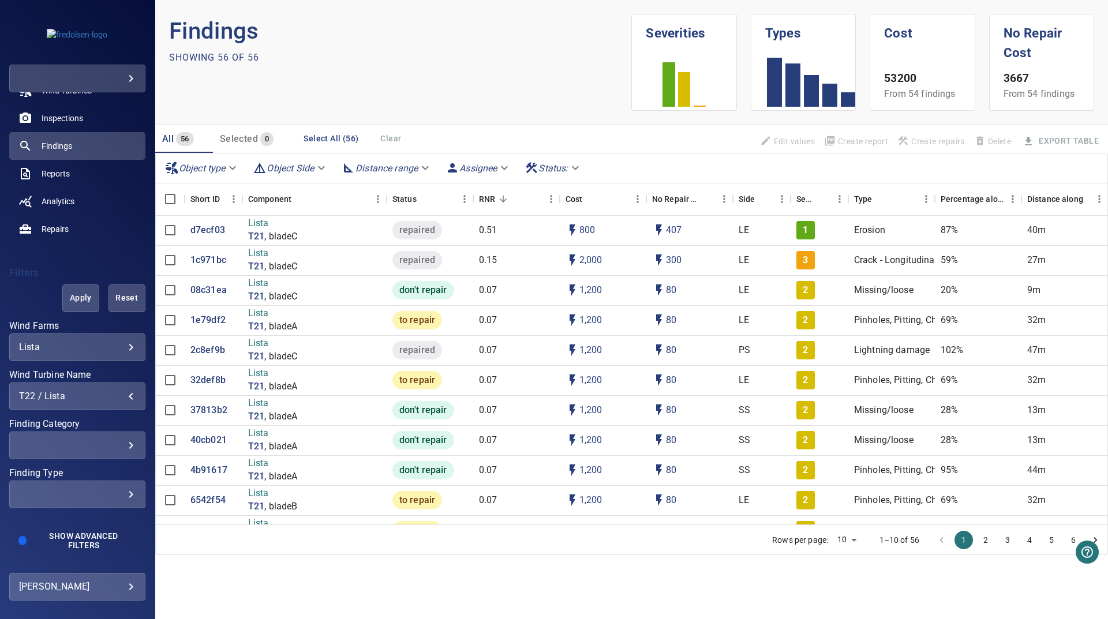
drag, startPoint x: 77, startPoint y: 293, endPoint x: 8, endPoint y: 297, distance: 69.4
click at [77, 292] on span "Apply" at bounding box center [81, 298] width 8 height 14
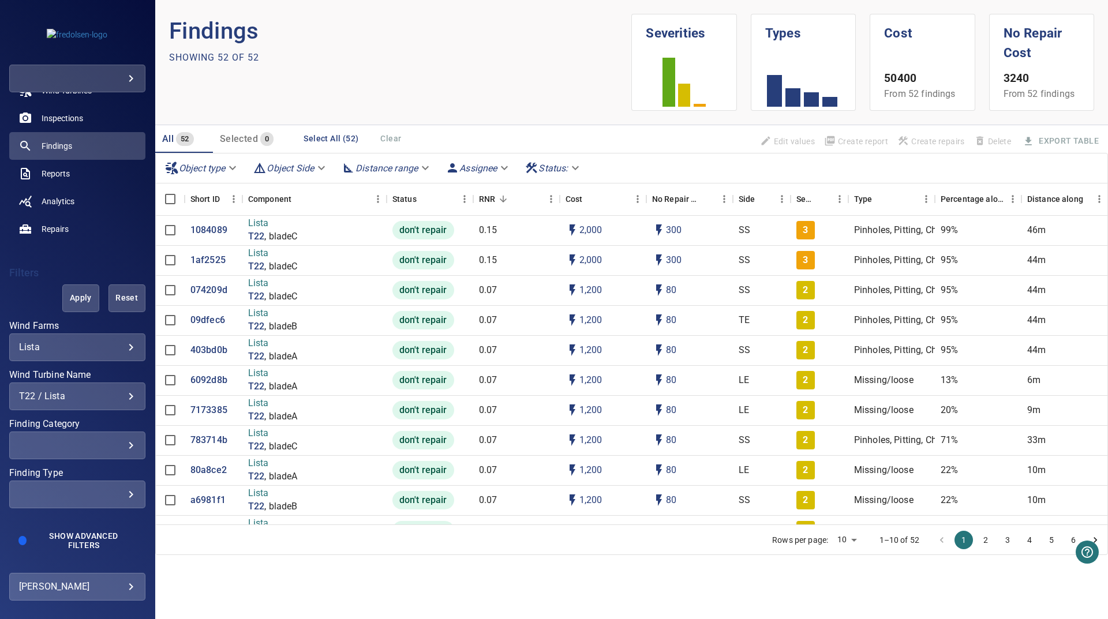
click at [124, 388] on div "**********" at bounding box center [77, 397] width 136 height 28
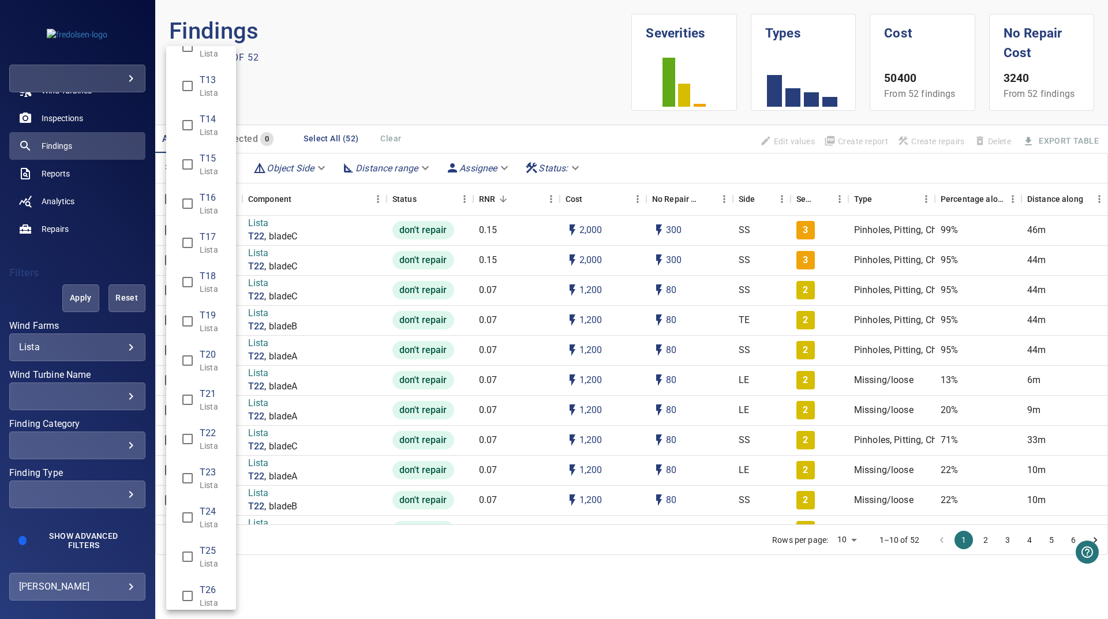
scroll to position [623, 0]
type input "**********"
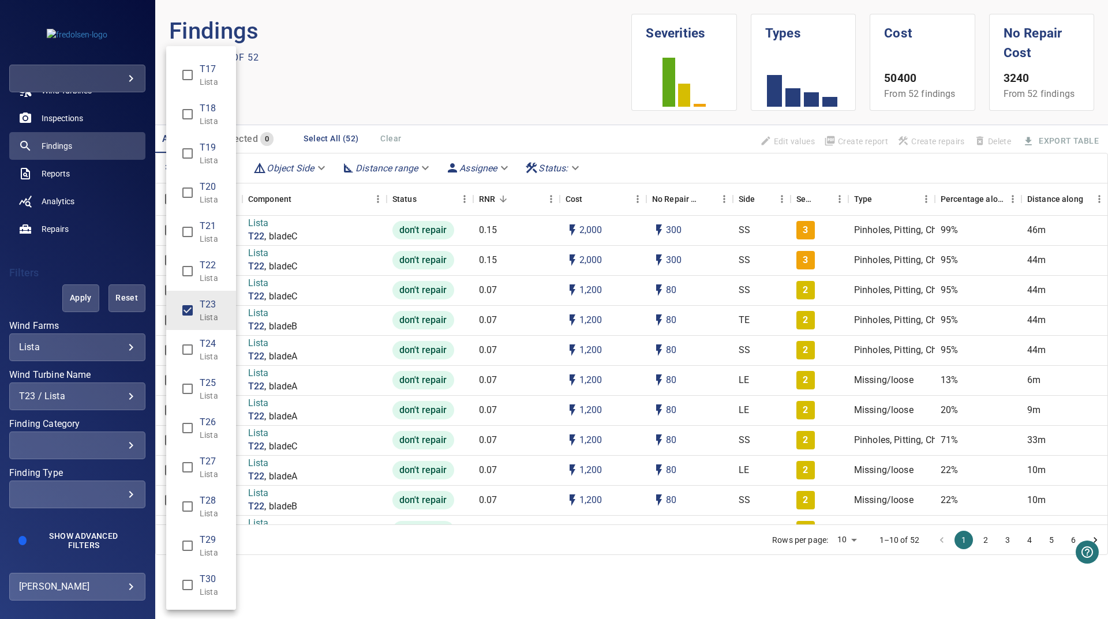
click at [465, 93] on div "Wind Turbine Name" at bounding box center [554, 309] width 1108 height 619
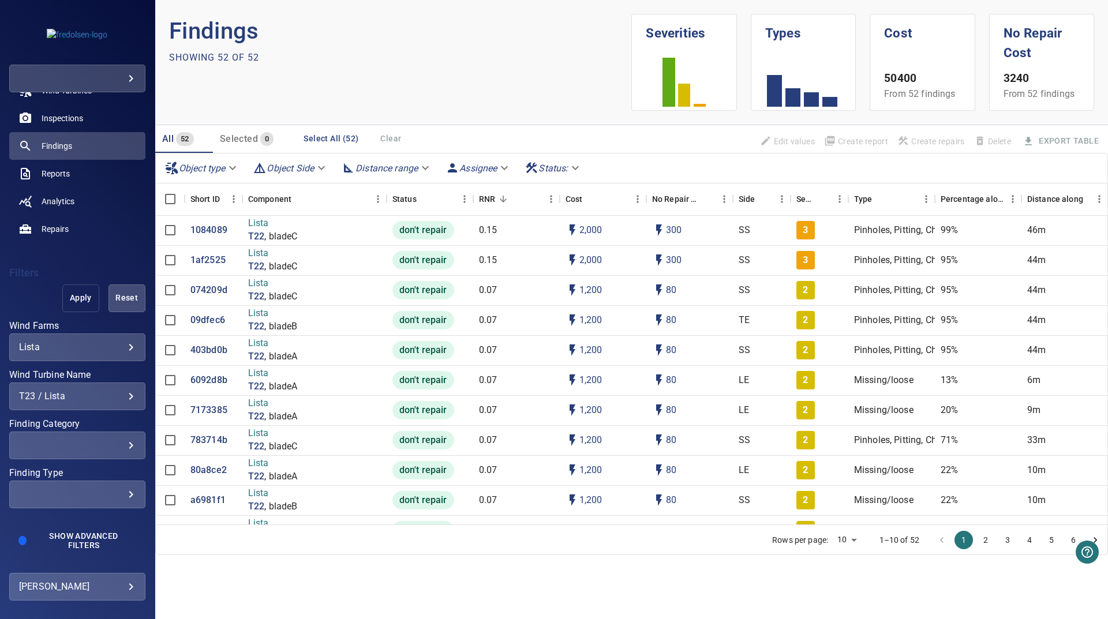
click at [77, 298] on span "Apply" at bounding box center [81, 298] width 8 height 14
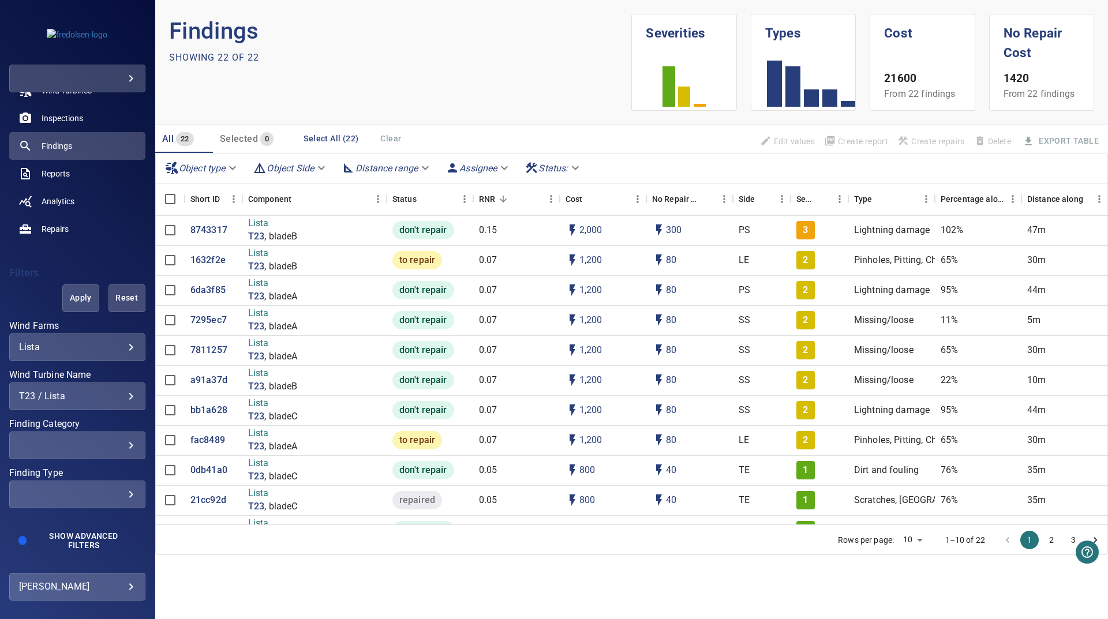
click at [89, 397] on div "T23 / Lista" at bounding box center [77, 396] width 117 height 11
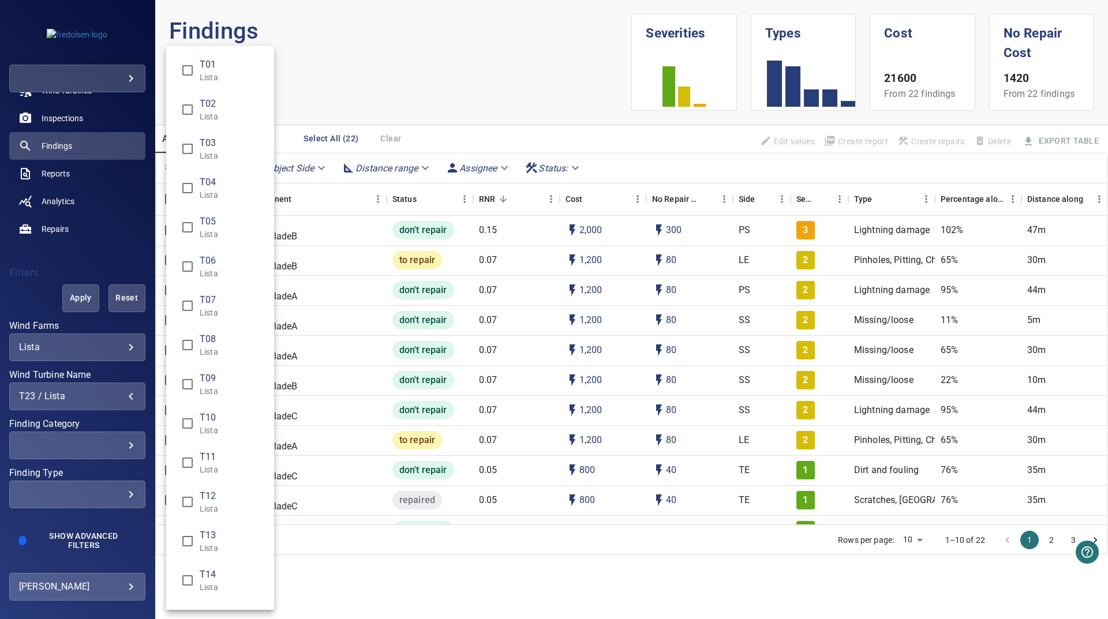
scroll to position [606, 0]
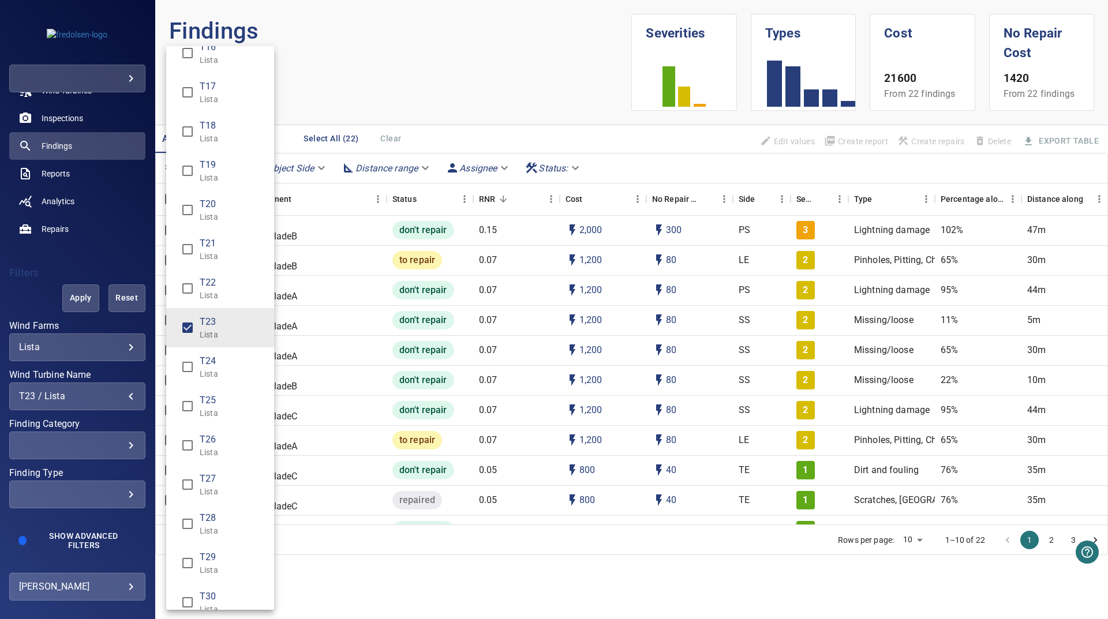
click at [207, 388] on li "T25 Lista" at bounding box center [220, 406] width 108 height 39
drag, startPoint x: 205, startPoint y: 390, endPoint x: 204, endPoint y: 369, distance: 21.4
click at [205, 390] on li "T25 Lista" at bounding box center [220, 406] width 108 height 39
drag, startPoint x: 204, startPoint y: 368, endPoint x: 204, endPoint y: 327, distance: 41.6
click at [201, 365] on div "T24 Lista" at bounding box center [232, 366] width 65 height 25
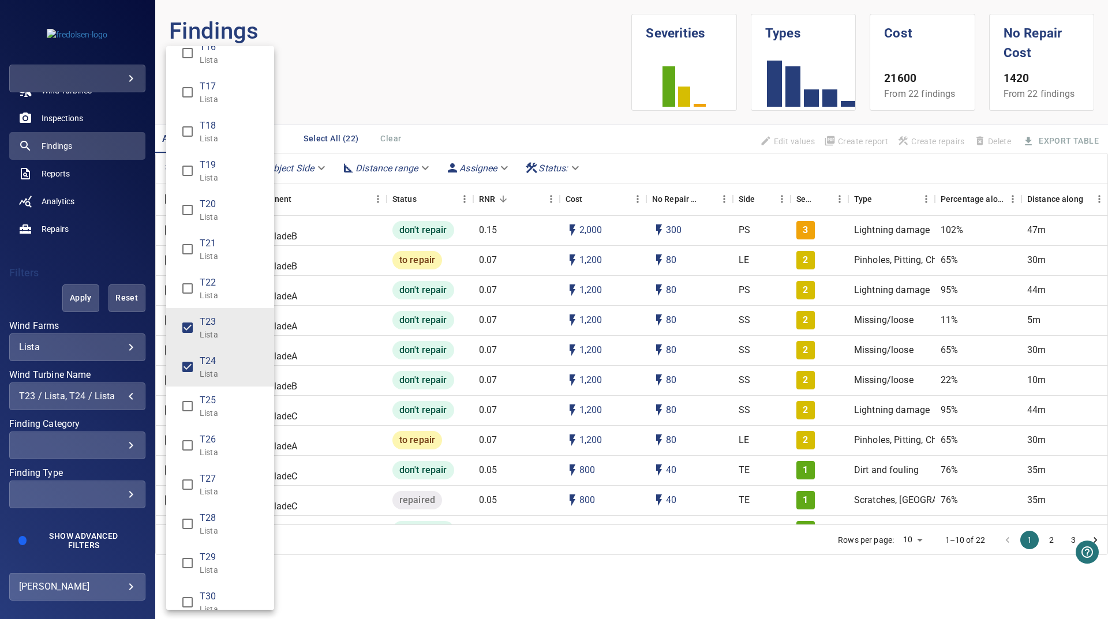
click at [204, 328] on span "T23" at bounding box center [232, 322] width 65 height 14
type input "**********"
click at [377, 29] on div "Wind Turbine Name" at bounding box center [554, 309] width 1108 height 619
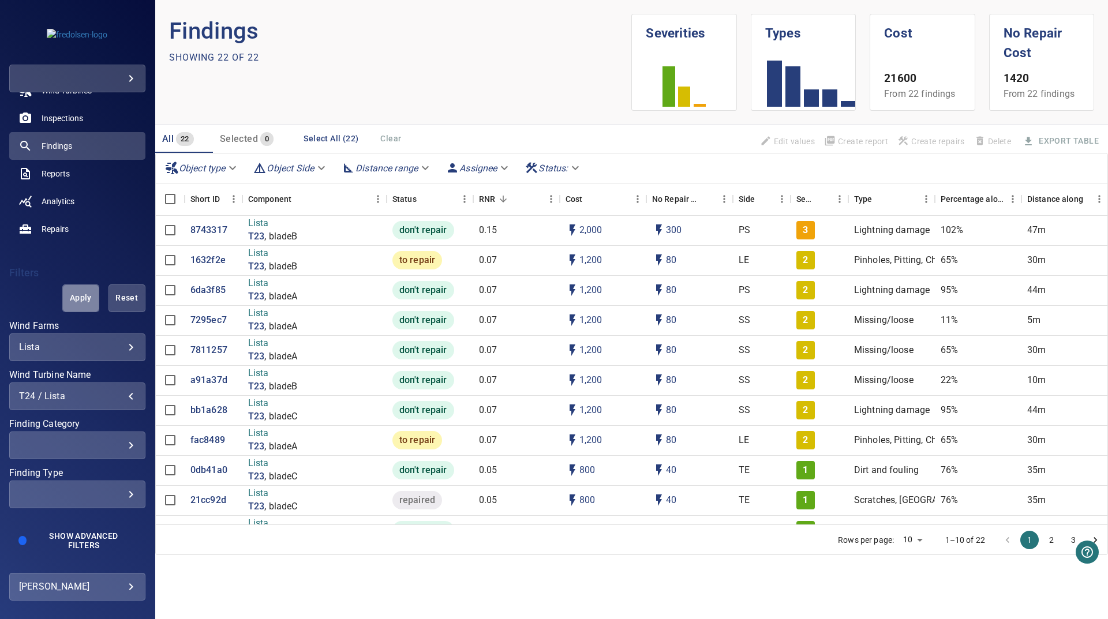
click at [72, 285] on button "Apply" at bounding box center [80, 299] width 37 height 28
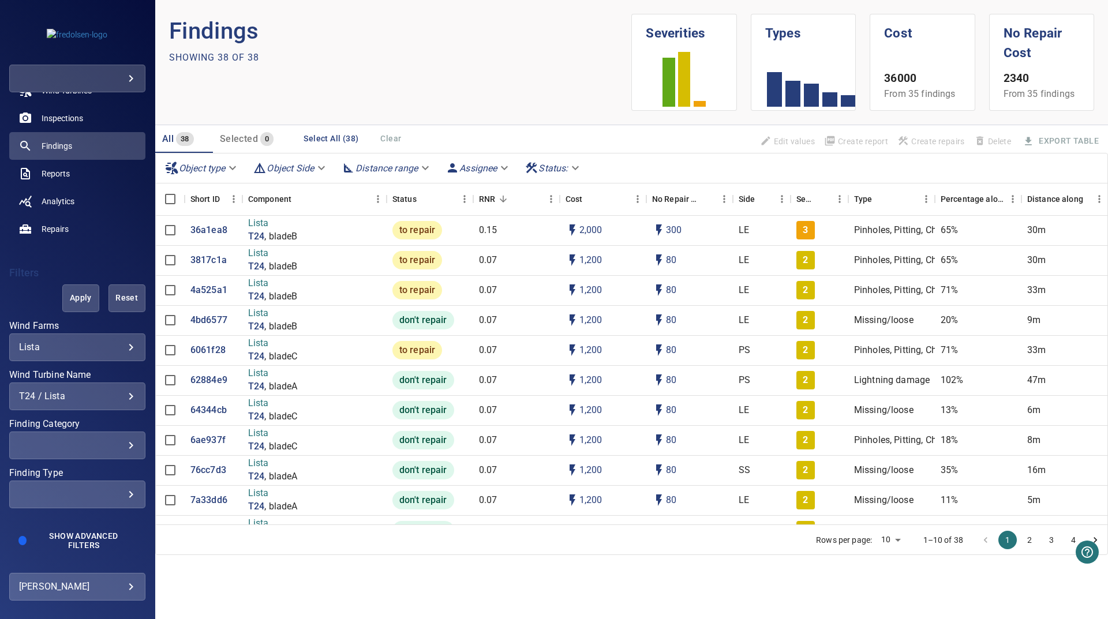
click at [97, 396] on div "T24 / Lista" at bounding box center [77, 396] width 117 height 11
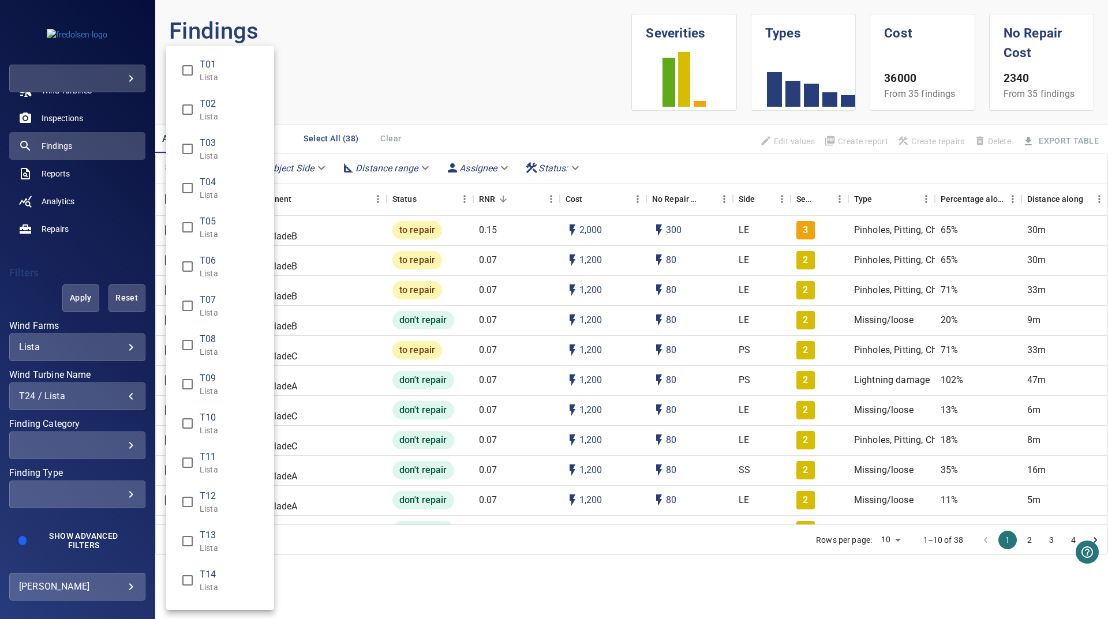
scroll to position [645, 0]
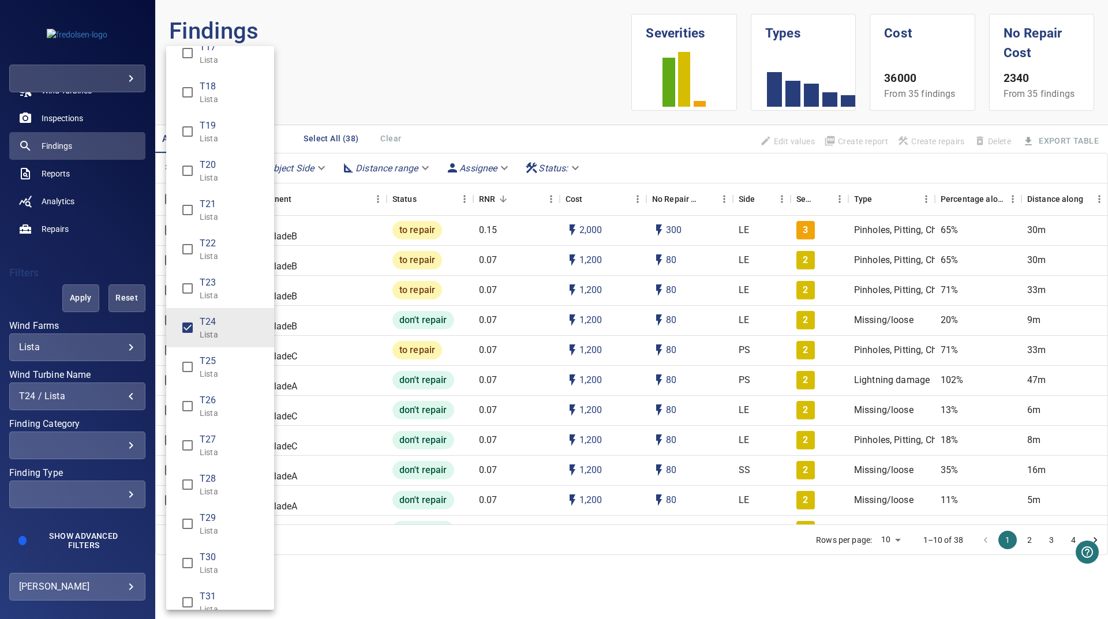
drag, startPoint x: 242, startPoint y: 332, endPoint x: 220, endPoint y: 362, distance: 36.8
click at [242, 332] on p "Lista" at bounding box center [232, 335] width 65 height 12
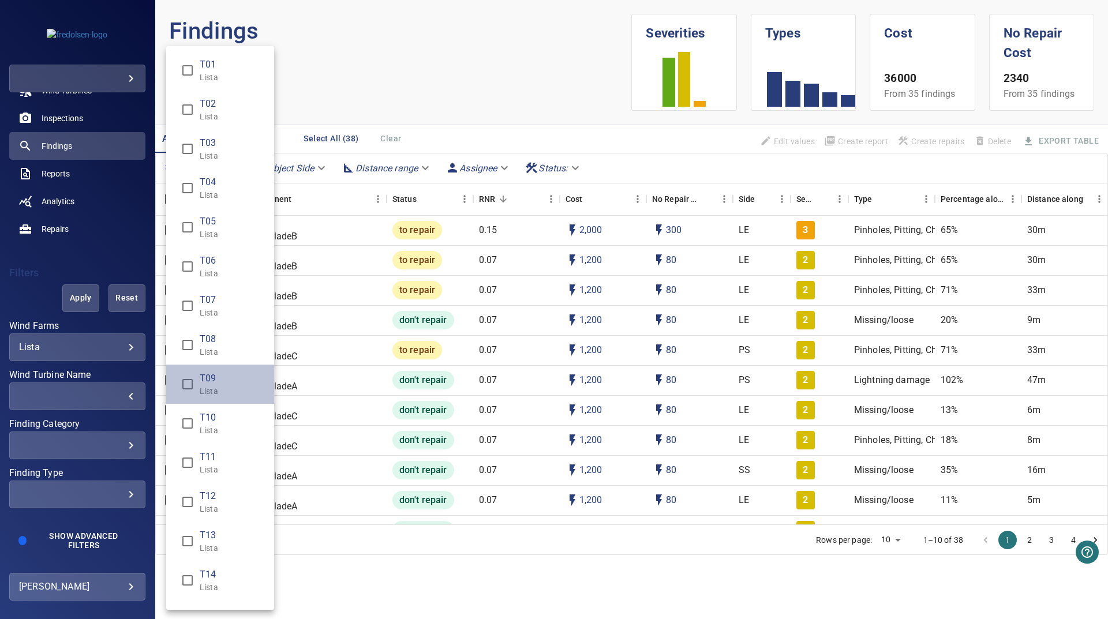
click at [220, 365] on li "T09 Lista" at bounding box center [220, 384] width 108 height 39
type input "**********"
drag, startPoint x: 214, startPoint y: 380, endPoint x: 218, endPoint y: 374, distance: 7.4
click at [214, 379] on span "T09" at bounding box center [232, 379] width 65 height 14
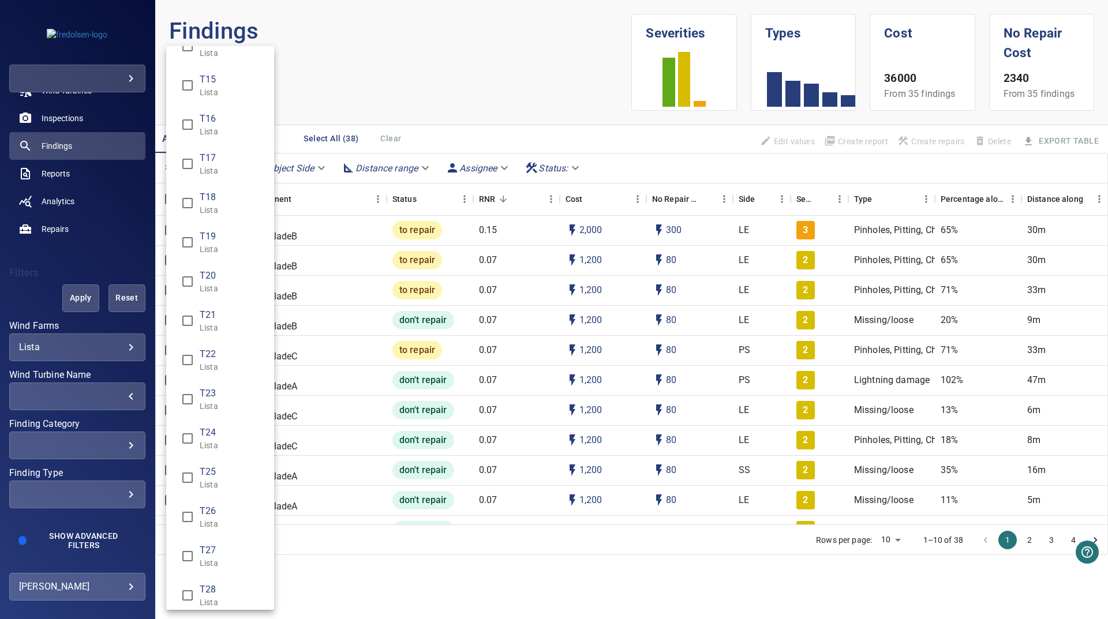
scroll to position [623, 0]
click at [224, 393] on p "Lista" at bounding box center [232, 396] width 65 height 12
type input "**********"
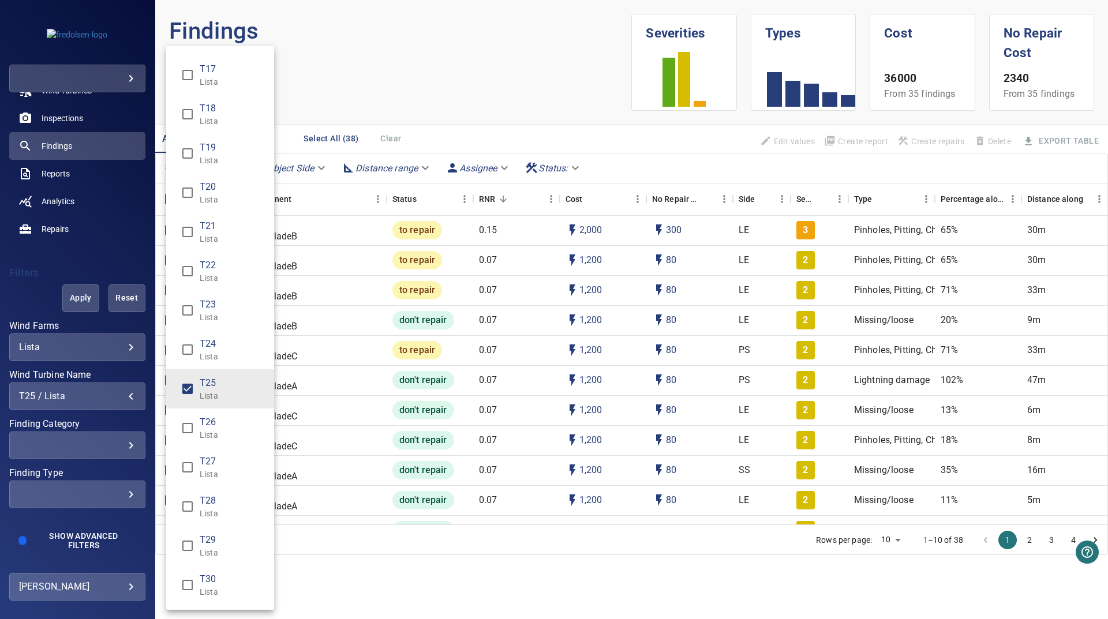
click at [346, 106] on div "Wind Turbine Name" at bounding box center [554, 309] width 1108 height 619
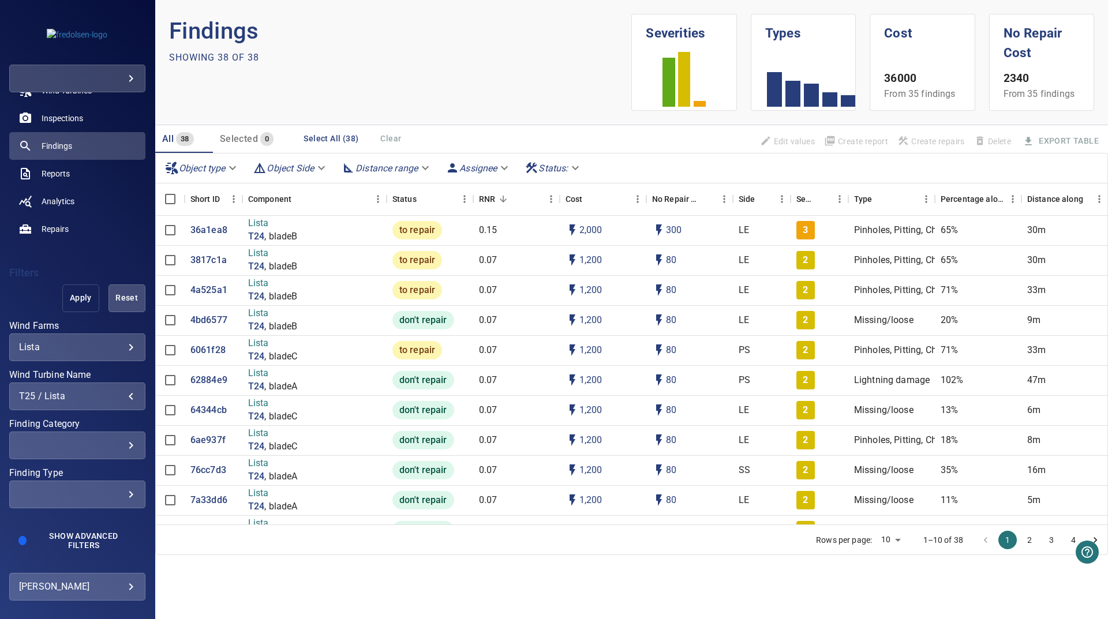
click at [80, 302] on span "Apply" at bounding box center [81, 298] width 8 height 14
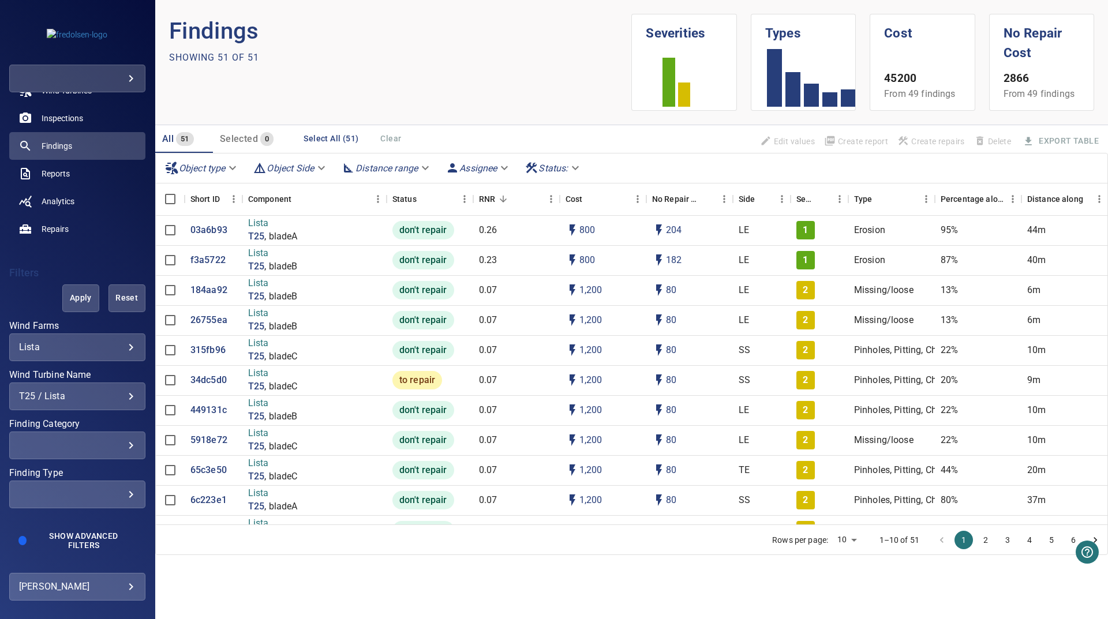
click at [112, 399] on div "T25 / Lista" at bounding box center [77, 396] width 117 height 11
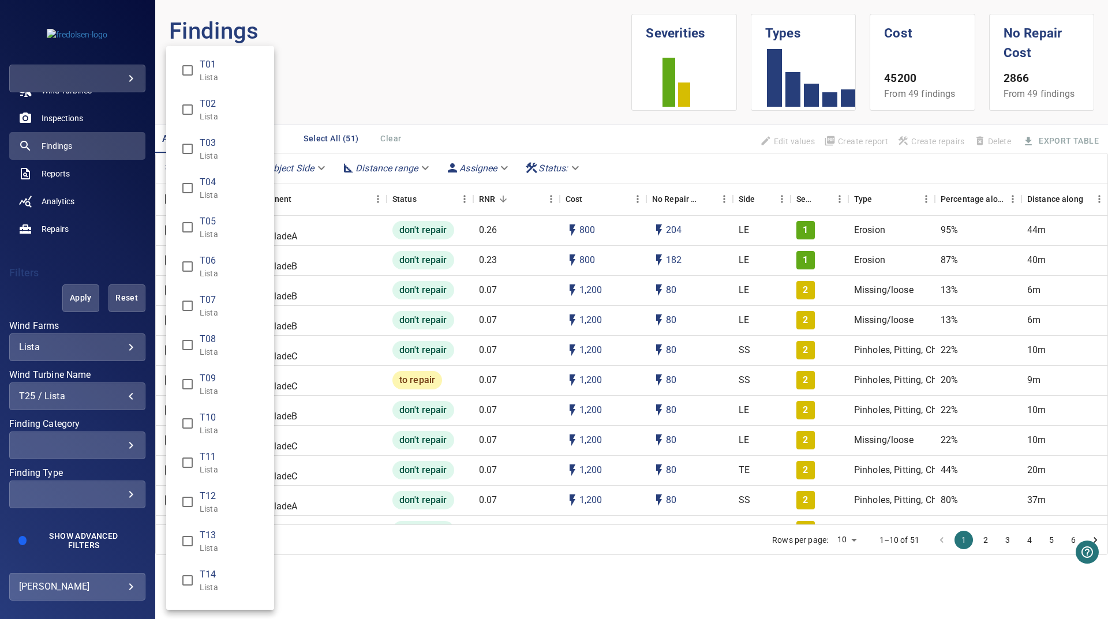
scroll to position [662, 0]
click at [221, 383] on span "T26" at bounding box center [232, 384] width 65 height 14
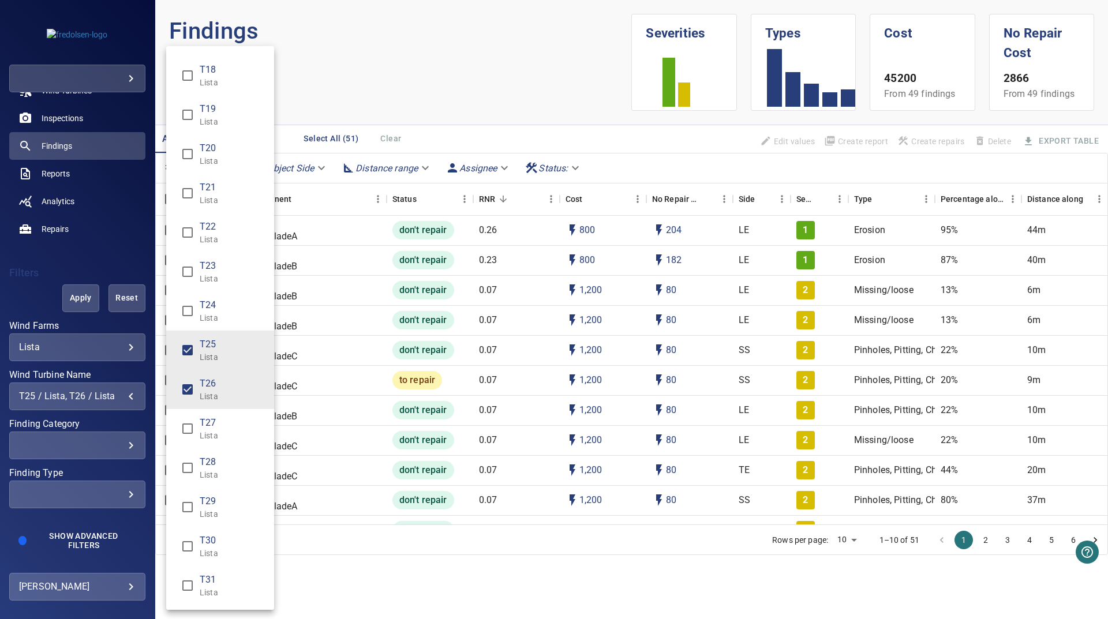
click at [227, 350] on span "T25" at bounding box center [232, 345] width 65 height 14
type input "**********"
drag, startPoint x: 469, startPoint y: 48, endPoint x: 440, endPoint y: 72, distance: 37.0
click at [468, 49] on div "Wind Turbine Name" at bounding box center [554, 309] width 1108 height 619
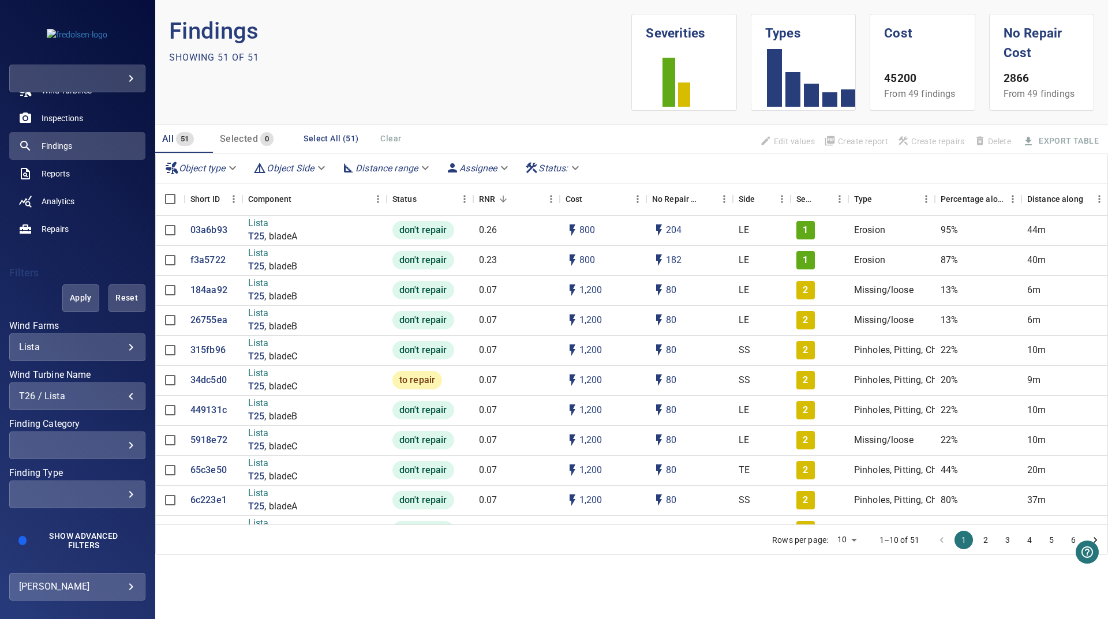
click at [88, 298] on button "Apply" at bounding box center [80, 299] width 37 height 28
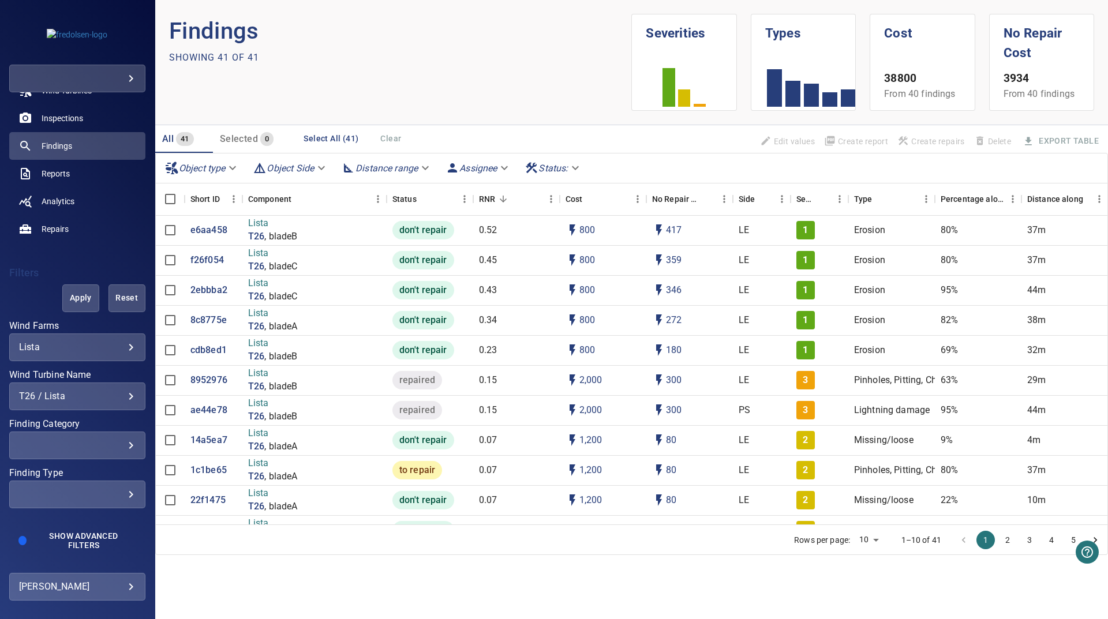
click at [108, 394] on div "T26 / Lista" at bounding box center [77, 396] width 117 height 11
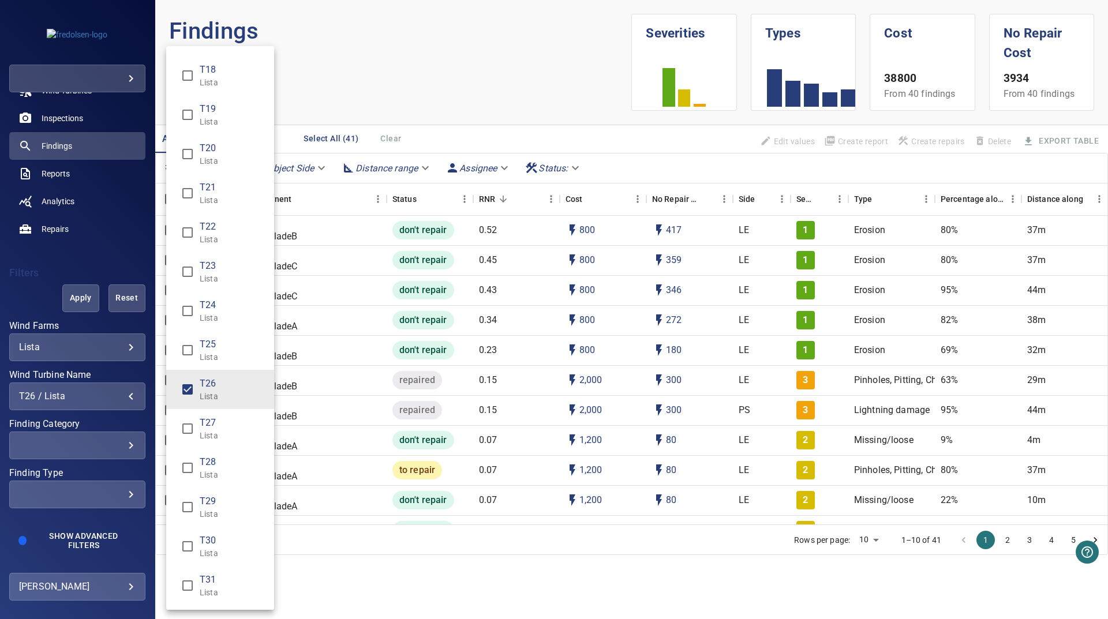
click at [223, 399] on p "Lista" at bounding box center [232, 397] width 65 height 12
click at [209, 432] on p "Lista" at bounding box center [232, 436] width 65 height 12
type input "**********"
click at [309, 545] on div "Wind Turbine Name" at bounding box center [554, 309] width 1108 height 619
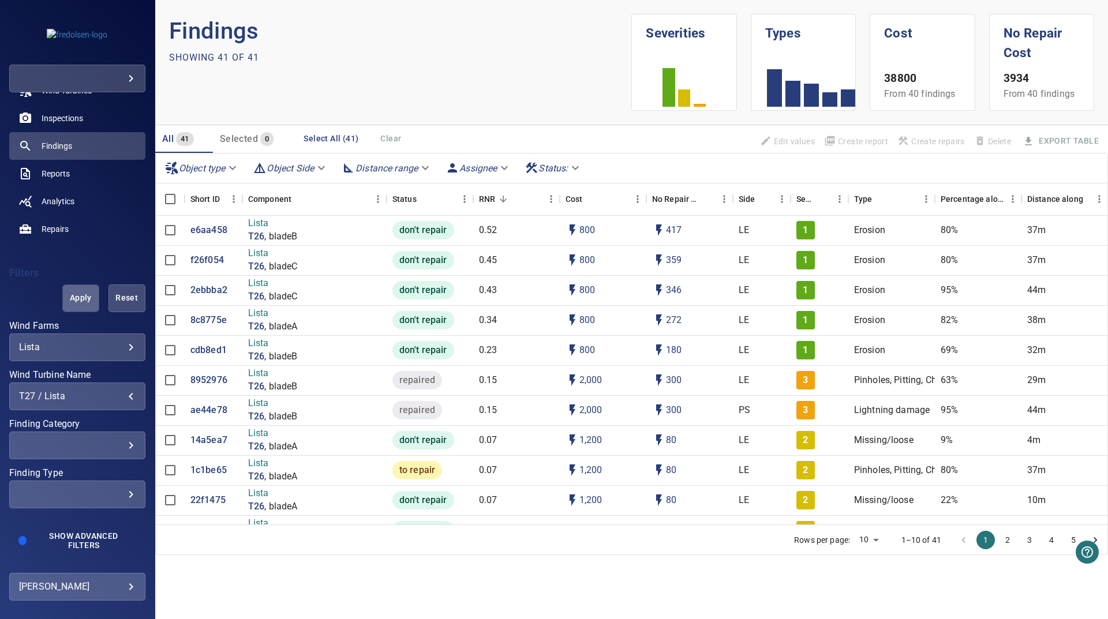
click at [62, 297] on button "Apply" at bounding box center [80, 299] width 37 height 28
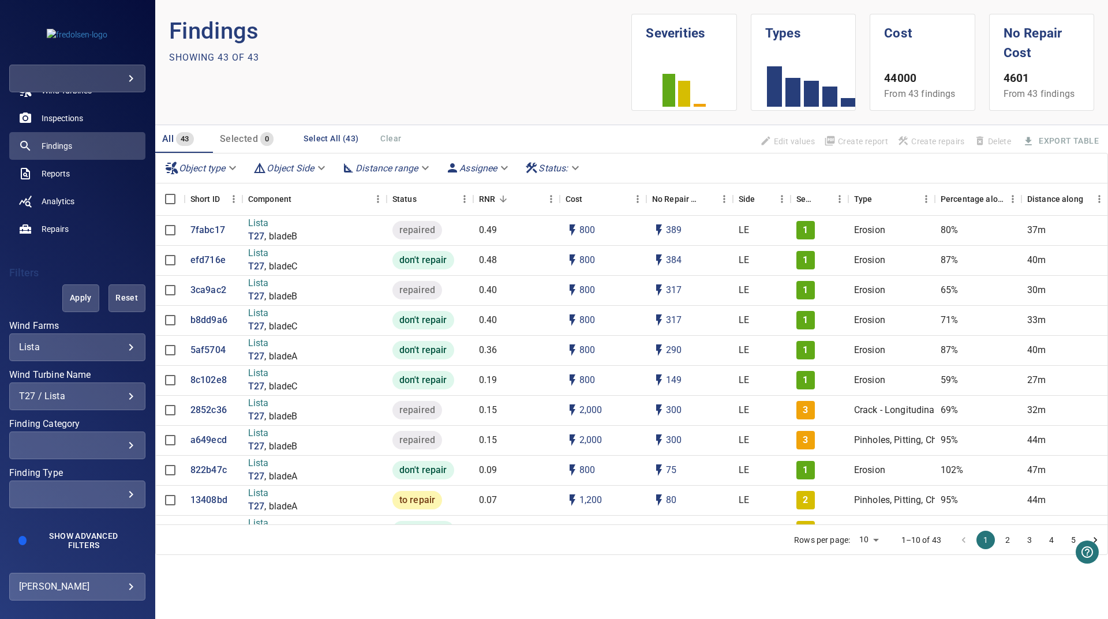
click at [110, 392] on div "T27 / Lista" at bounding box center [77, 396] width 117 height 11
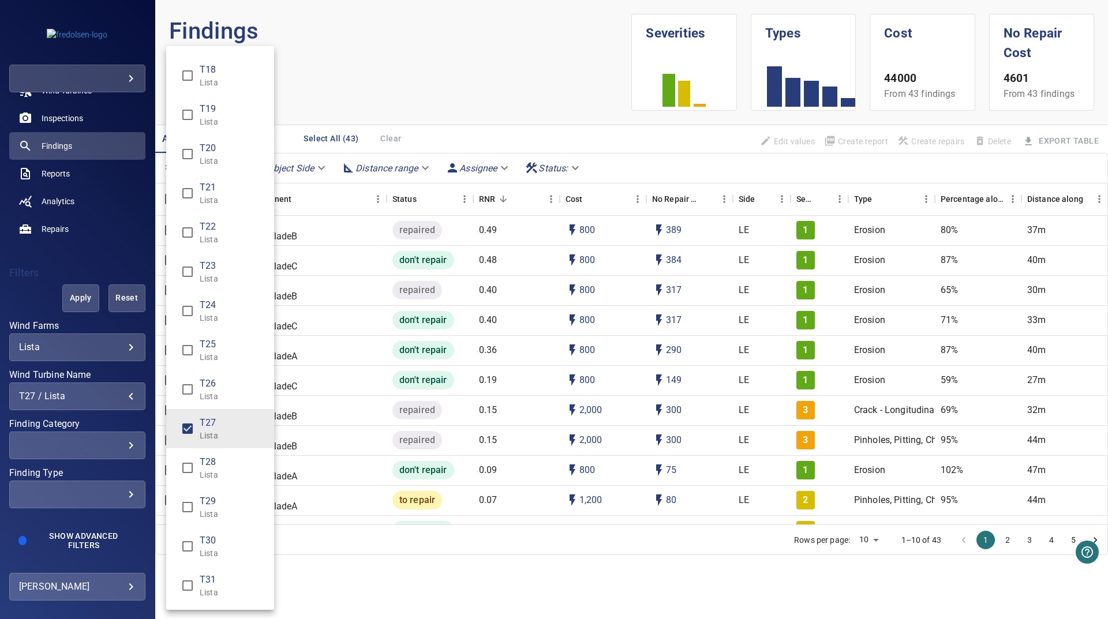
click at [245, 421] on span "T27" at bounding box center [232, 423] width 65 height 14
drag, startPoint x: 216, startPoint y: 477, endPoint x: 347, endPoint y: 527, distance: 140.3
click at [216, 477] on p "Lista" at bounding box center [232, 475] width 65 height 12
type input "**********"
click at [363, 564] on div "Wind Turbine Name" at bounding box center [554, 309] width 1108 height 619
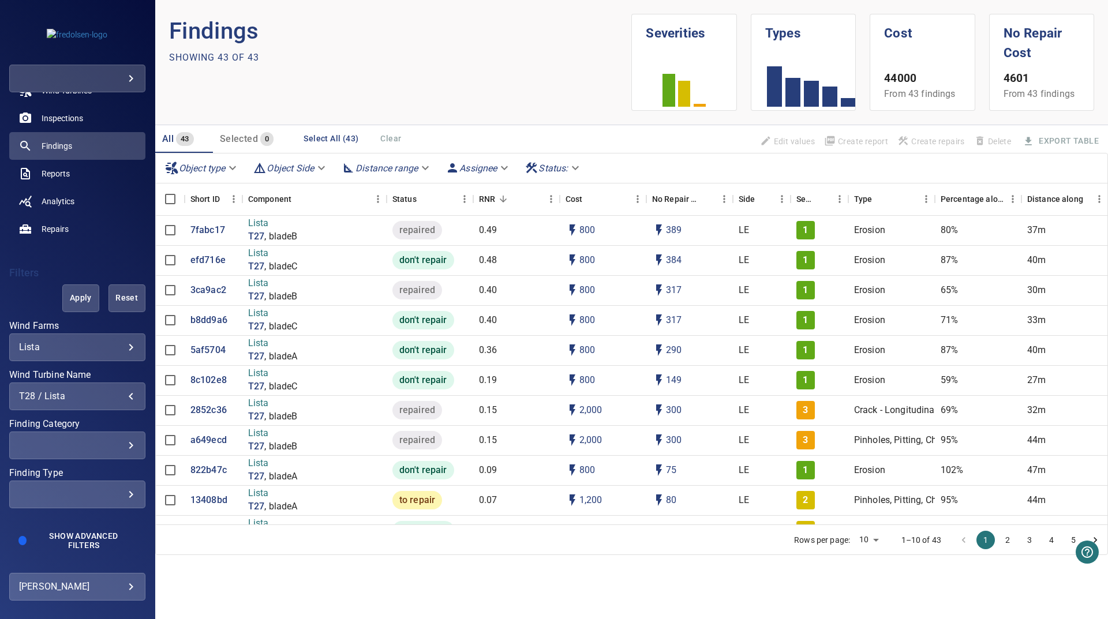
click at [77, 303] on span "Apply" at bounding box center [81, 298] width 8 height 14
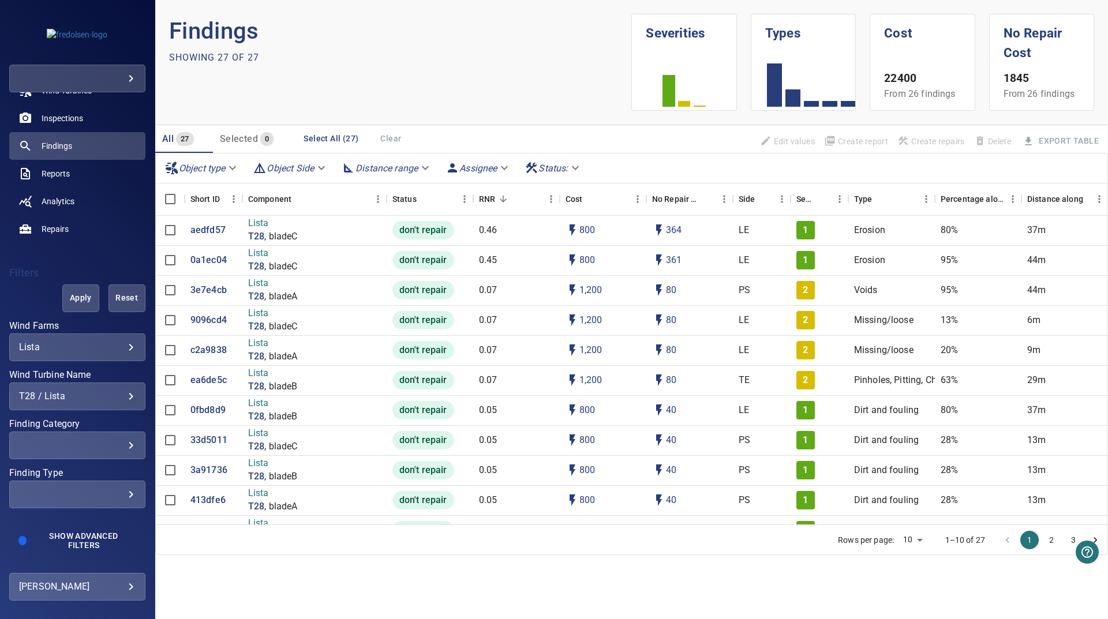
click at [110, 388] on div "**********" at bounding box center [77, 397] width 136 height 28
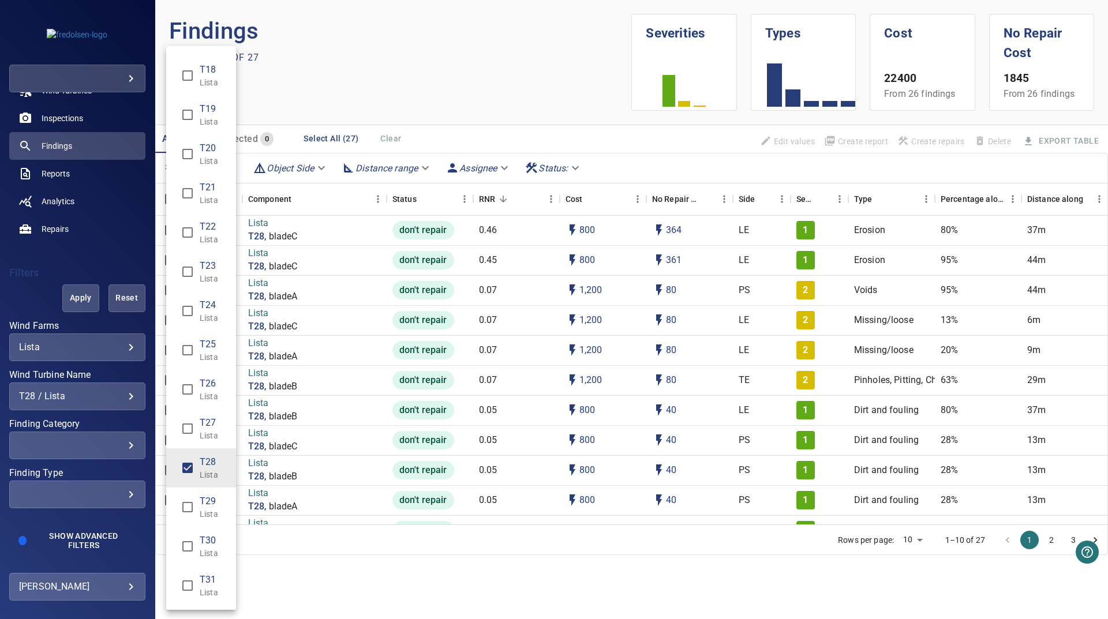
click at [118, 401] on div "Wind Turbine Name" at bounding box center [554, 309] width 1108 height 619
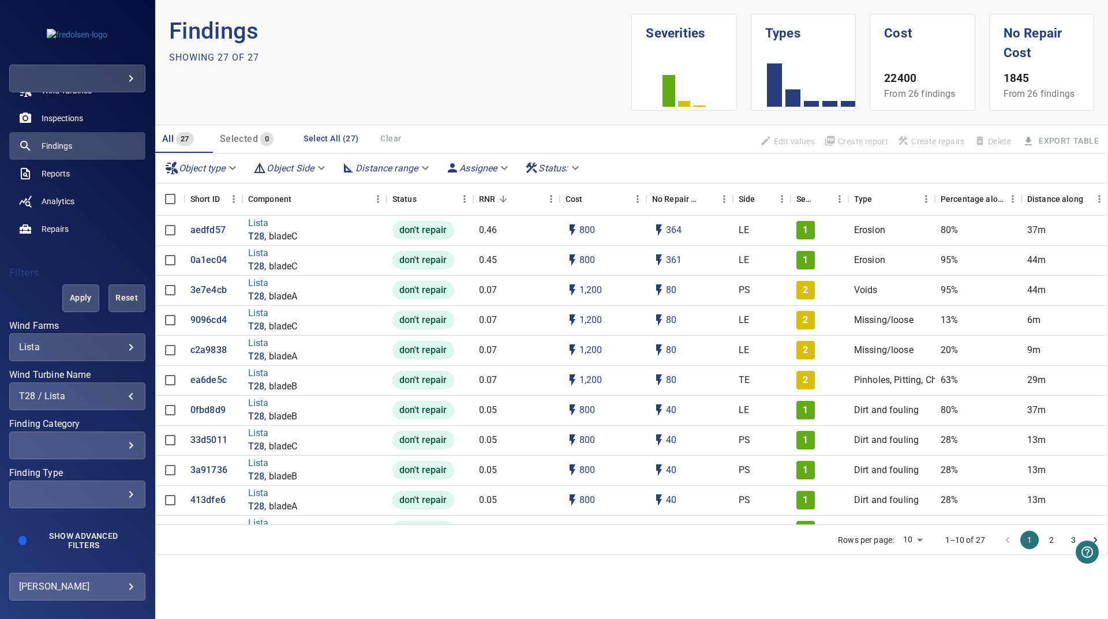
click at [118, 401] on div "T28 / Lista" at bounding box center [77, 396] width 117 height 11
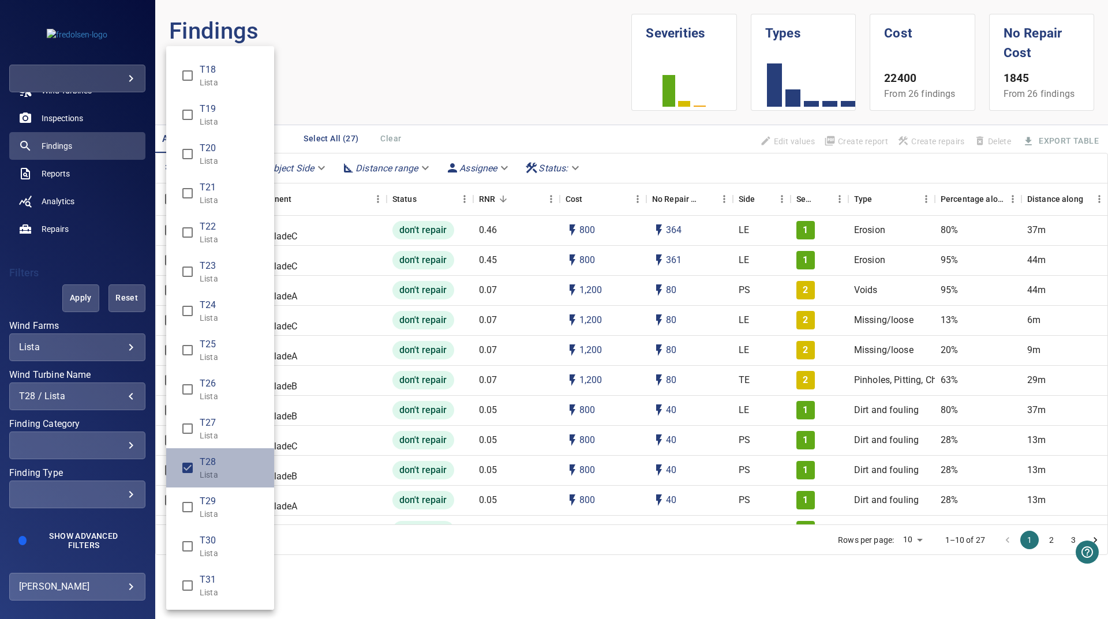
drag, startPoint x: 226, startPoint y: 468, endPoint x: 218, endPoint y: 497, distance: 30.0
click at [226, 467] on span "T28" at bounding box center [232, 462] width 65 height 14
drag, startPoint x: 208, startPoint y: 511, endPoint x: 392, endPoint y: 566, distance: 191.5
click at [208, 511] on p "Lista" at bounding box center [232, 514] width 65 height 12
type input "**********"
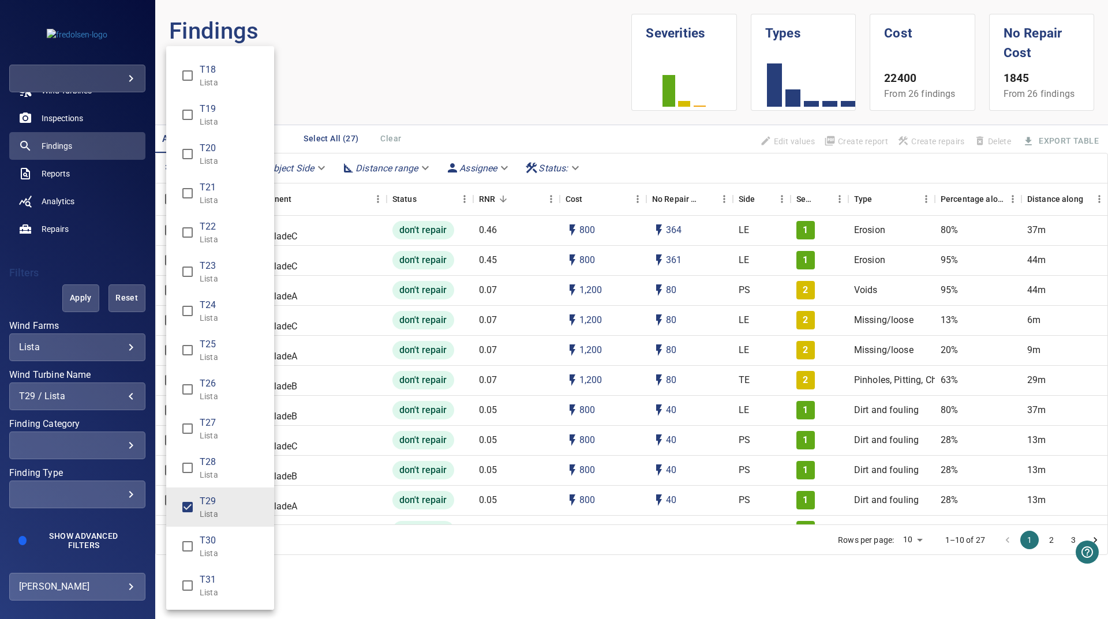
click at [388, 567] on div "Wind Turbine Name" at bounding box center [554, 309] width 1108 height 619
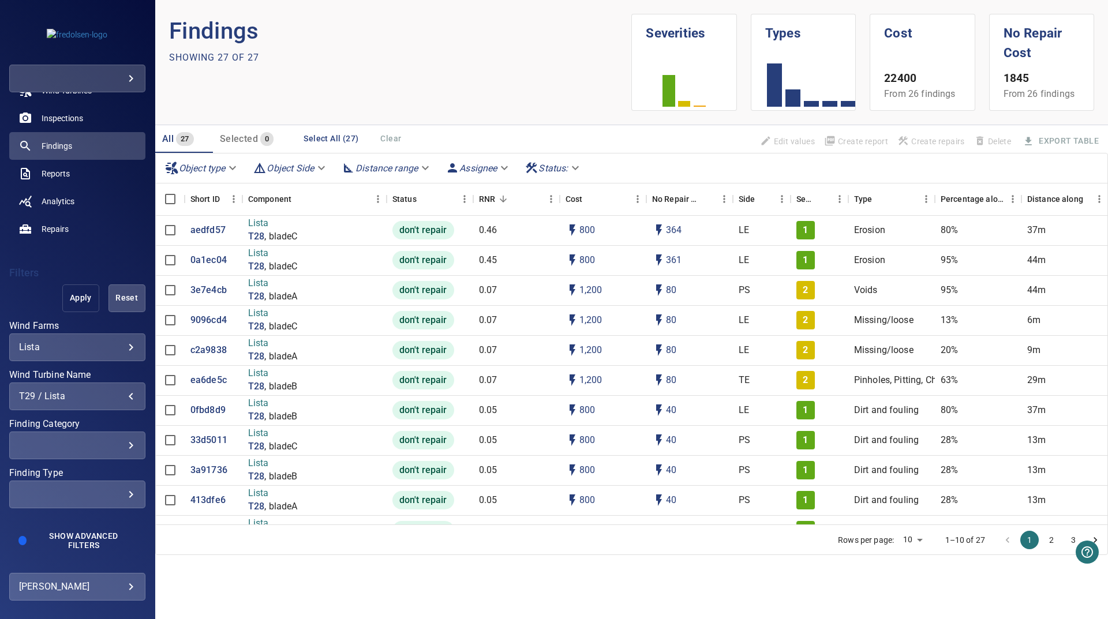
click at [77, 293] on span "Apply" at bounding box center [81, 298] width 8 height 14
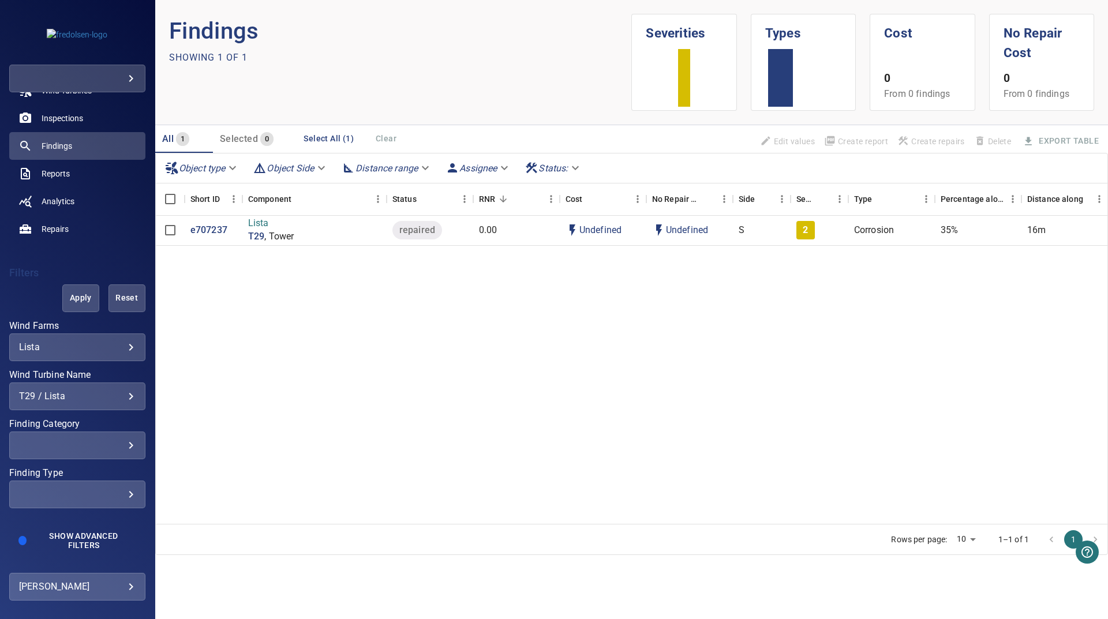
click at [84, 397] on div "T29 / Lista" at bounding box center [77, 396] width 117 height 11
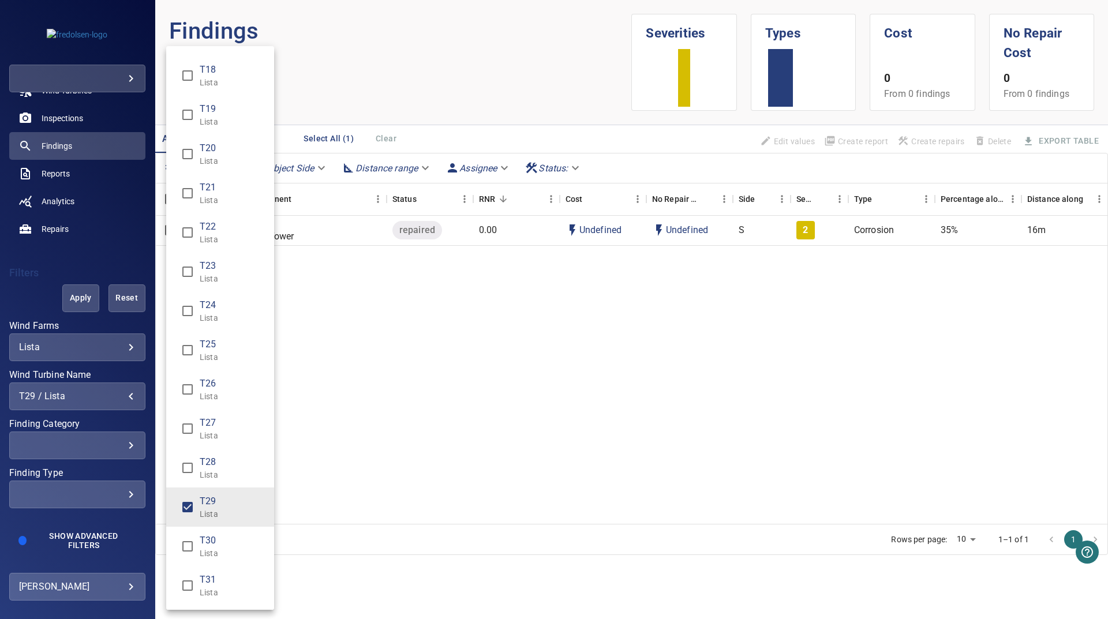
click at [216, 550] on p "Lista" at bounding box center [232, 554] width 65 height 12
drag, startPoint x: 228, startPoint y: 503, endPoint x: 410, endPoint y: 558, distance: 190.4
click at [228, 503] on span "T29" at bounding box center [232, 502] width 65 height 14
type input "**********"
drag, startPoint x: 429, startPoint y: 577, endPoint x: 289, endPoint y: 482, distance: 168.9
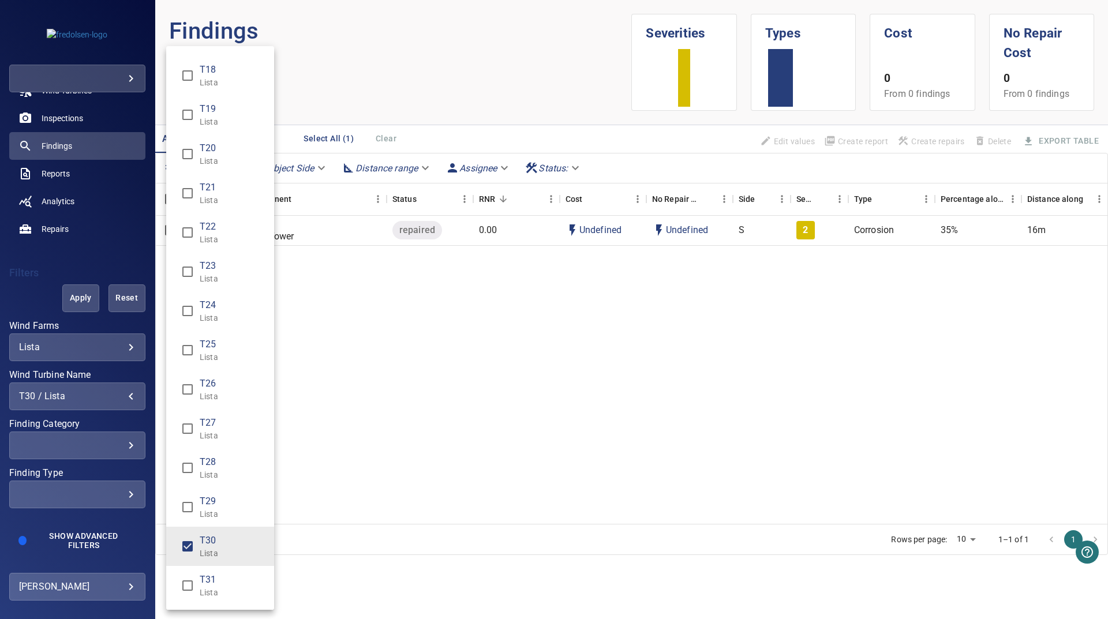
click at [426, 575] on div "Wind Turbine Name" at bounding box center [554, 309] width 1108 height 619
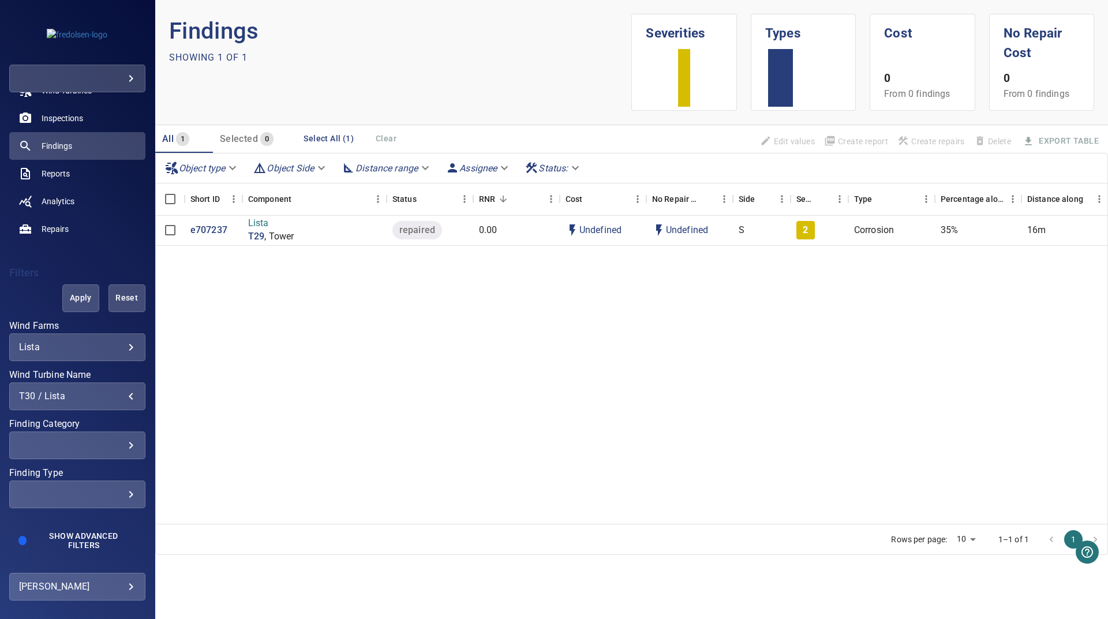
drag, startPoint x: 82, startPoint y: 308, endPoint x: 27, endPoint y: 315, distance: 55.3
click at [81, 308] on button "Apply" at bounding box center [80, 299] width 37 height 28
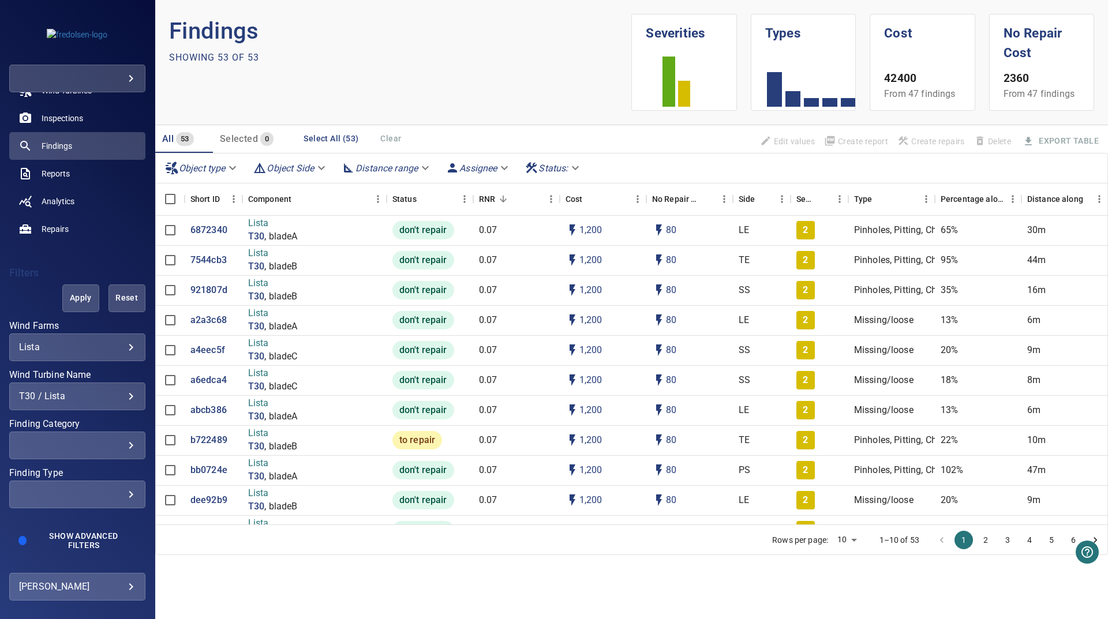
click at [108, 402] on div "**********" at bounding box center [77, 397] width 136 height 28
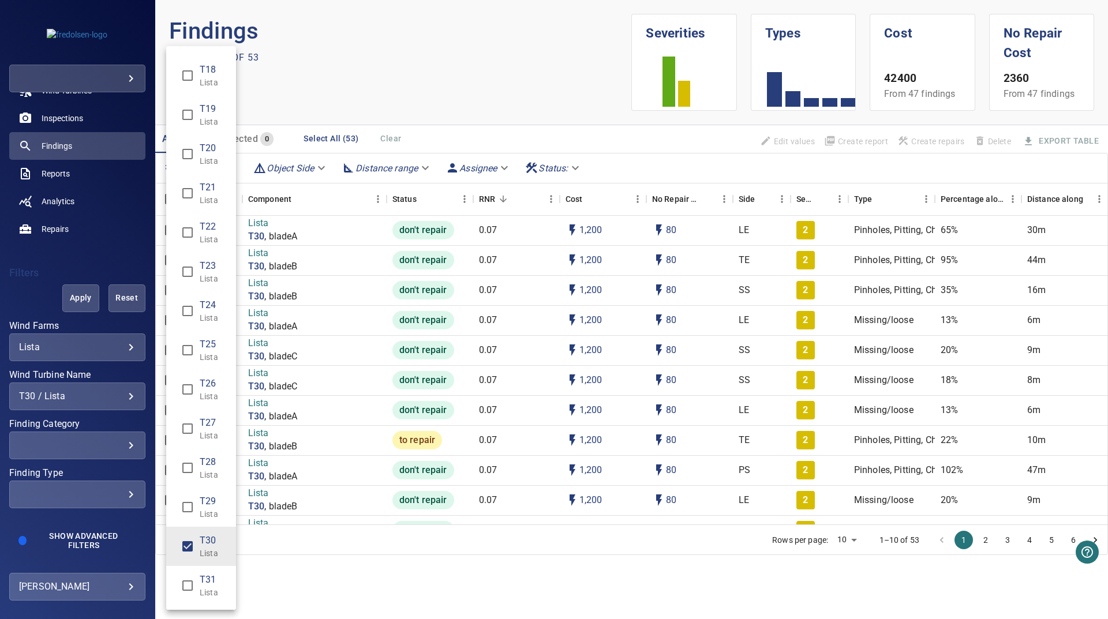
click at [215, 585] on div "T31 Lista" at bounding box center [213, 585] width 27 height 25
click at [208, 545] on span "T30" at bounding box center [213, 541] width 27 height 14
type input "**********"
click at [319, 579] on div "Wind Turbine Name" at bounding box center [554, 309] width 1108 height 619
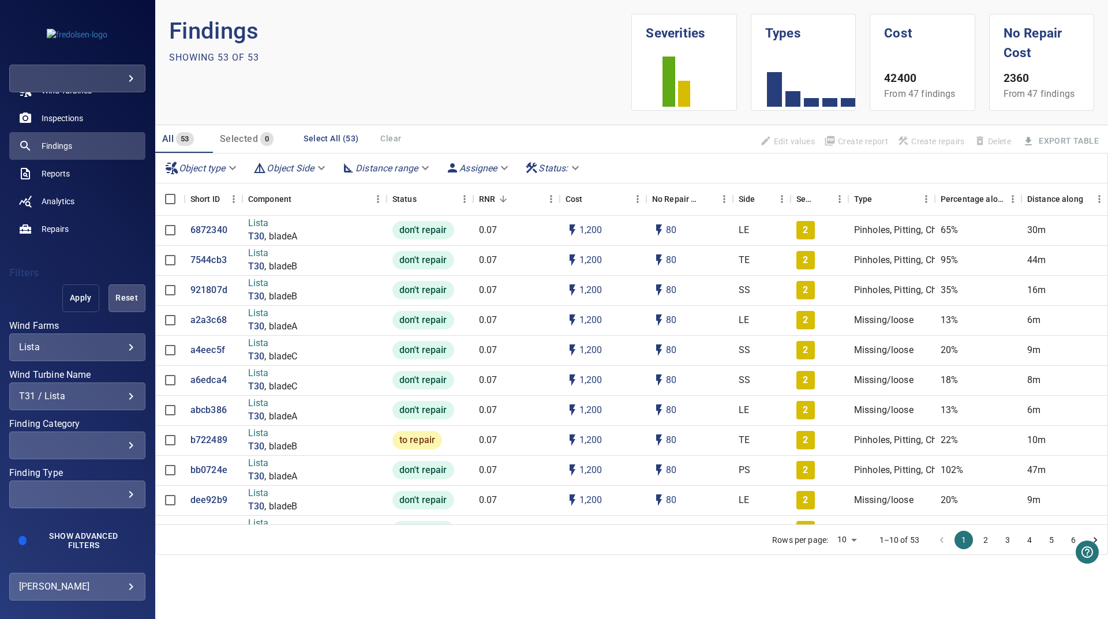
click at [72, 306] on button "Apply" at bounding box center [80, 299] width 37 height 28
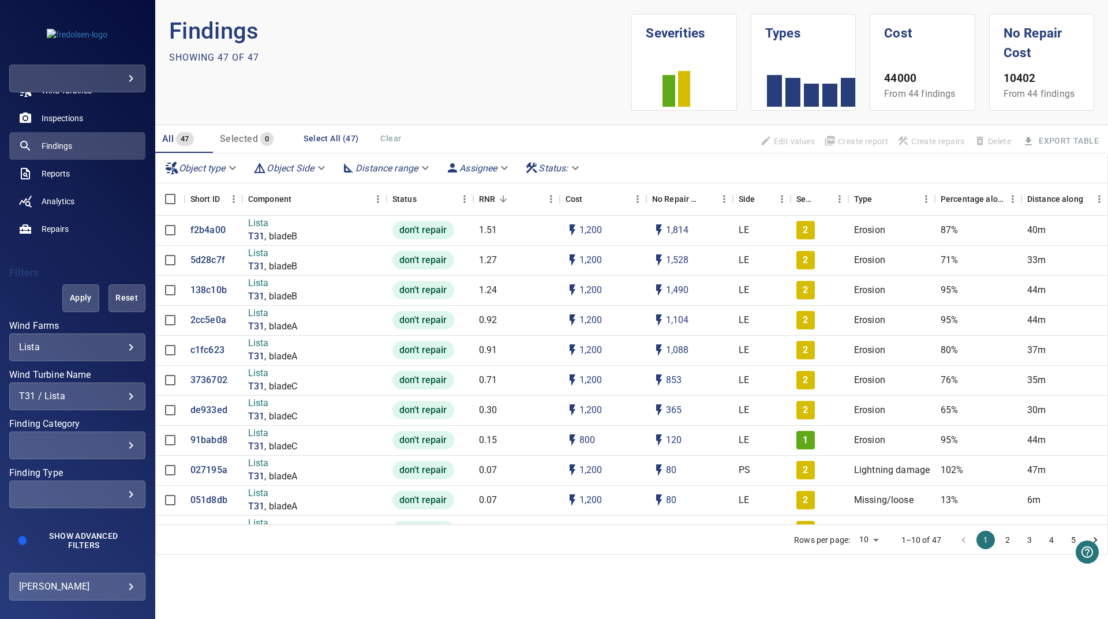
click at [78, 392] on div "T31 / Lista" at bounding box center [77, 396] width 117 height 11
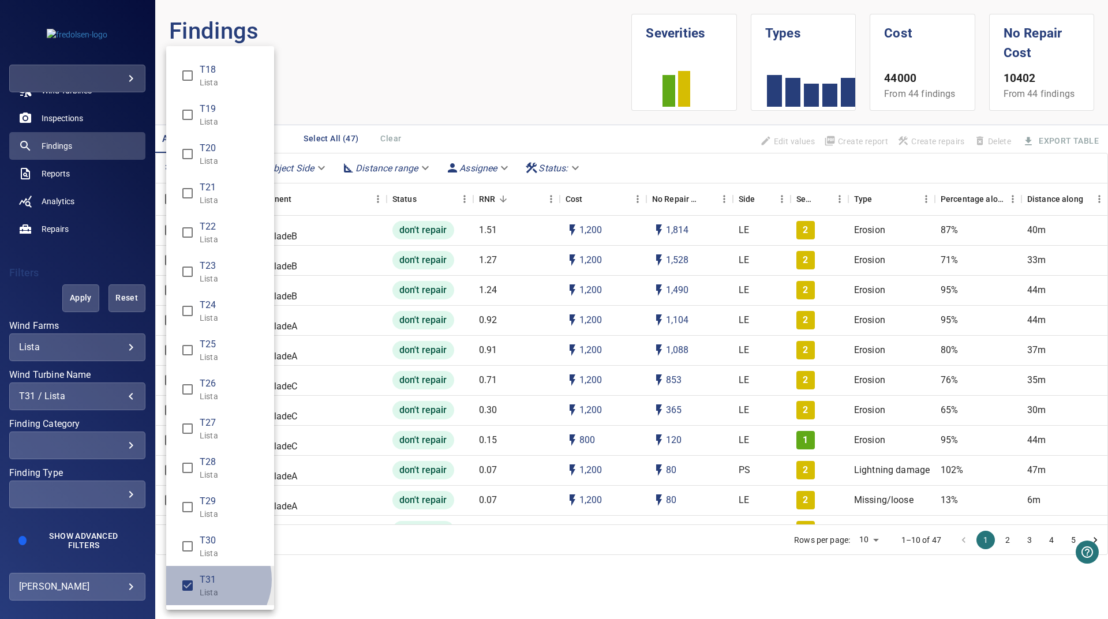
click at [204, 579] on span "T31" at bounding box center [232, 580] width 65 height 14
click at [392, 583] on div "Wind Turbine Name" at bounding box center [554, 309] width 1108 height 619
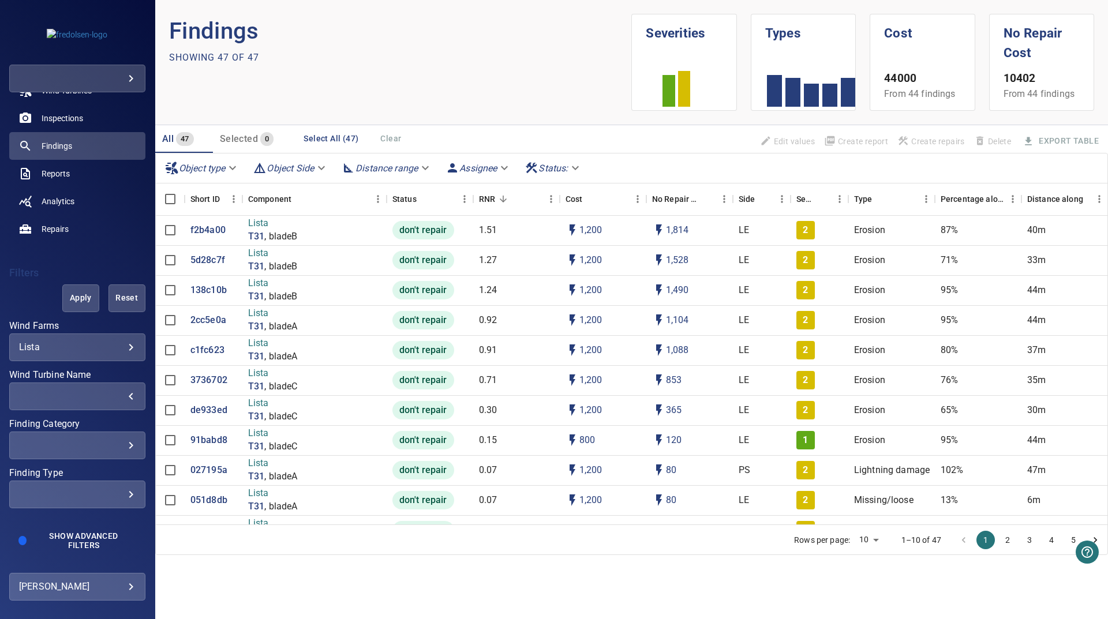
click at [77, 295] on span "Apply" at bounding box center [81, 298] width 8 height 14
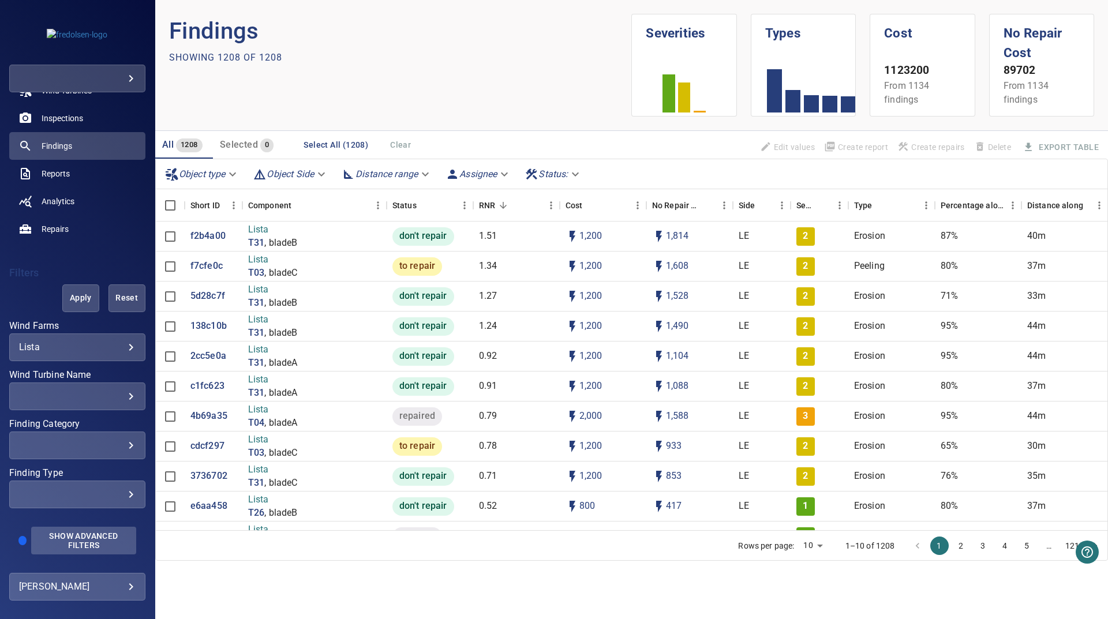
click at [66, 549] on button "Show Advanced Filters" at bounding box center [83, 541] width 105 height 28
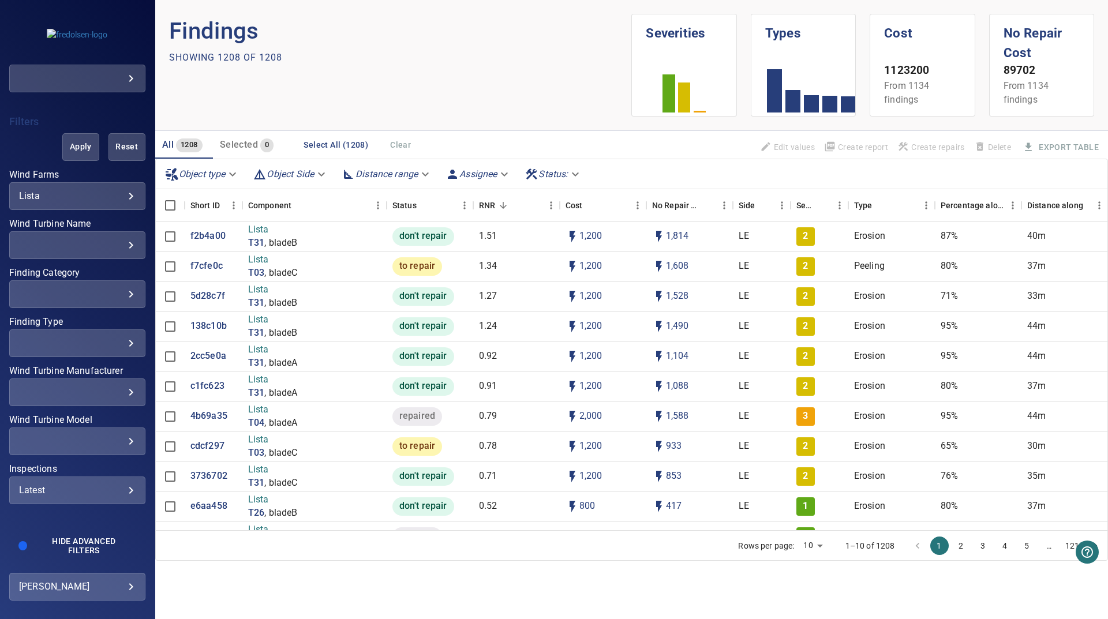
scroll to position [230, 0]
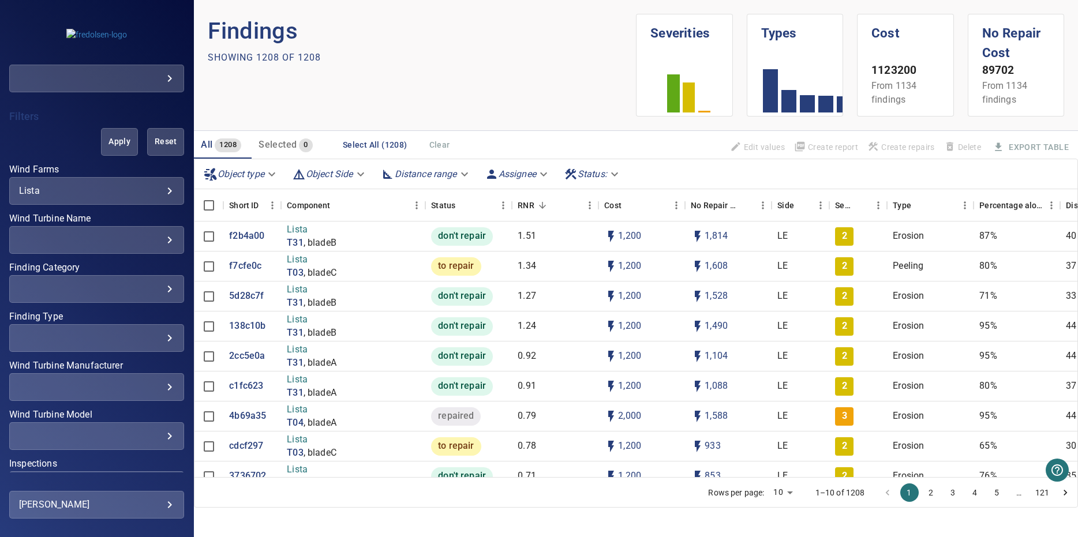
click at [41, 244] on div "​" at bounding box center [96, 239] width 155 height 11
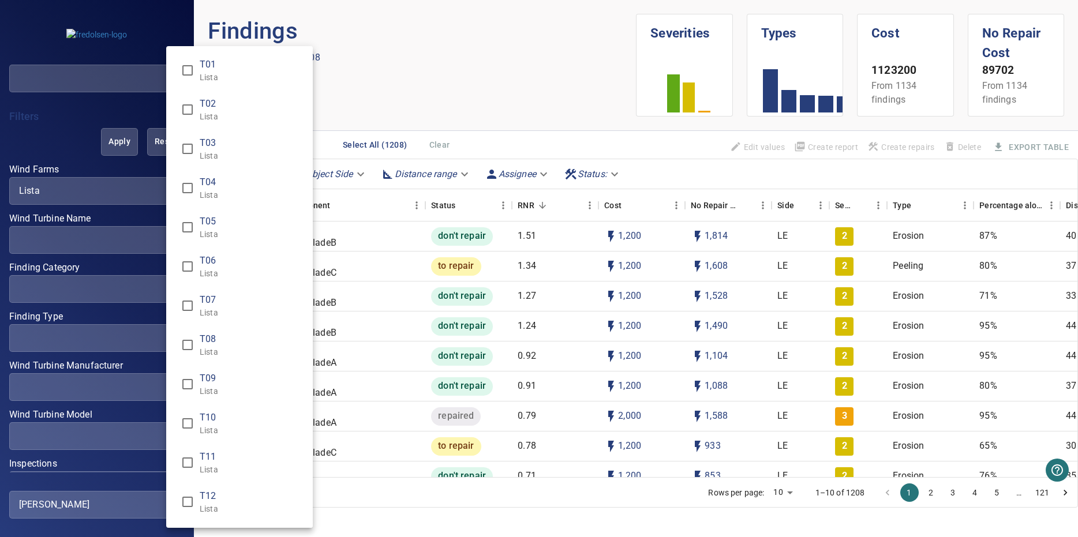
click at [203, 201] on li "T04 Lista" at bounding box center [239, 188] width 147 height 39
type input "**********"
drag, startPoint x: 421, startPoint y: 10, endPoint x: 209, endPoint y: 133, distance: 245.1
click at [420, 10] on div "Wind Turbine Name" at bounding box center [539, 268] width 1078 height 537
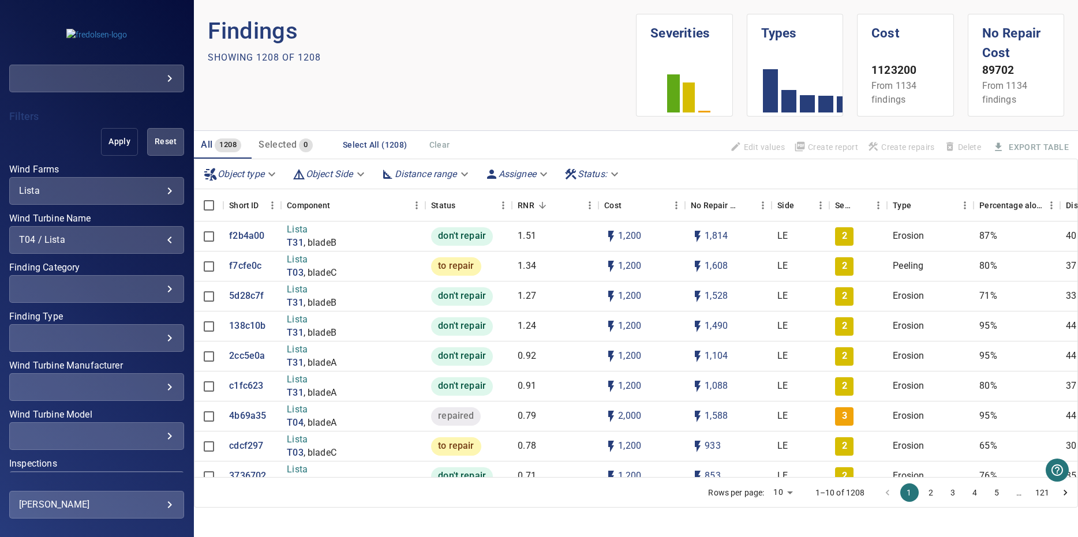
click at [118, 148] on span "Apply" at bounding box center [119, 141] width 8 height 14
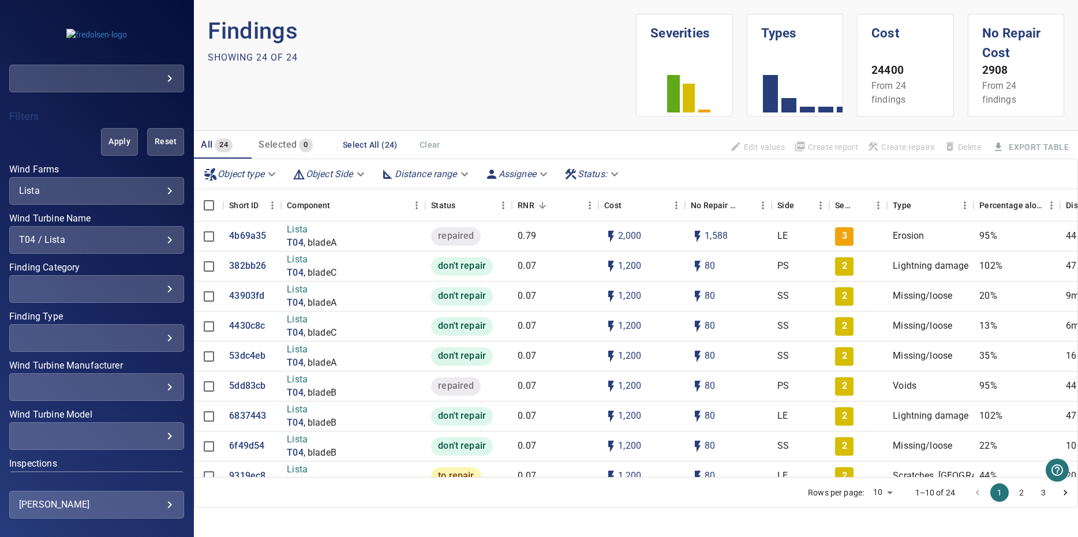
click at [428, 94] on section "Findings Showing 24 of 24" at bounding box center [422, 65] width 428 height 103
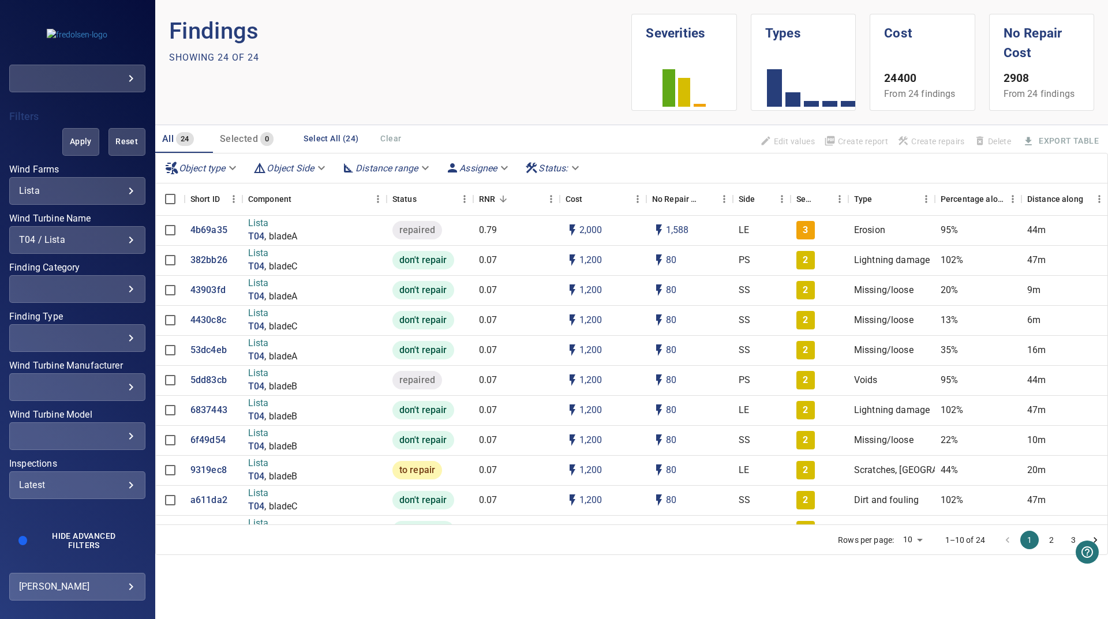
click at [451, 128] on div "All 24 Selected 0 Select All (24) Clear Edit values Create report Create repair…" at bounding box center [631, 139] width 953 height 28
